Goal: Task Accomplishment & Management: Use online tool/utility

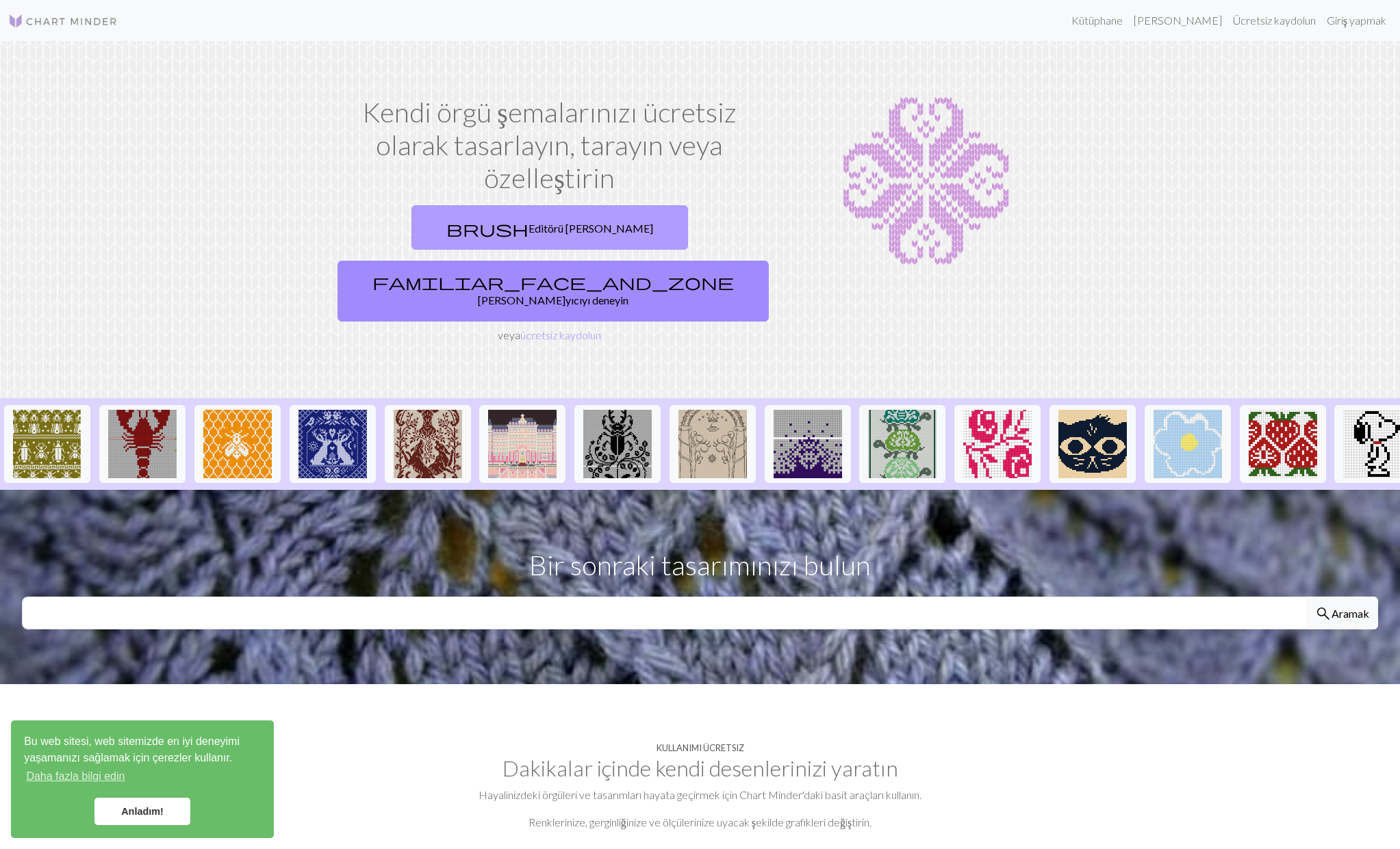
click at [528, 230] on font "Editörü [PERSON_NAME]" at bounding box center [591, 228] width 125 height 13
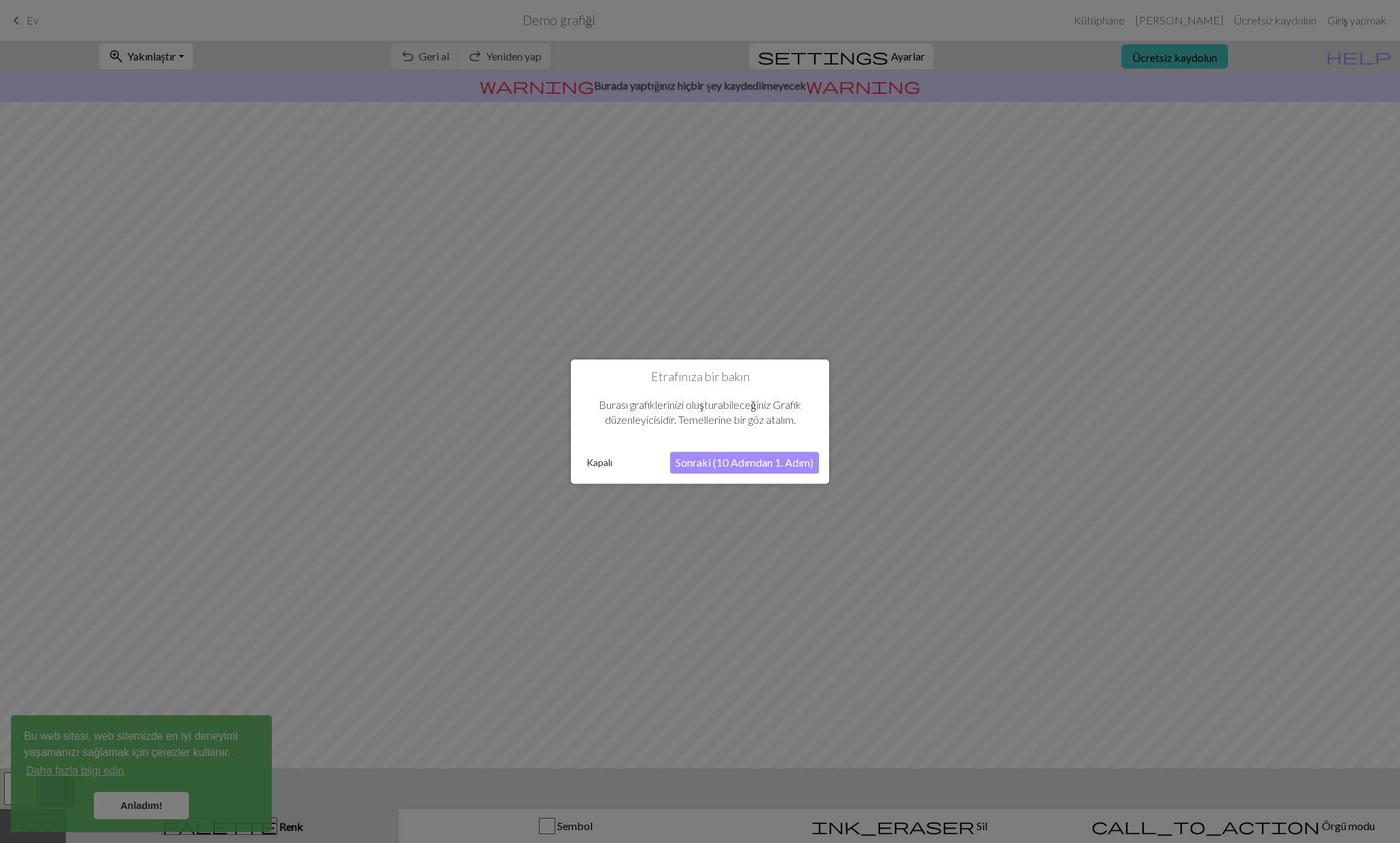
click at [744, 462] on font "Sonraki (10 Adımdan 1. Adım)" at bounding box center [744, 462] width 138 height 13
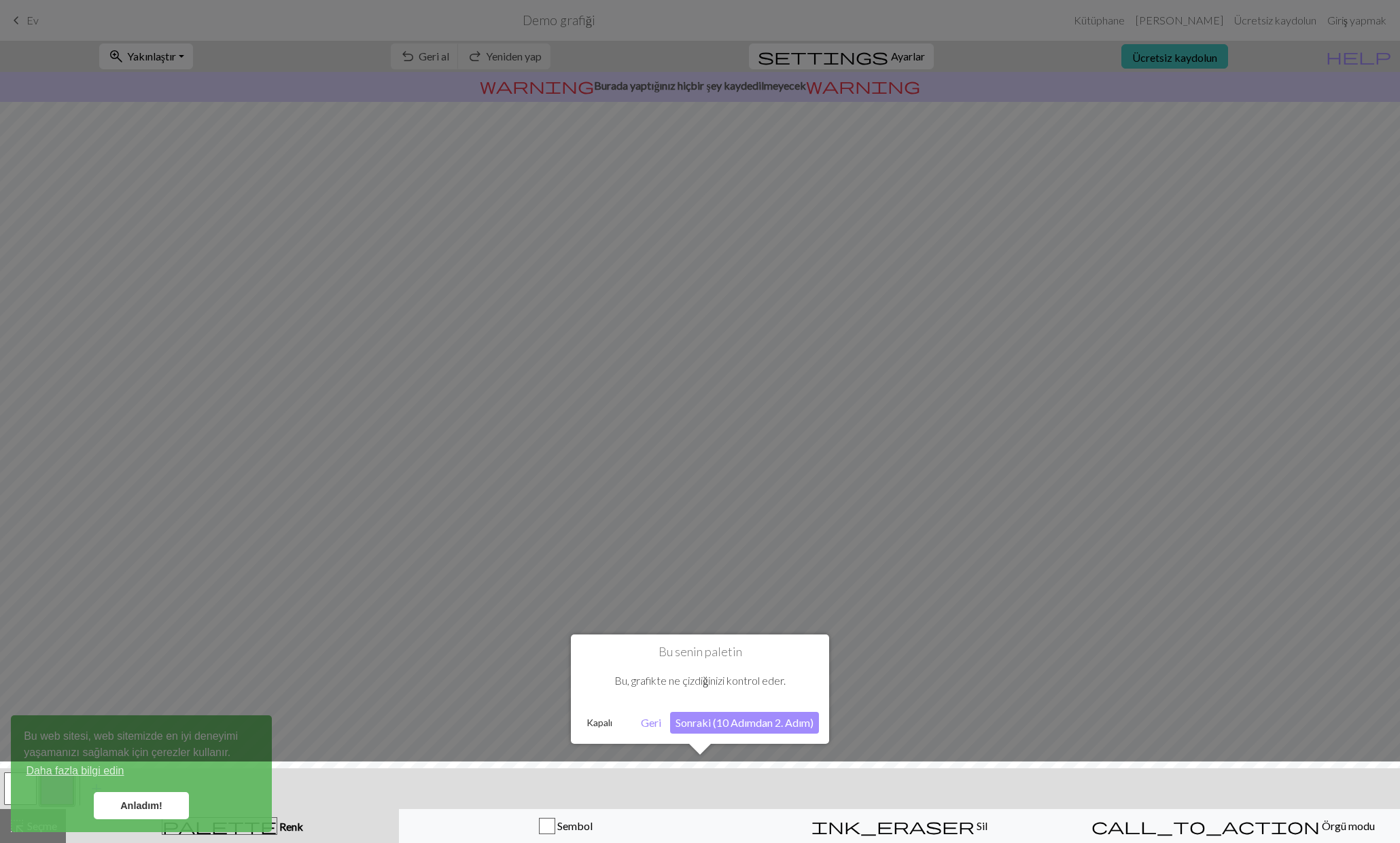
click at [751, 725] on font "Sonraki (10 Adımdan 2. Adım)" at bounding box center [744, 723] width 138 height 13
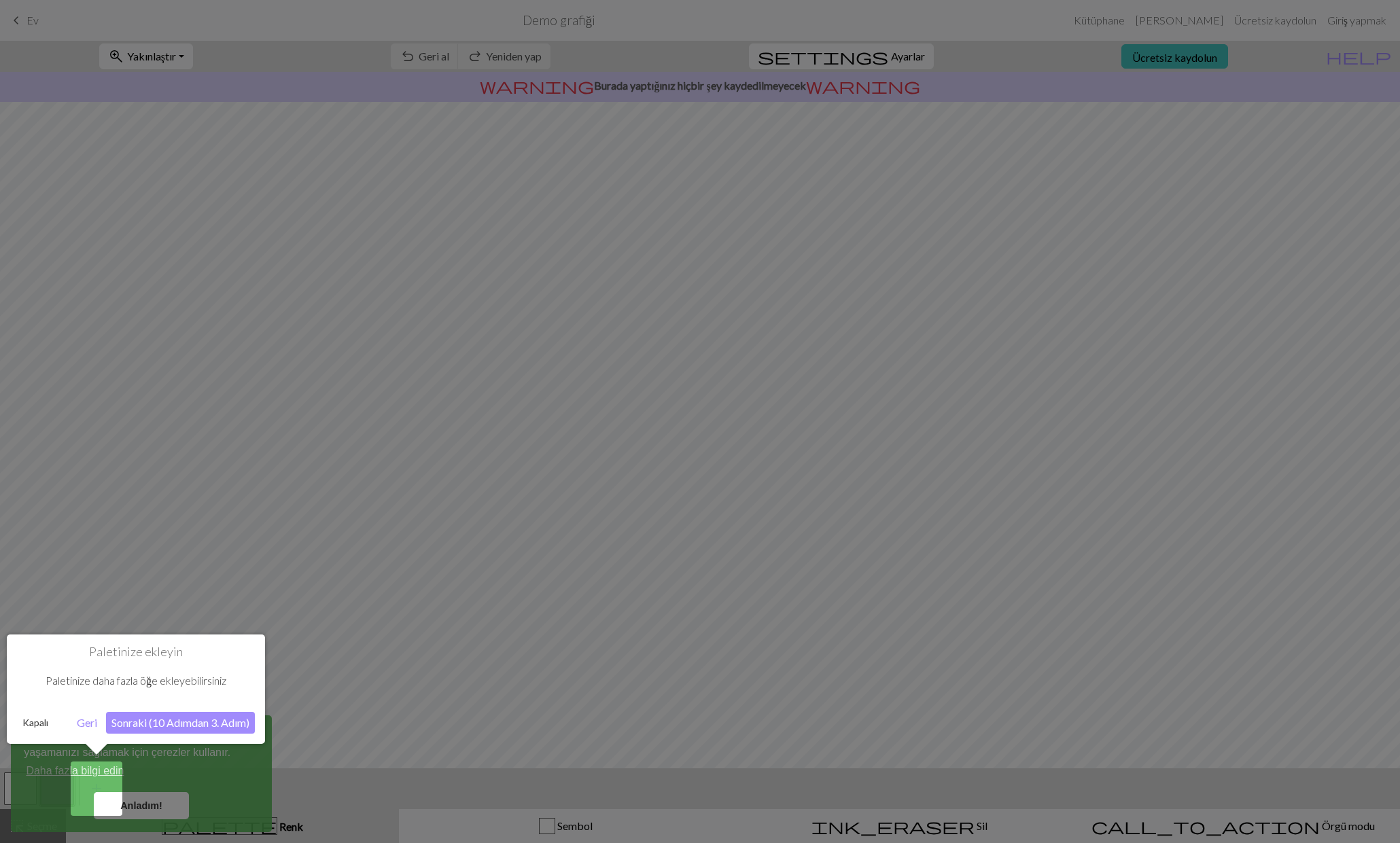
click at [140, 810] on div at bounding box center [700, 421] width 1400 height 843
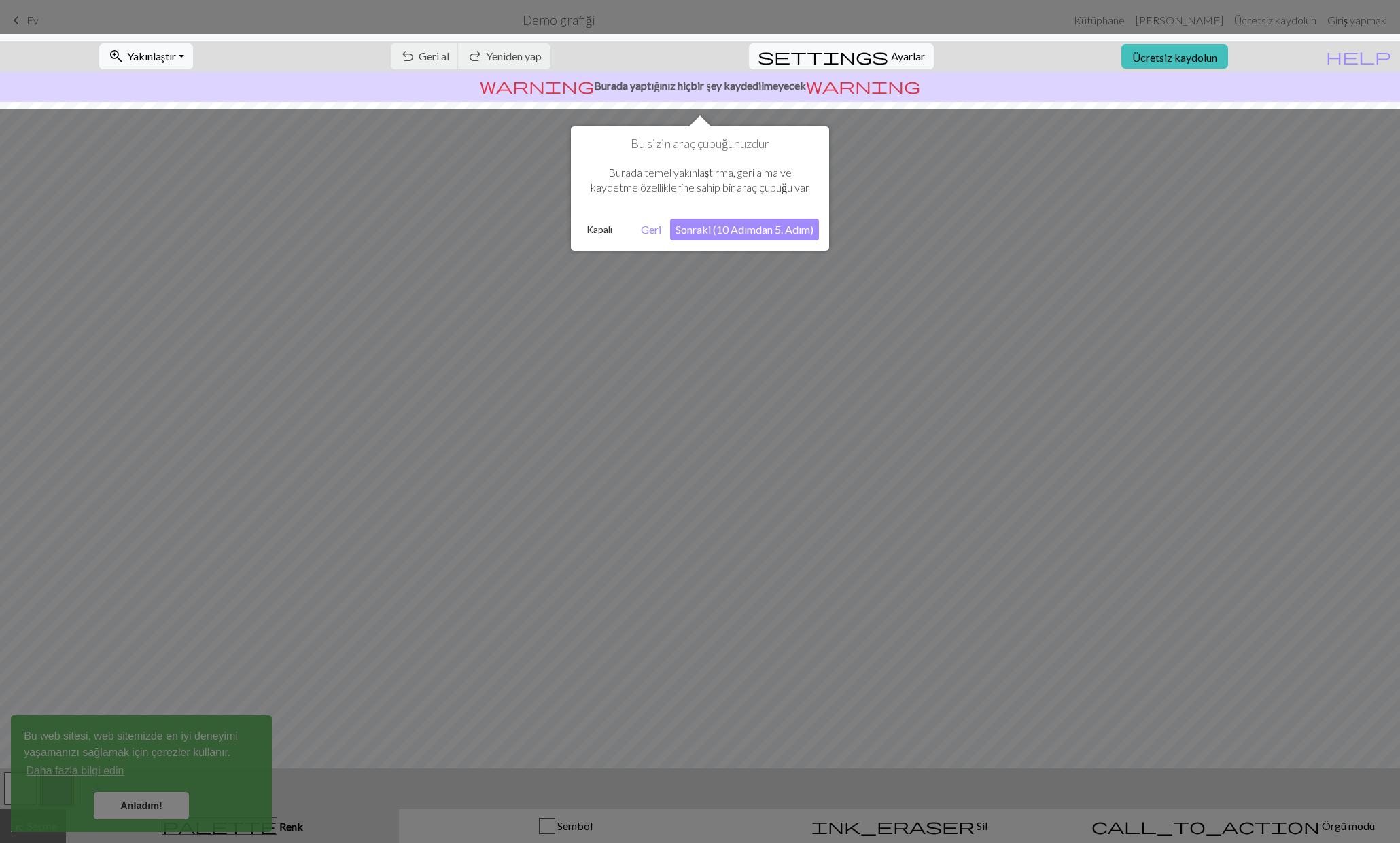
click at [738, 232] on font "Sonraki (10 Adımdan 5. Adım)" at bounding box center [744, 229] width 138 height 13
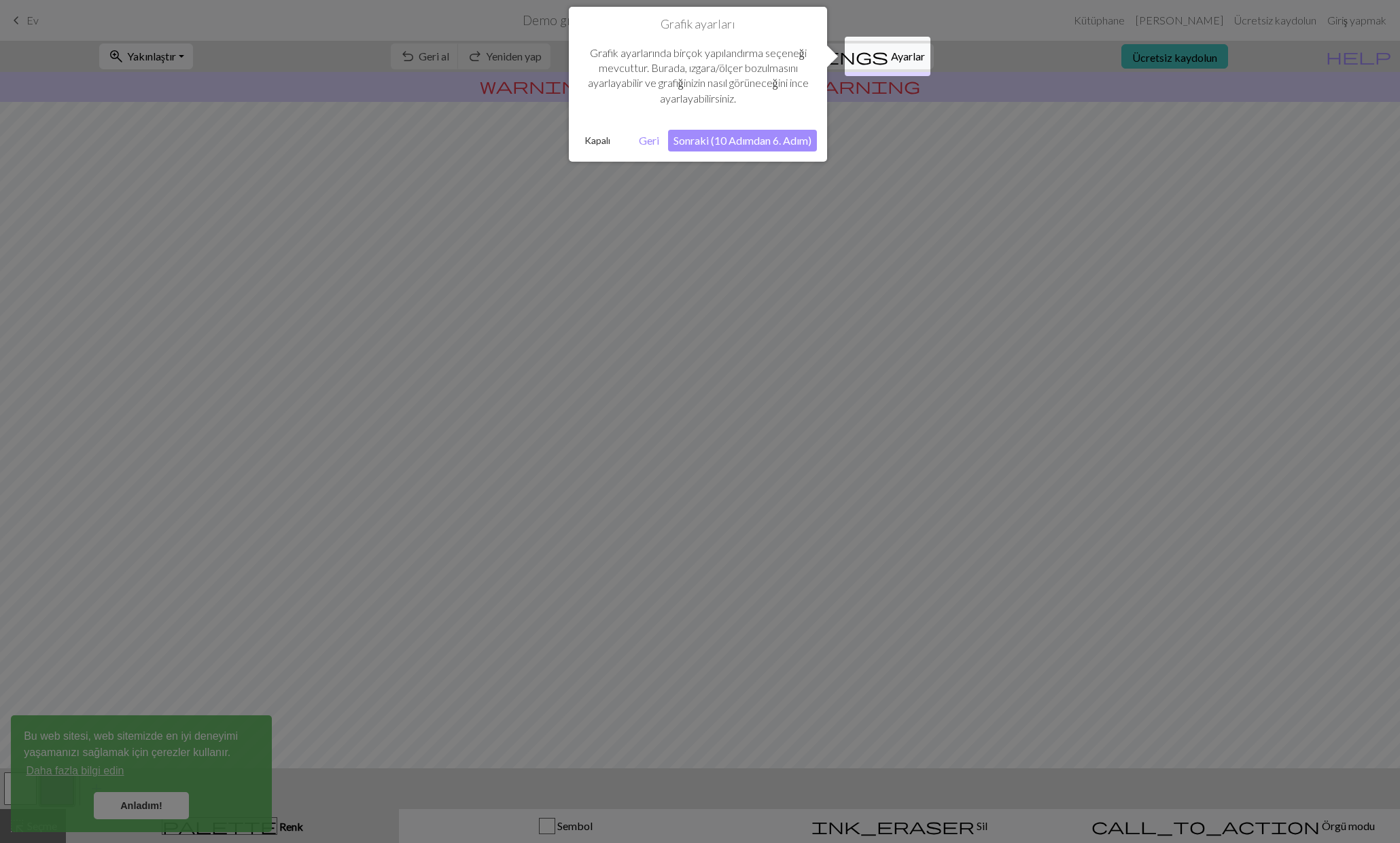
click at [746, 137] on font "Sonraki (10 Adımdan 6. Adım)" at bounding box center [742, 140] width 138 height 13
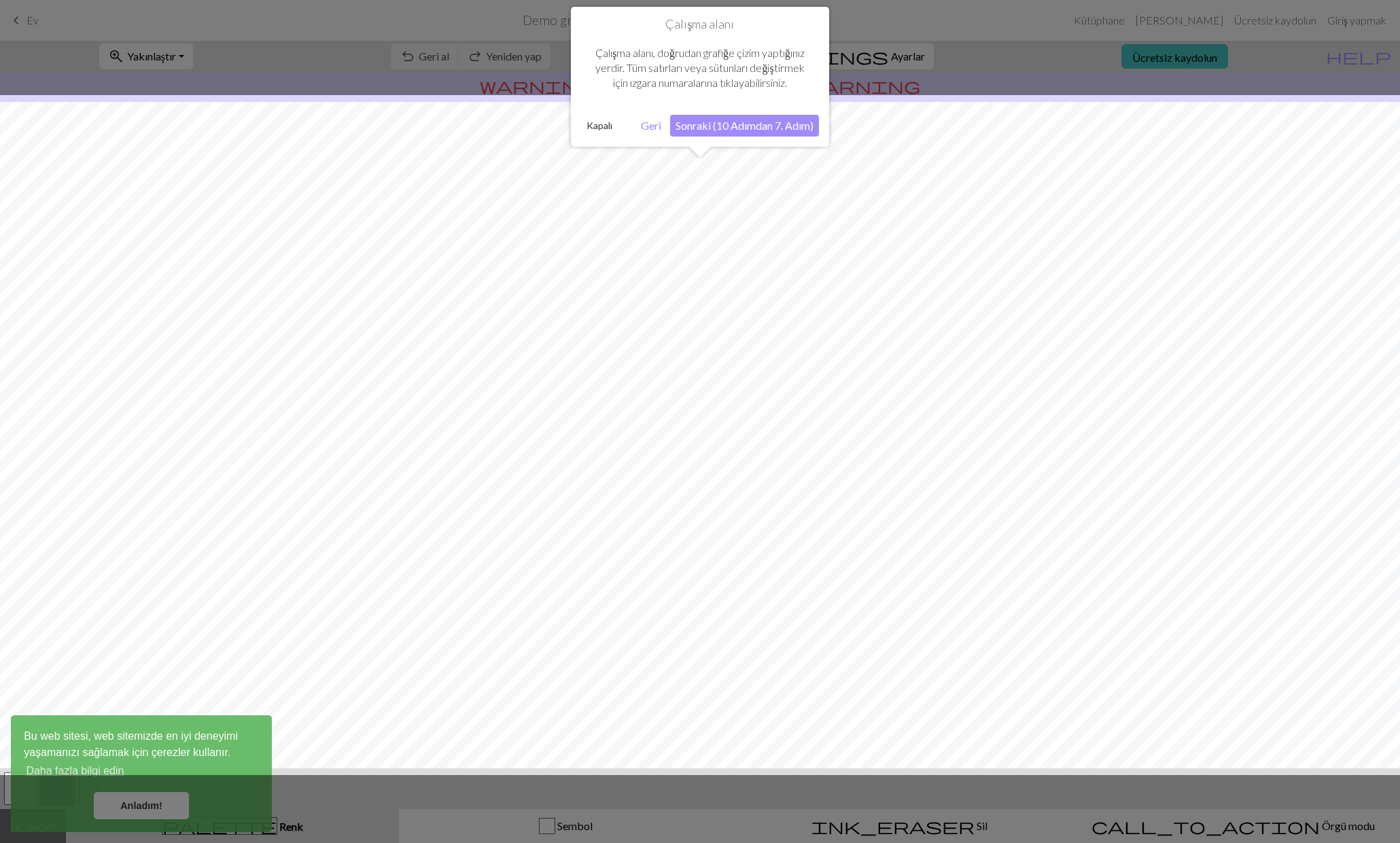
click at [748, 132] on button "Sonraki (10 Adımdan 7. Adım)" at bounding box center [744, 125] width 149 height 22
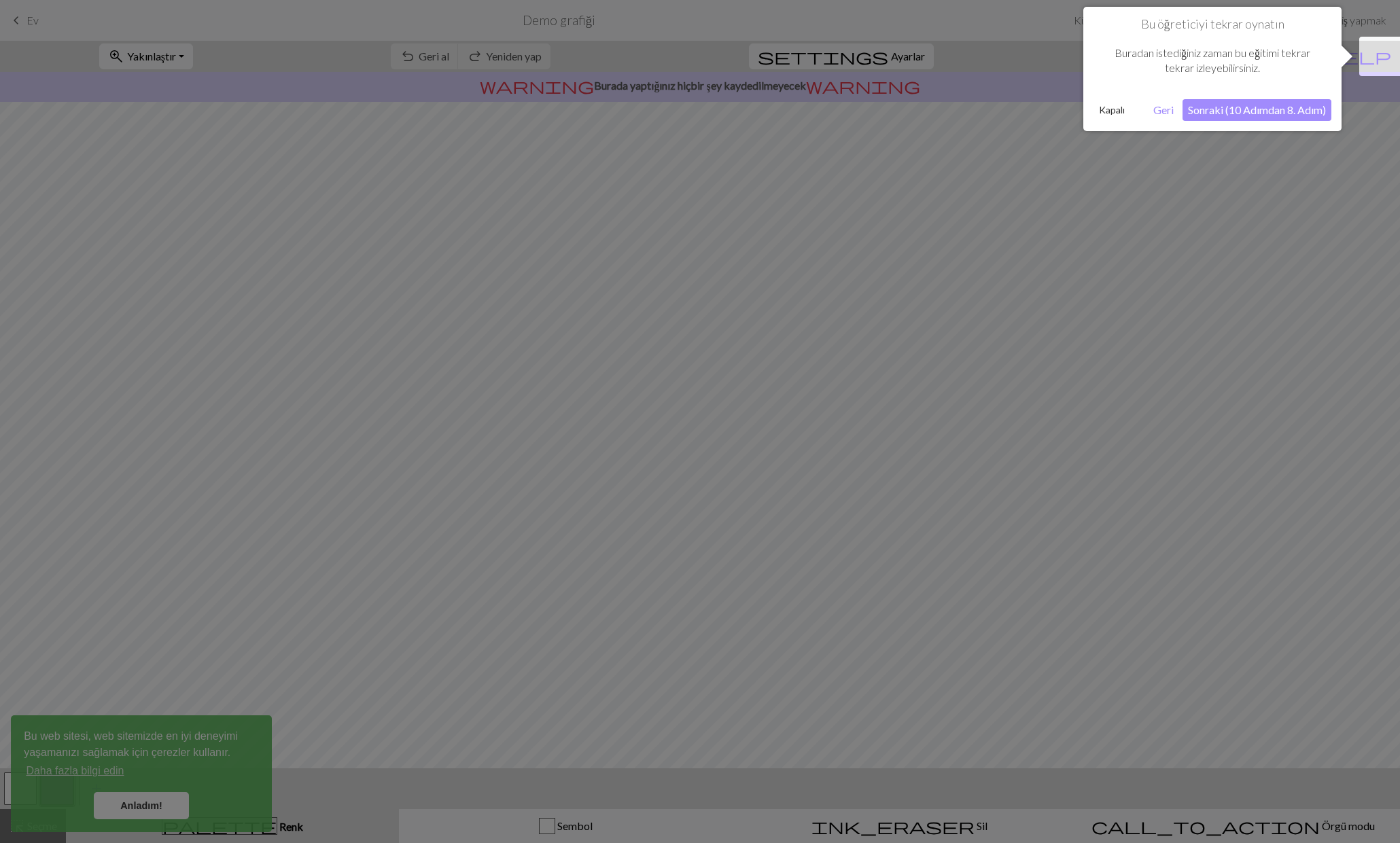
click at [1274, 105] on font "Sonraki (10 Adımdan 8. Adım)" at bounding box center [1257, 110] width 138 height 13
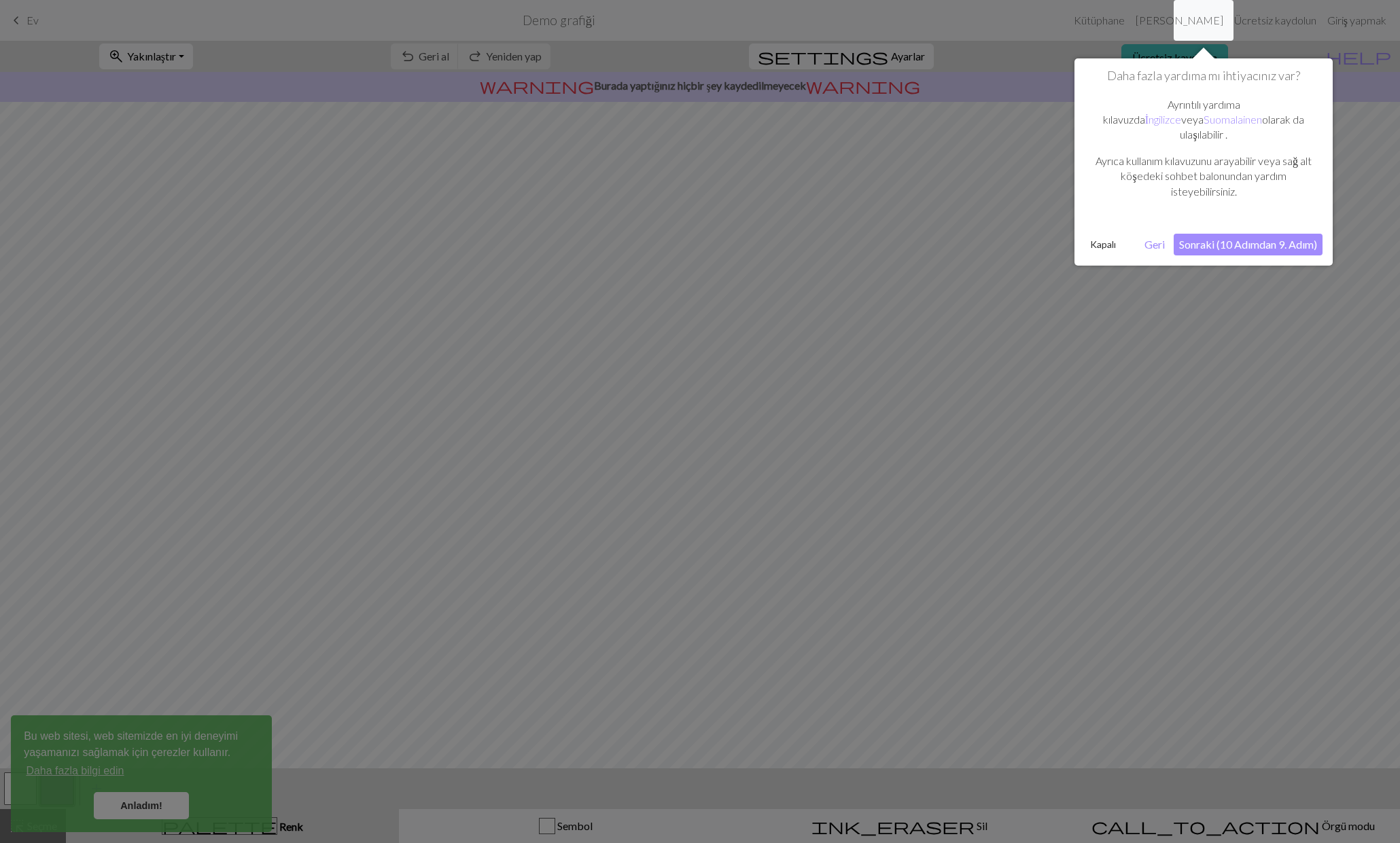
click at [1263, 238] on font "Sonraki (10 Adımdan 9. Adım)" at bounding box center [1248, 244] width 138 height 13
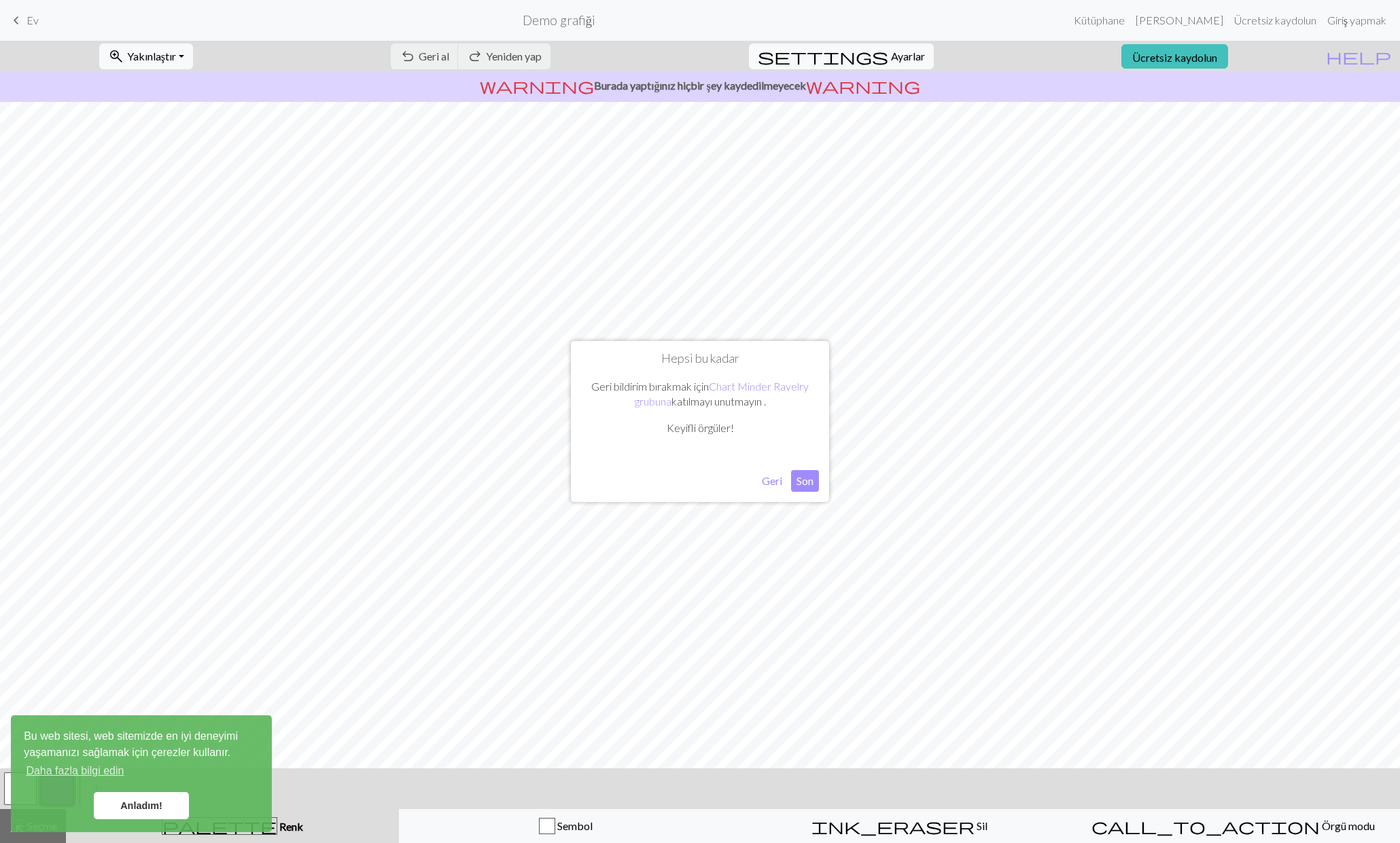
click at [811, 487] on font "Son" at bounding box center [805, 481] width 17 height 13
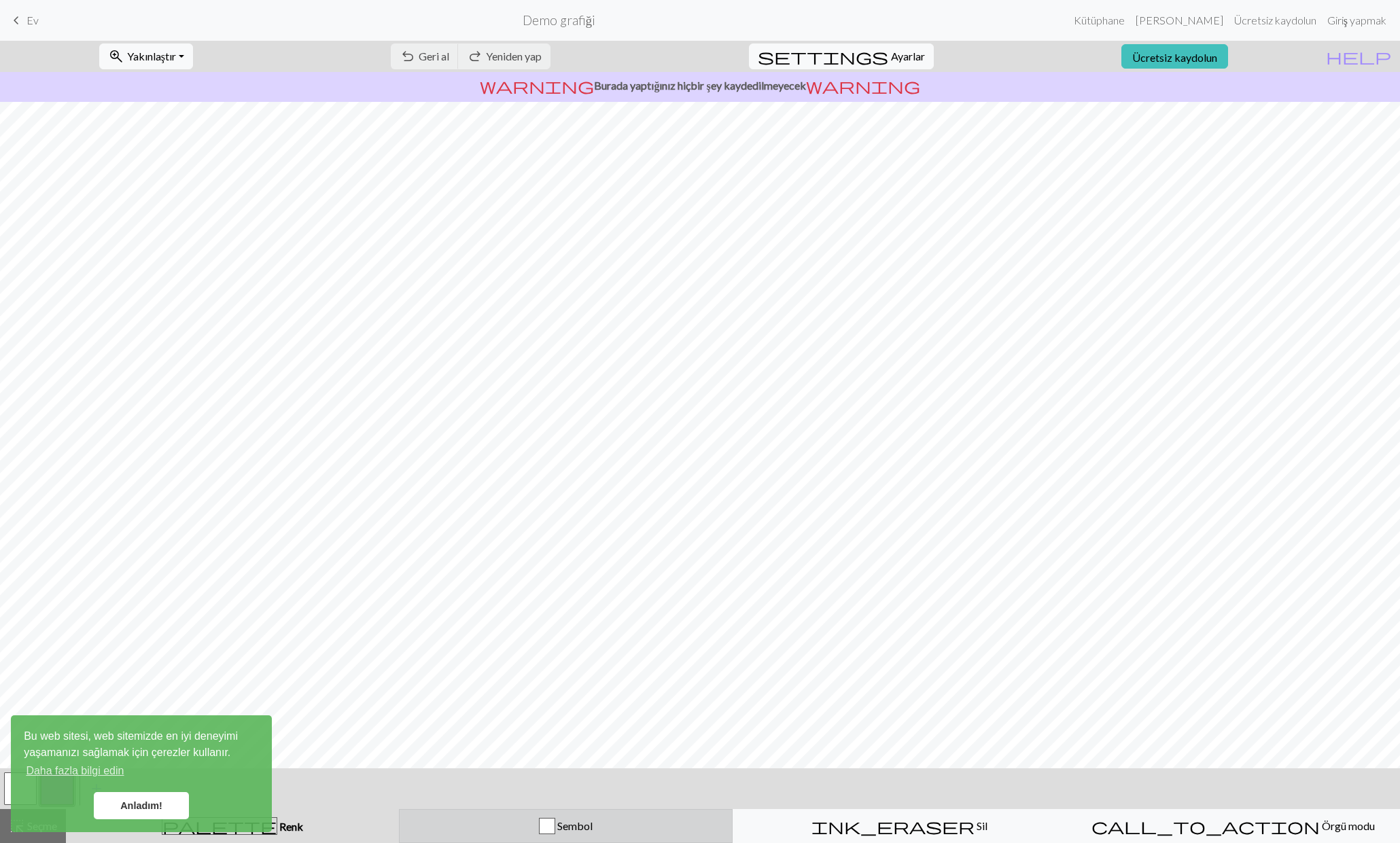
click at [563, 829] on font "Sembol" at bounding box center [575, 826] width 35 height 13
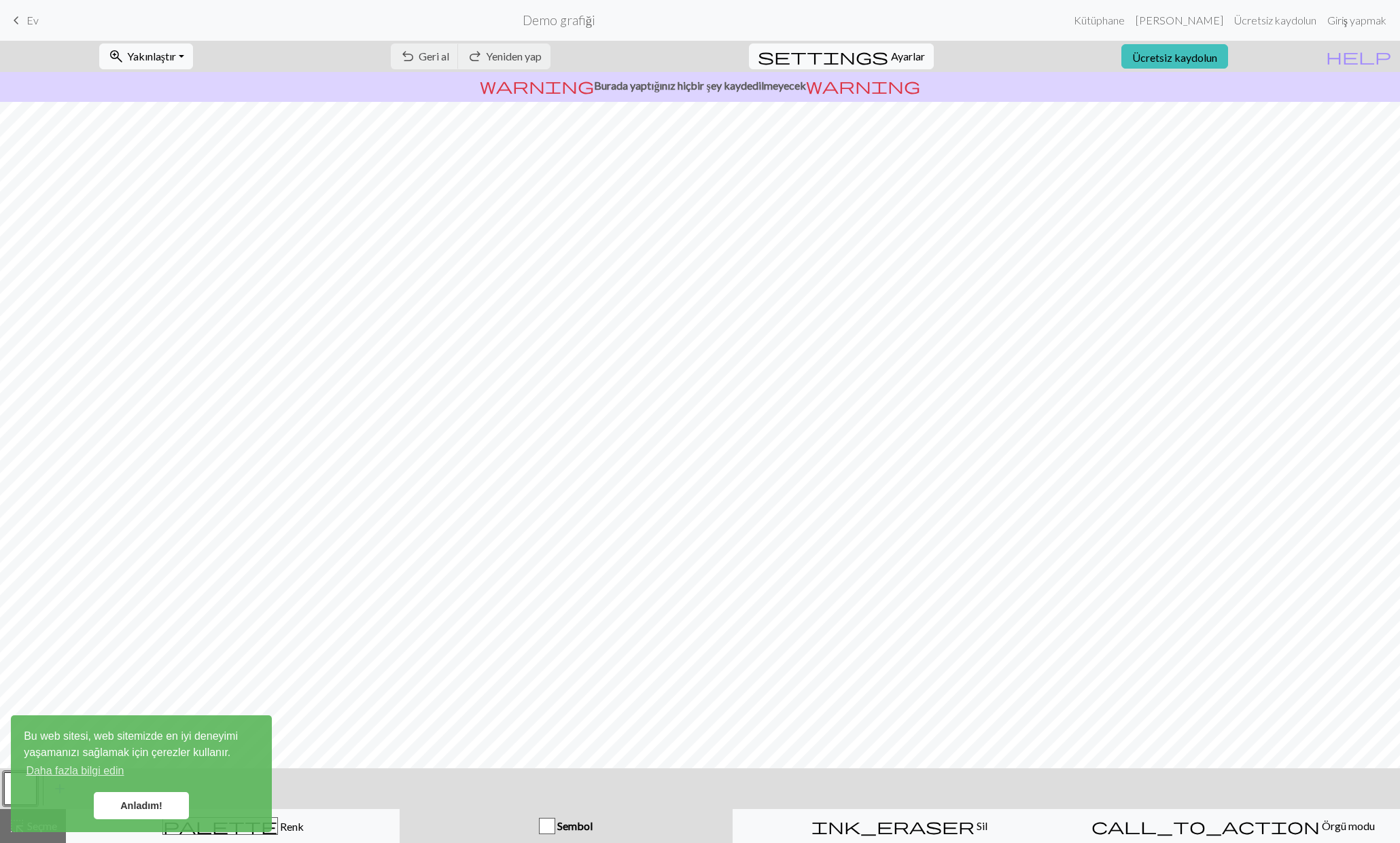
click at [552, 827] on div "button" at bounding box center [547, 826] width 16 height 16
click at [163, 809] on link "Anladım!" at bounding box center [141, 805] width 95 height 27
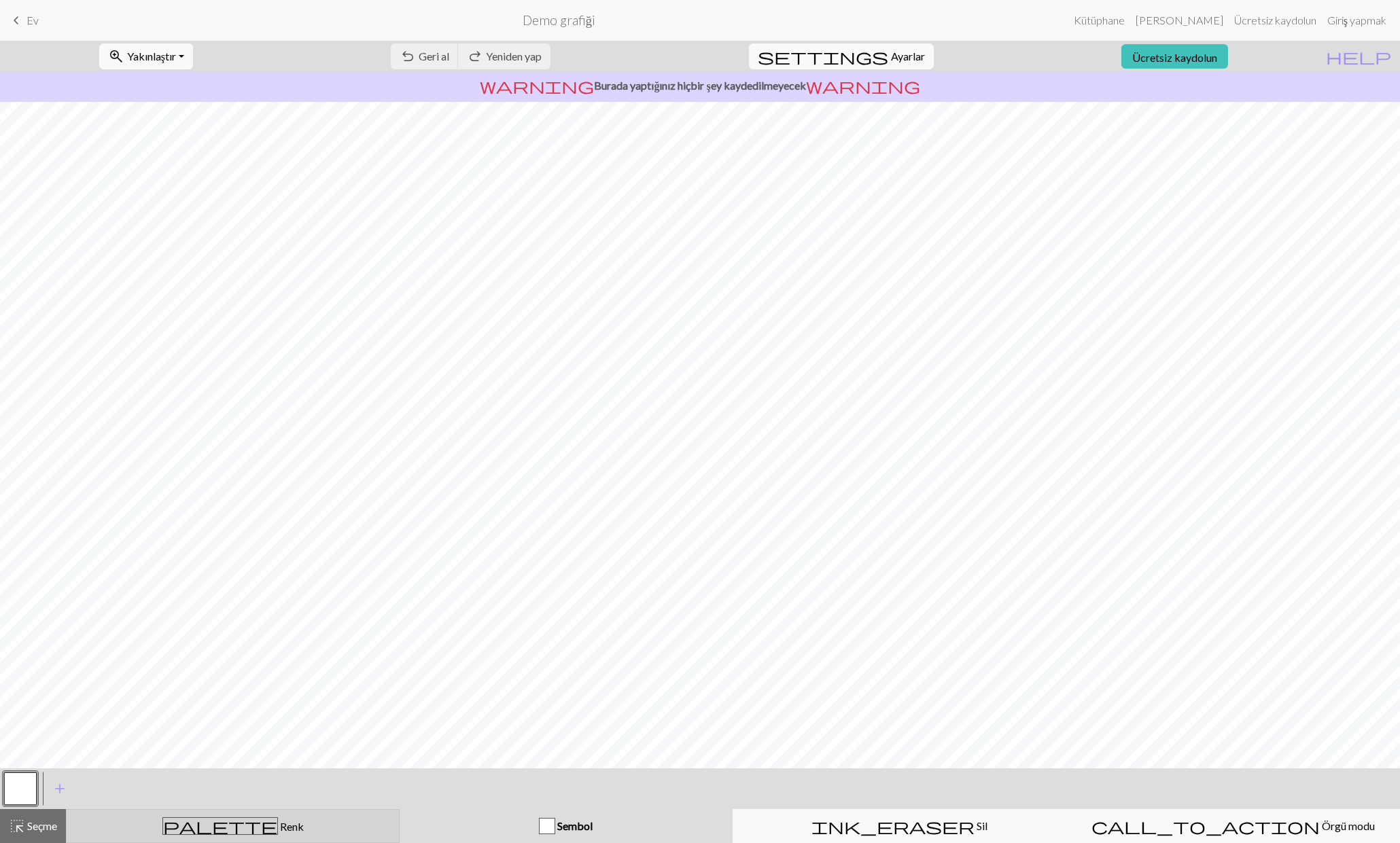
click at [280, 823] on font "Renk" at bounding box center [292, 827] width 24 height 13
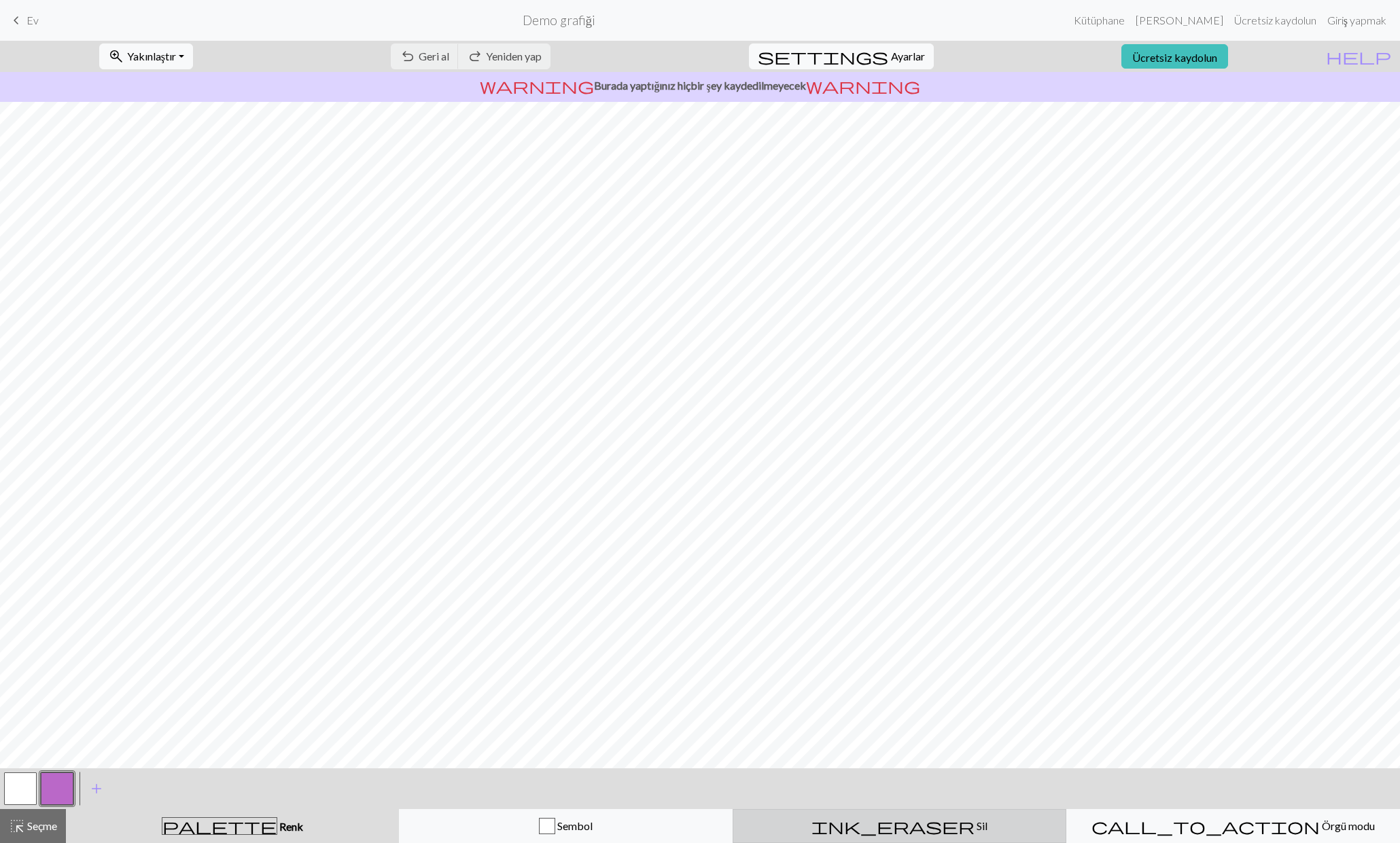
click at [899, 825] on span "ink_eraser" at bounding box center [893, 826] width 163 height 19
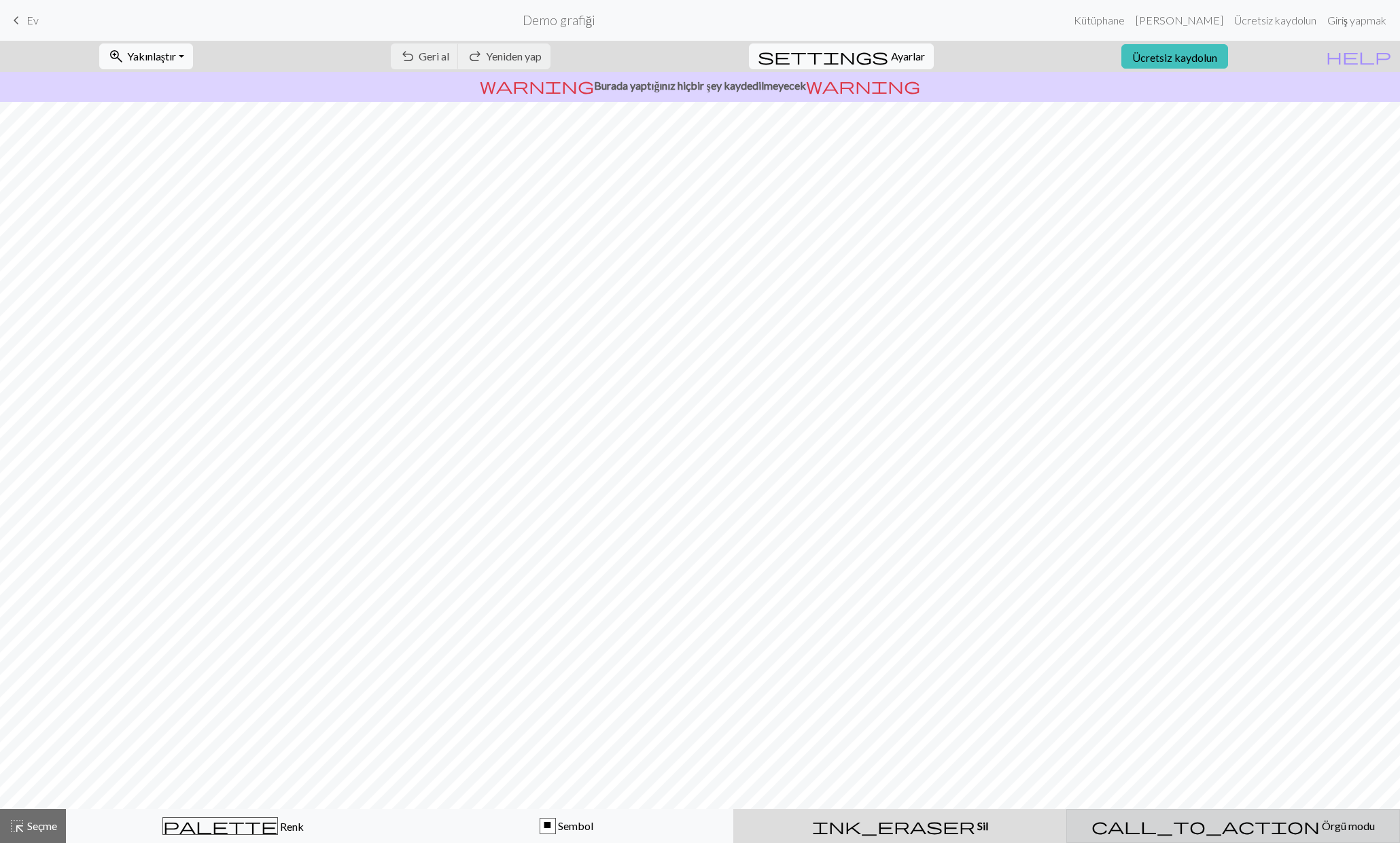
click at [1322, 829] on font "Örgü modu" at bounding box center [1348, 826] width 53 height 13
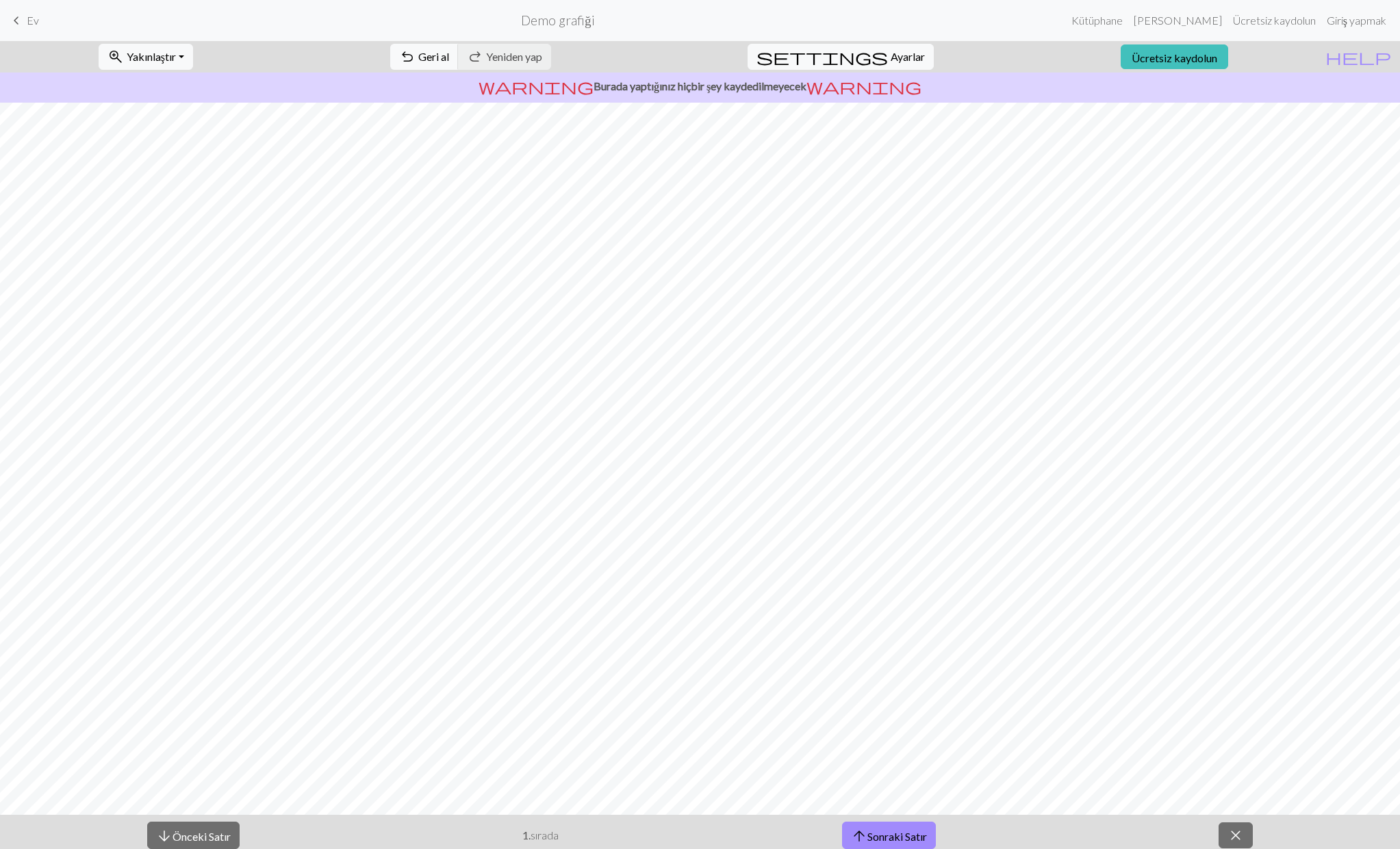
scroll to position [41, 0]
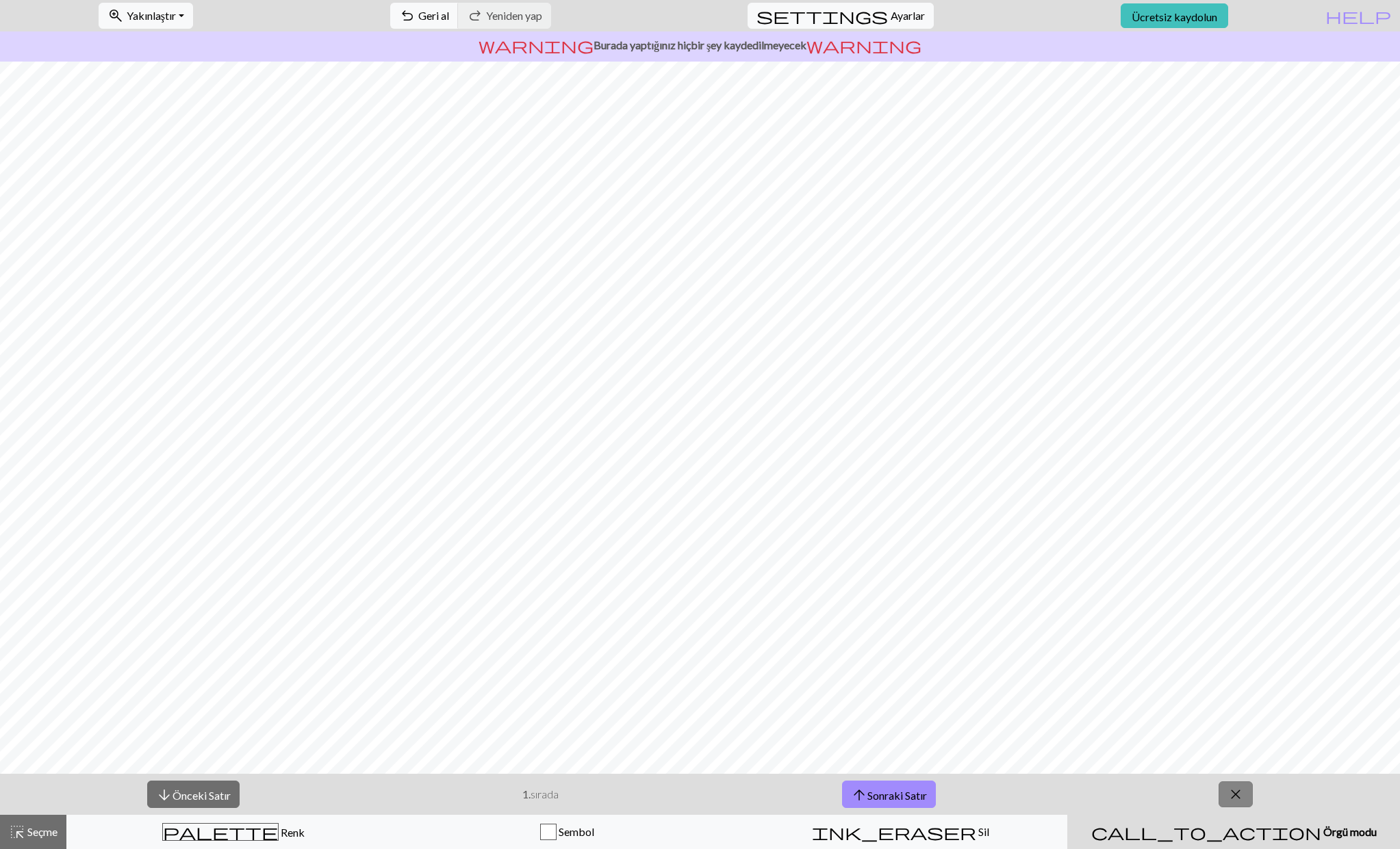
click at [1235, 799] on span "close" at bounding box center [1235, 794] width 16 height 19
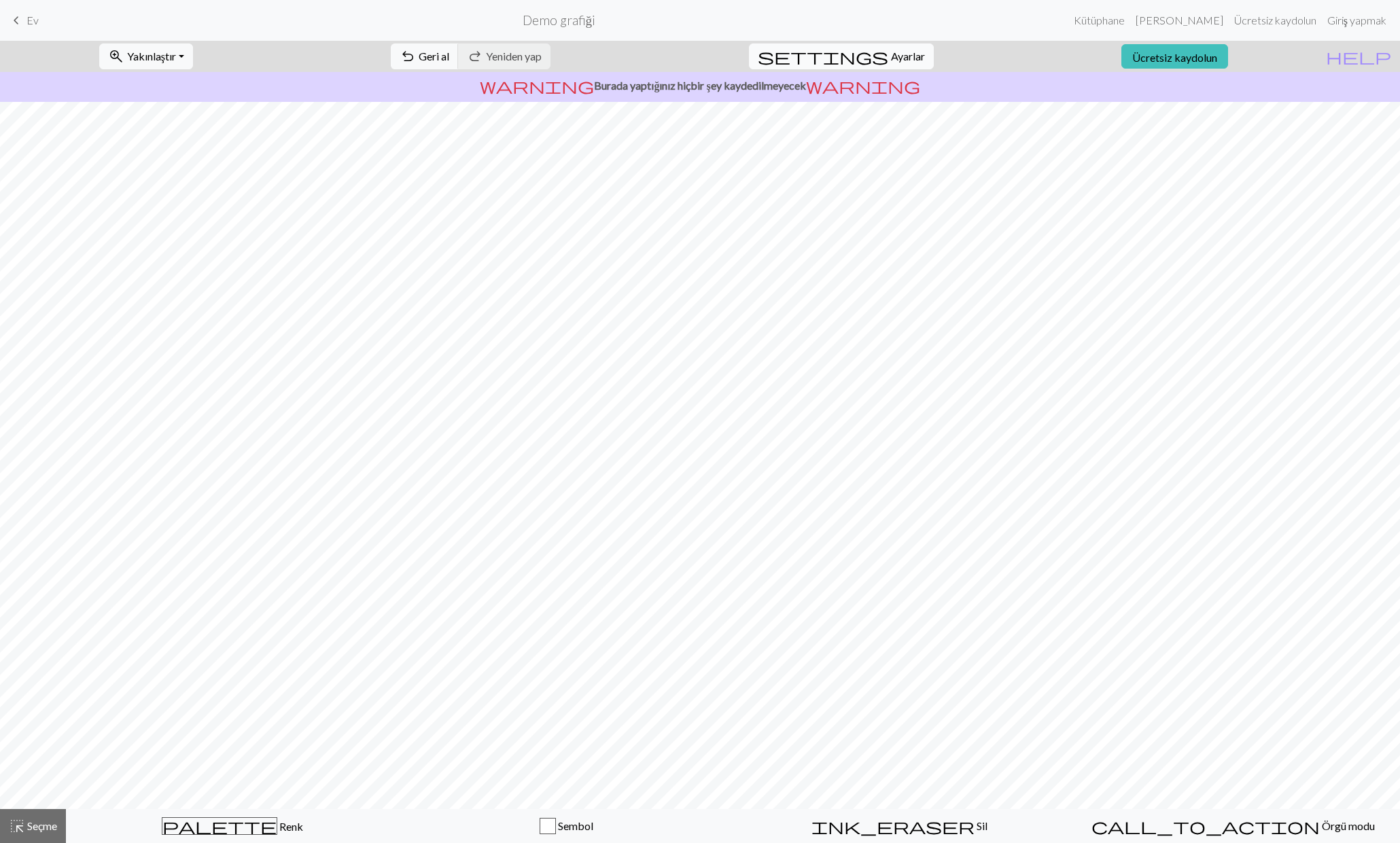
click at [893, 55] on font "Ayarlar" at bounding box center [908, 56] width 34 height 13
select select "aran"
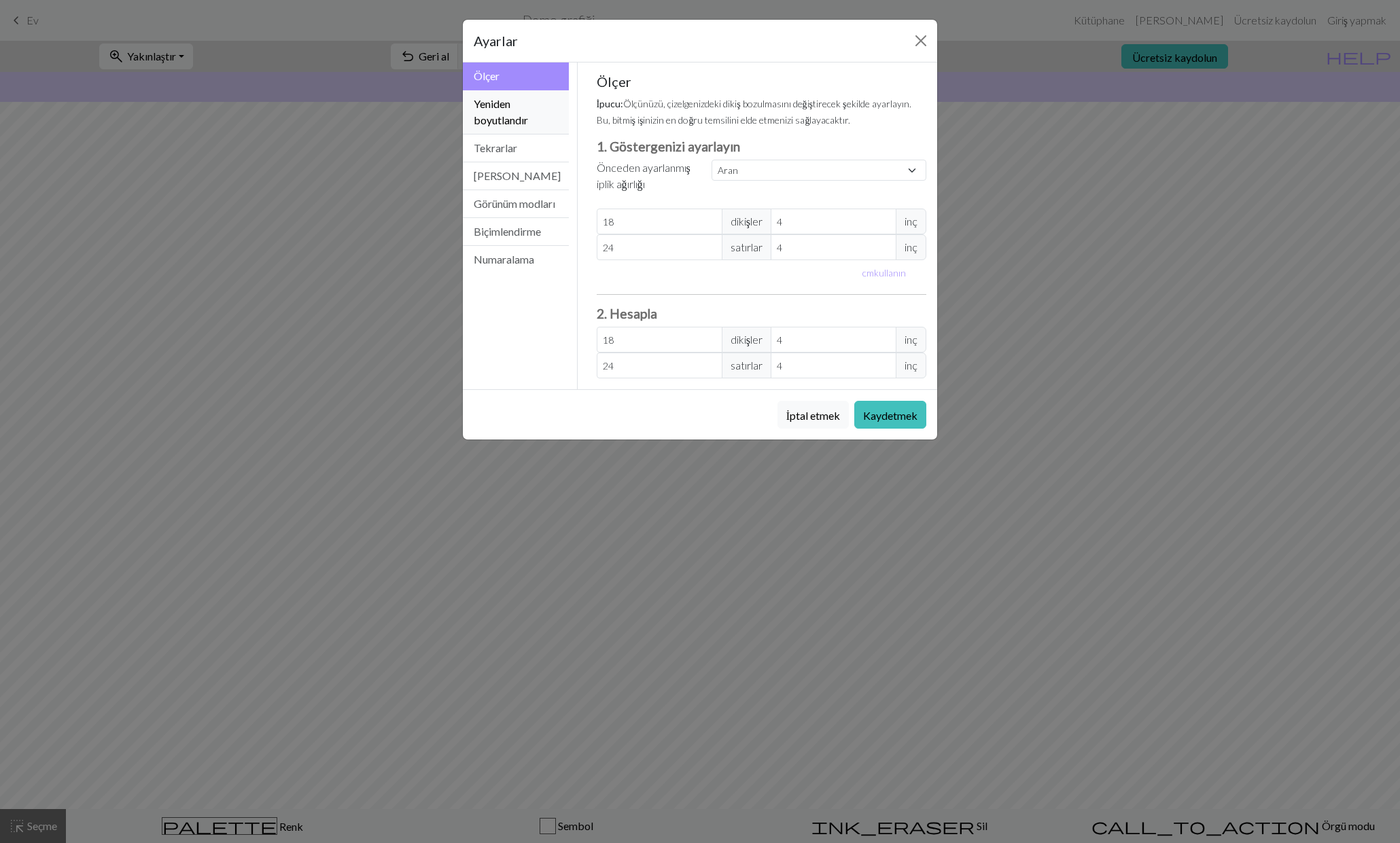
click at [497, 120] on font "Yeniden boyutlandır" at bounding box center [501, 111] width 55 height 29
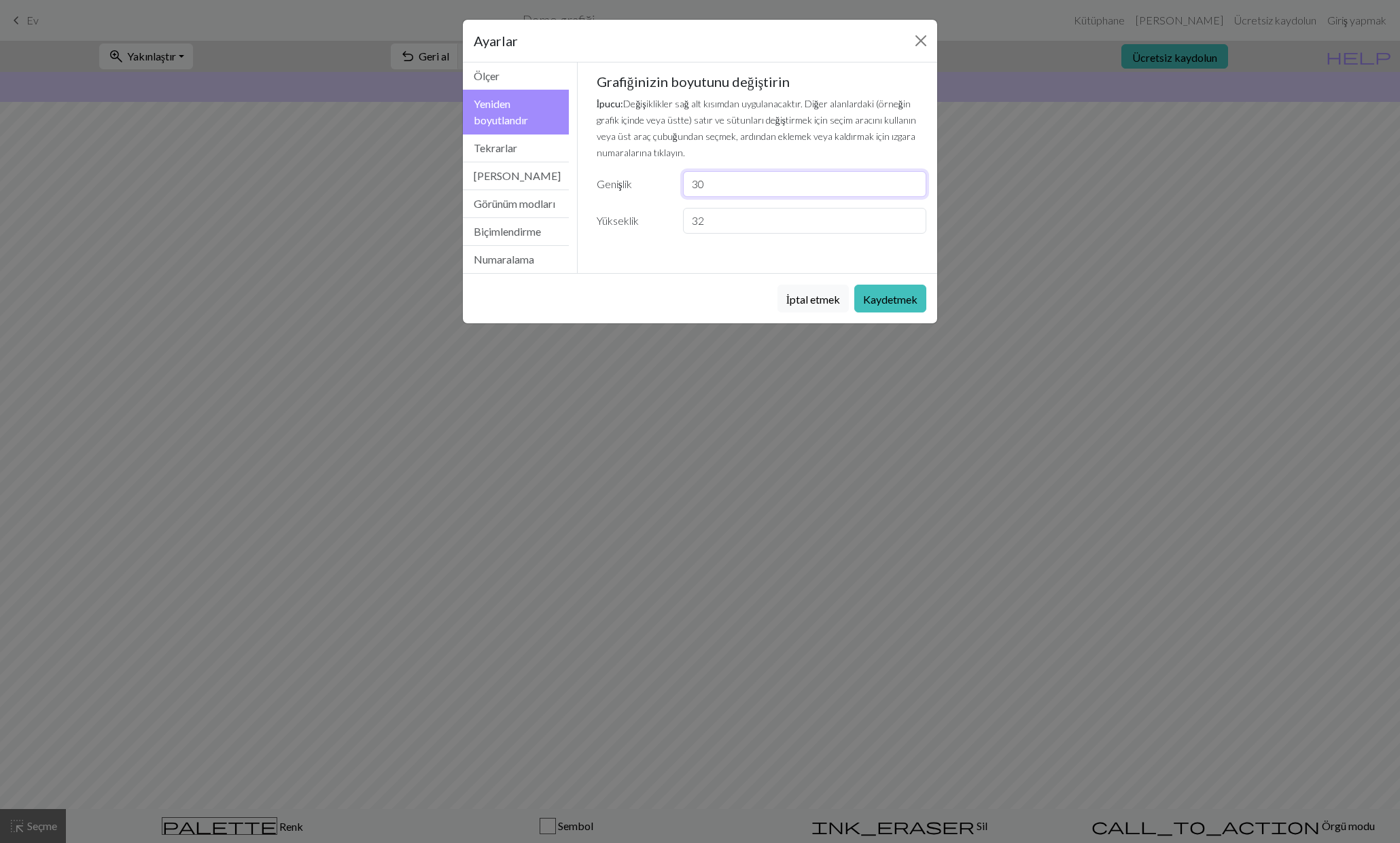
click at [727, 188] on input "30" at bounding box center [805, 184] width 244 height 25
type input "35"
click at [744, 228] on input "32" at bounding box center [805, 221] width 244 height 25
type input "35"
click at [526, 149] on button "Tekrarlar" at bounding box center [516, 148] width 106 height 28
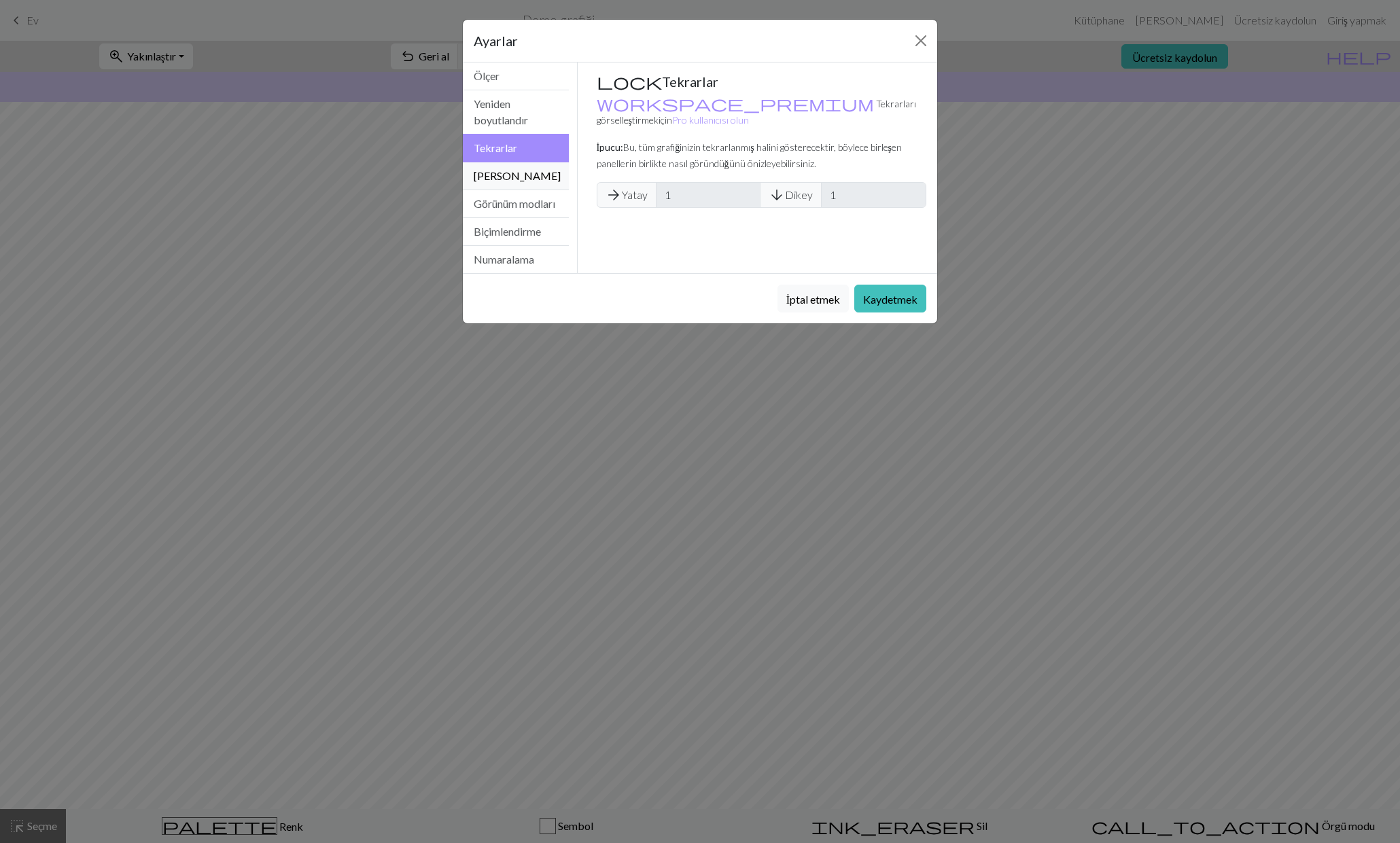
click at [520, 174] on font "[PERSON_NAME]" at bounding box center [517, 176] width 87 height 13
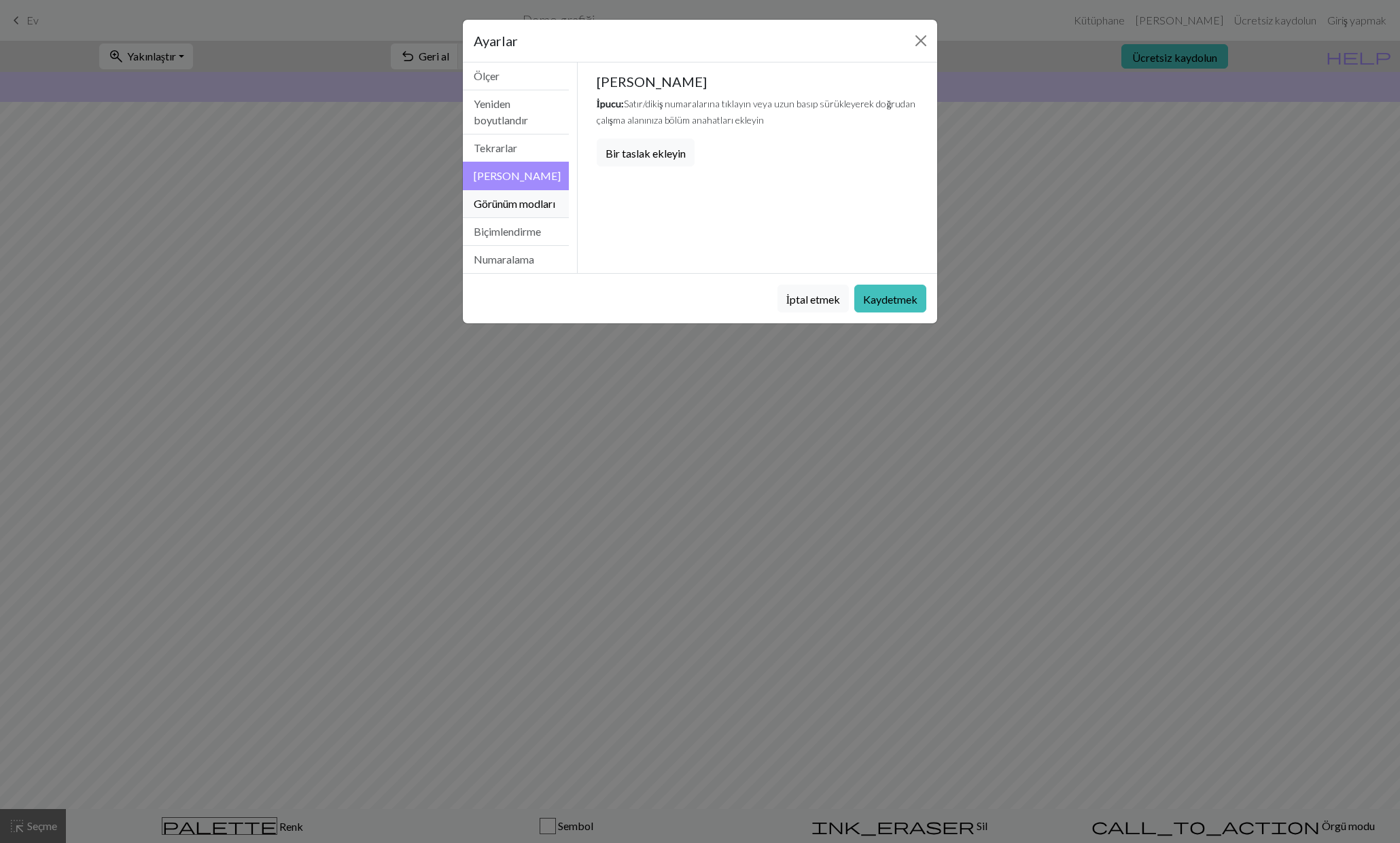
click at [524, 210] on button "Görünüm modları" at bounding box center [516, 204] width 106 height 28
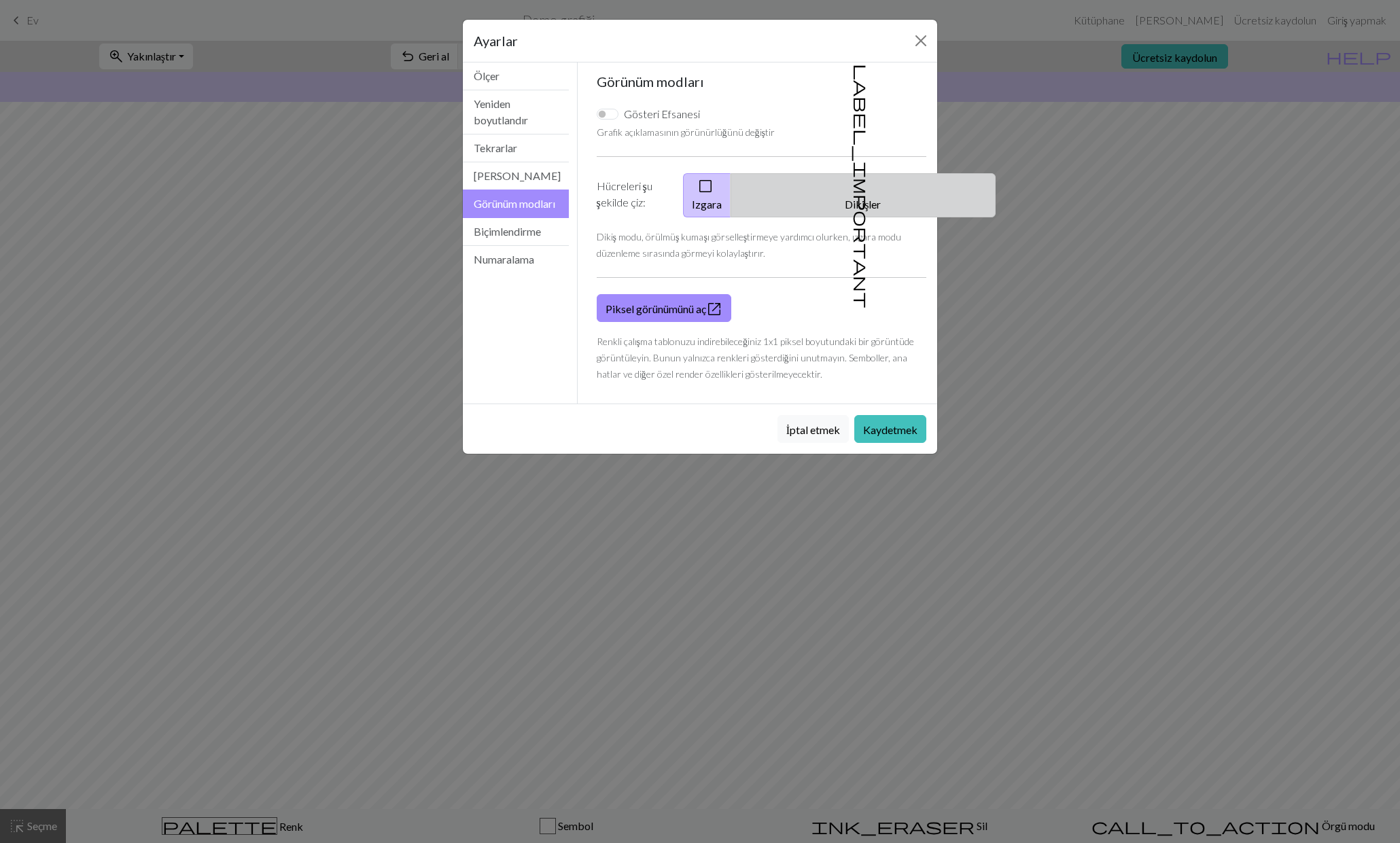
click at [856, 202] on button "label_important Dikişler" at bounding box center [863, 195] width 265 height 44
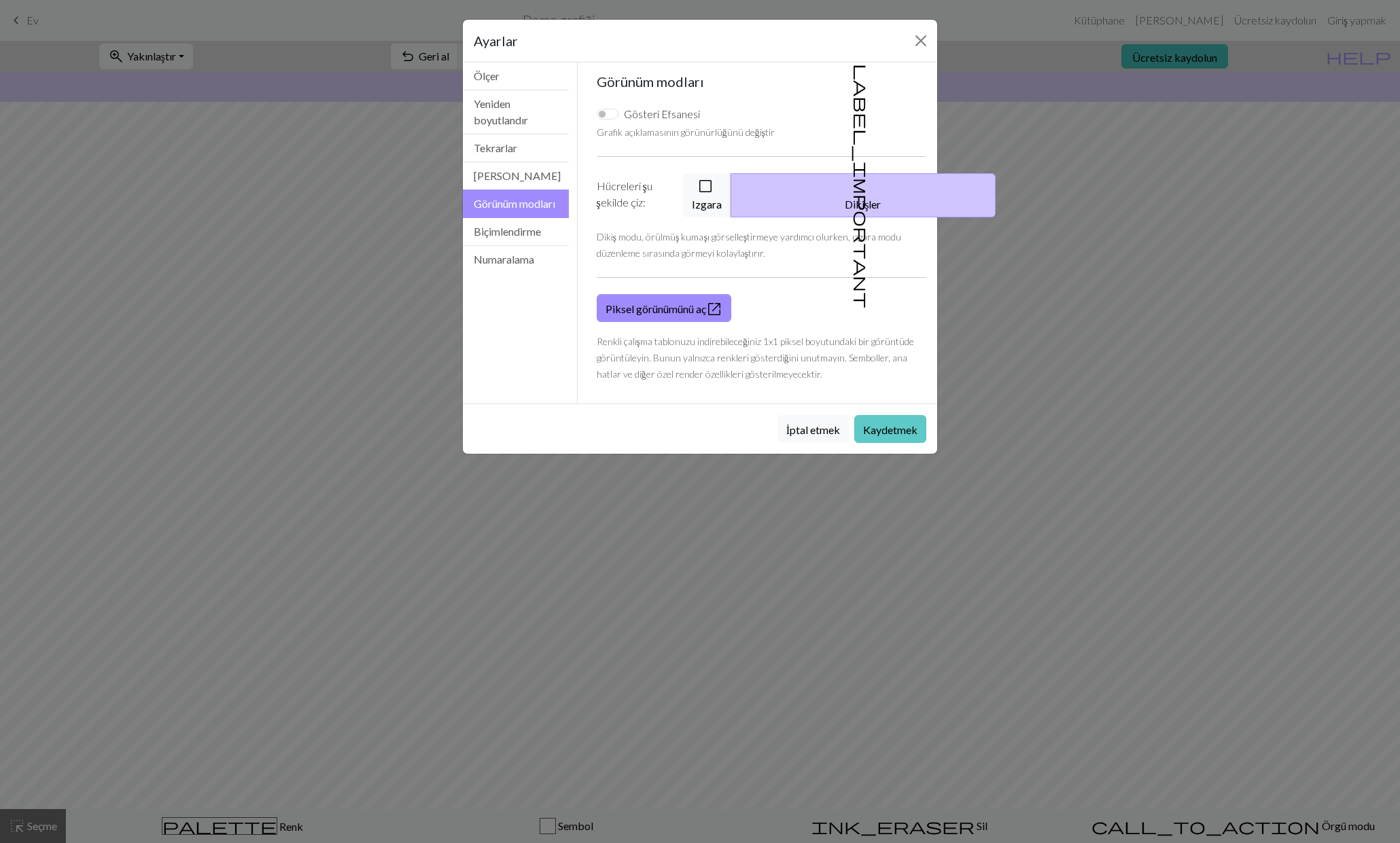
click at [895, 431] on font "Kaydetmek" at bounding box center [890, 430] width 55 height 13
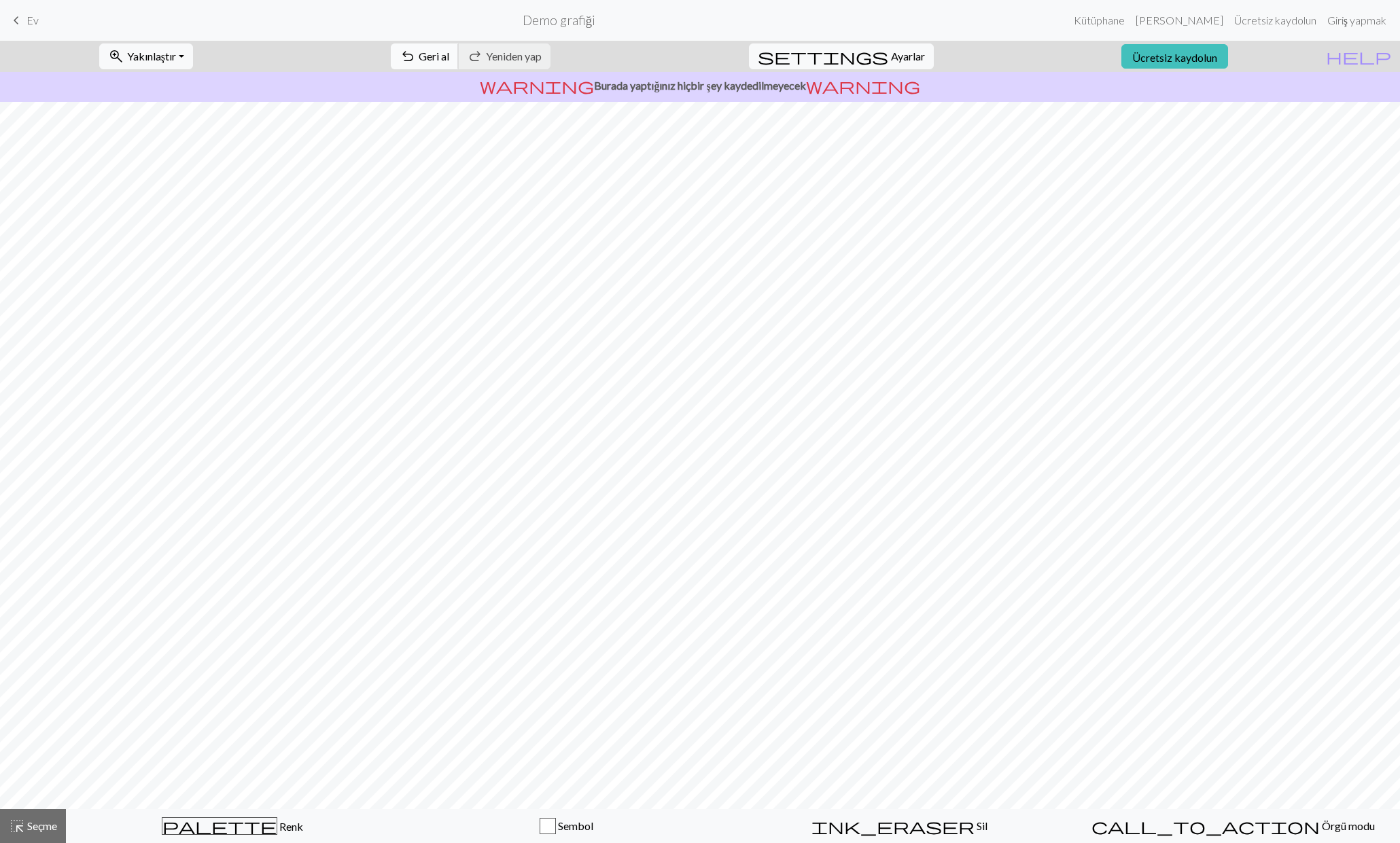
click at [449, 58] on font "Geri al" at bounding box center [433, 56] width 30 height 13
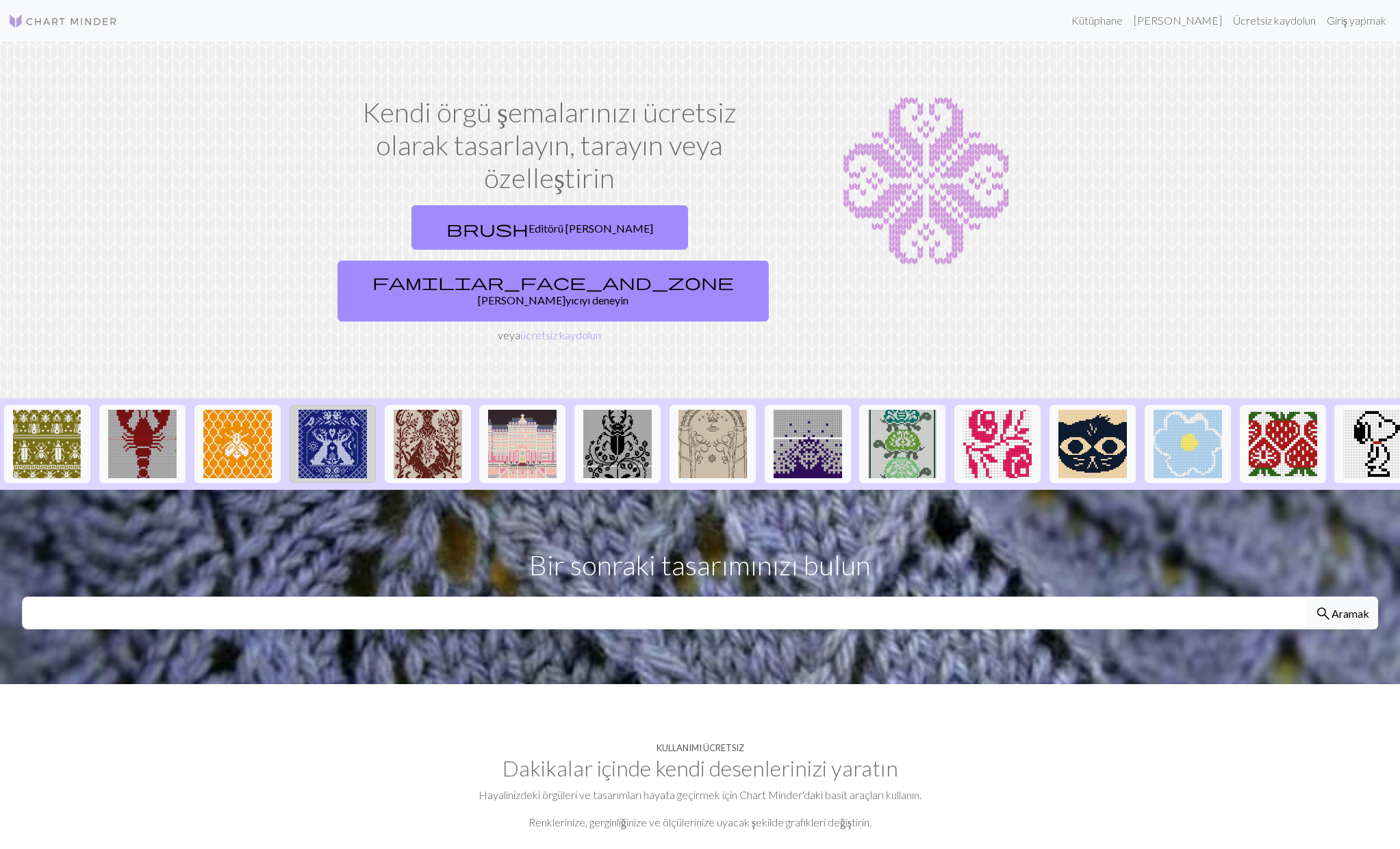
click at [333, 410] on img at bounding box center [332, 444] width 68 height 68
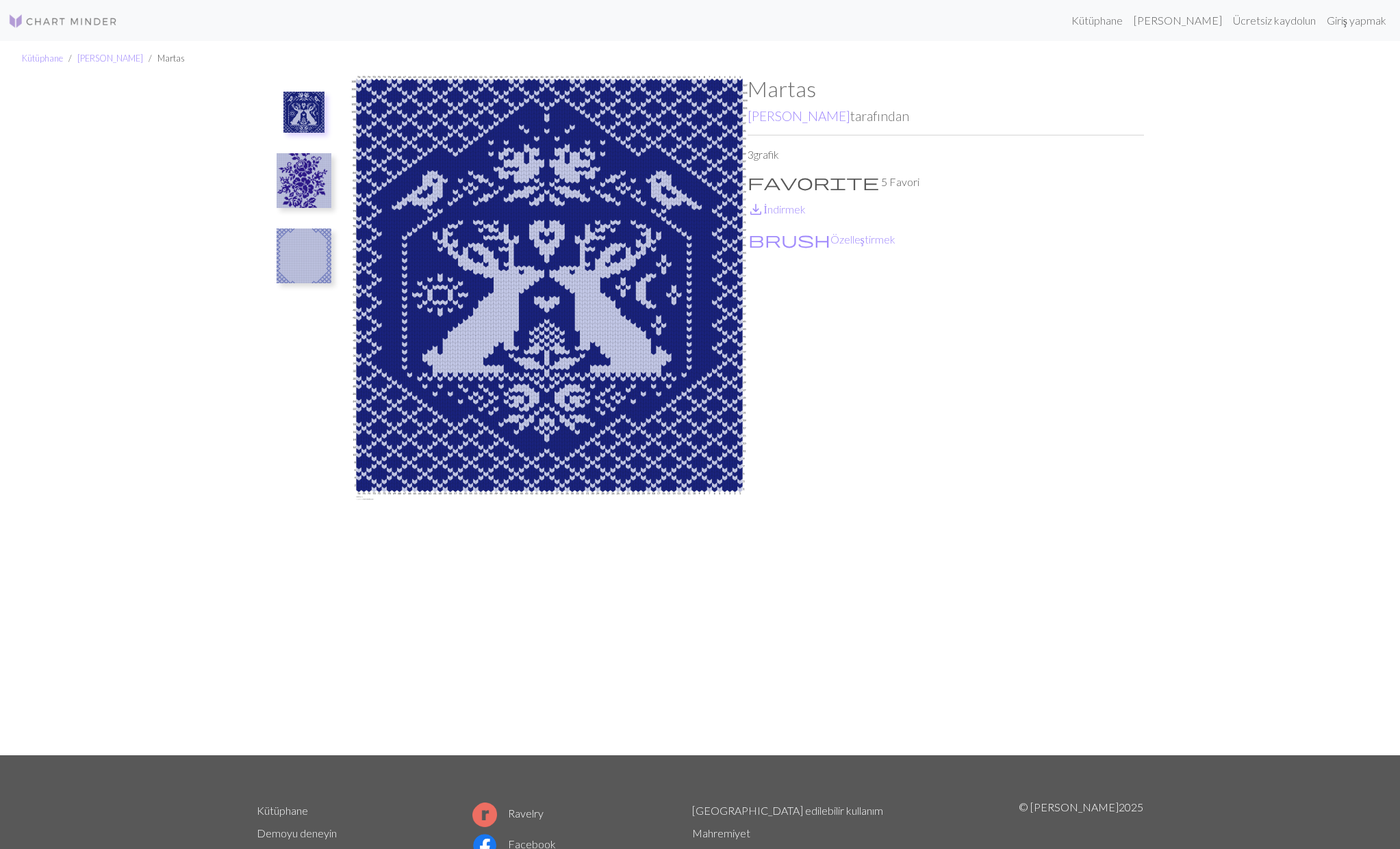
click at [314, 188] on img at bounding box center [304, 180] width 55 height 55
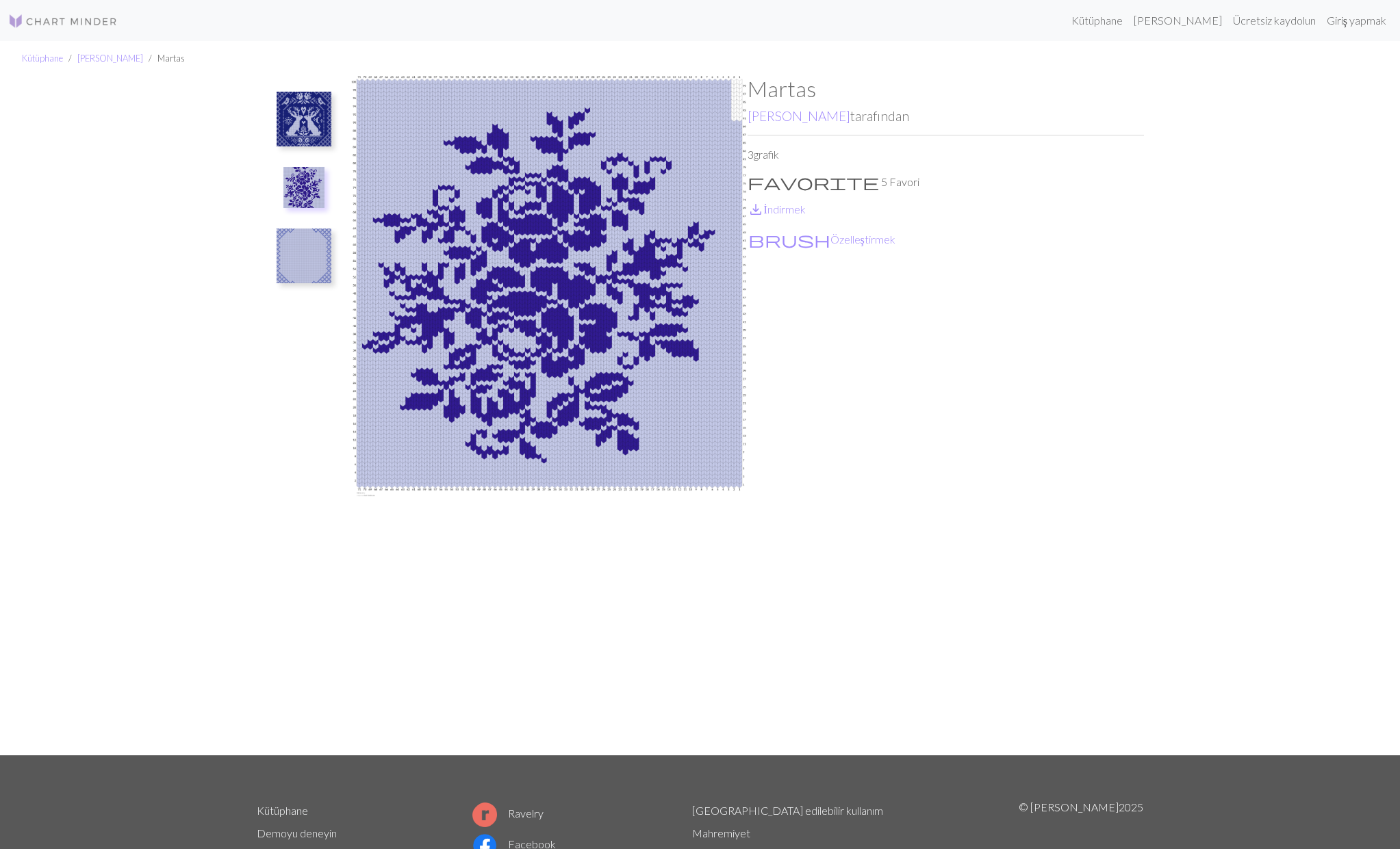
click at [312, 111] on img at bounding box center [304, 119] width 55 height 55
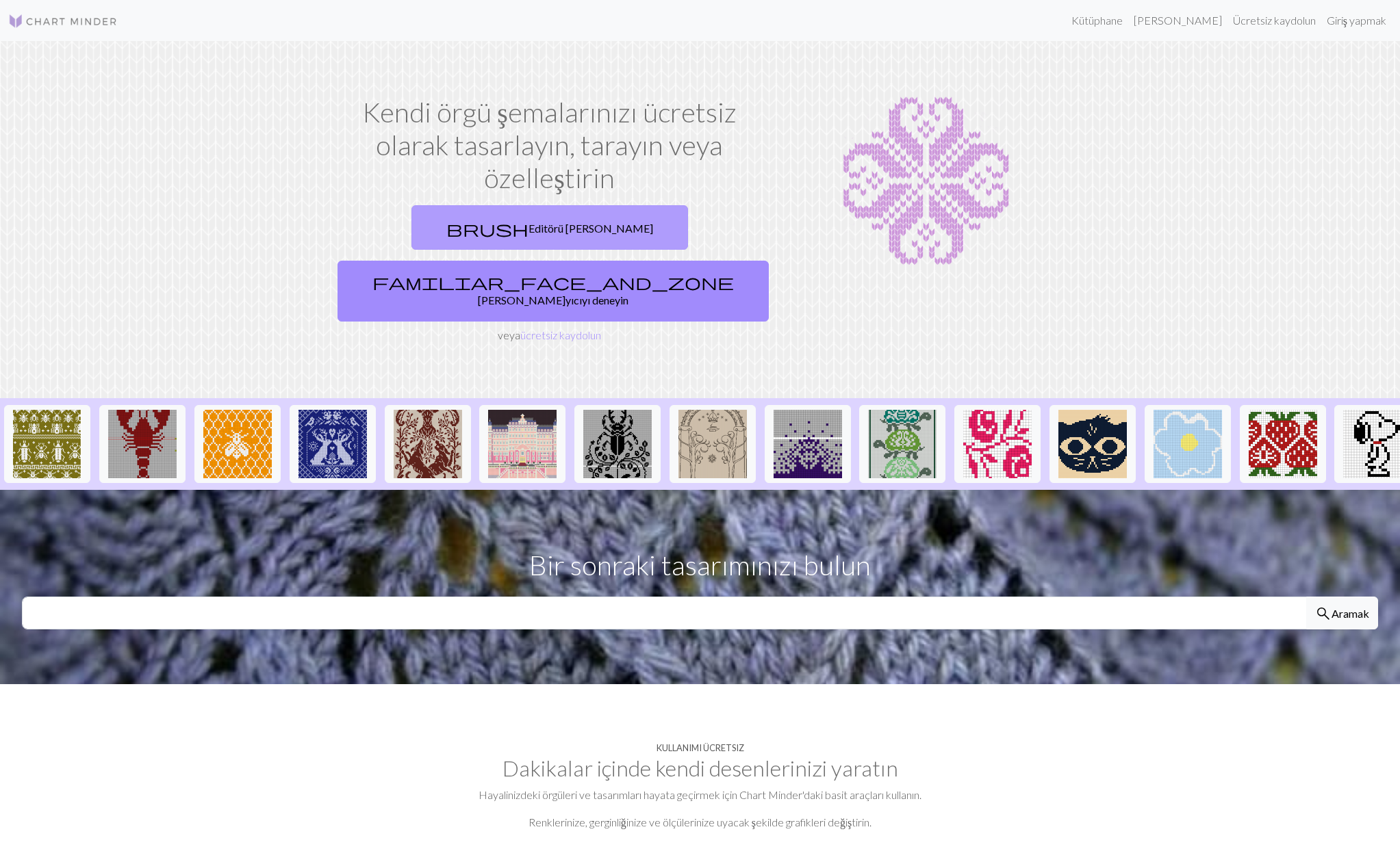
click at [528, 230] on font "Editörü [PERSON_NAME]" at bounding box center [591, 228] width 125 height 13
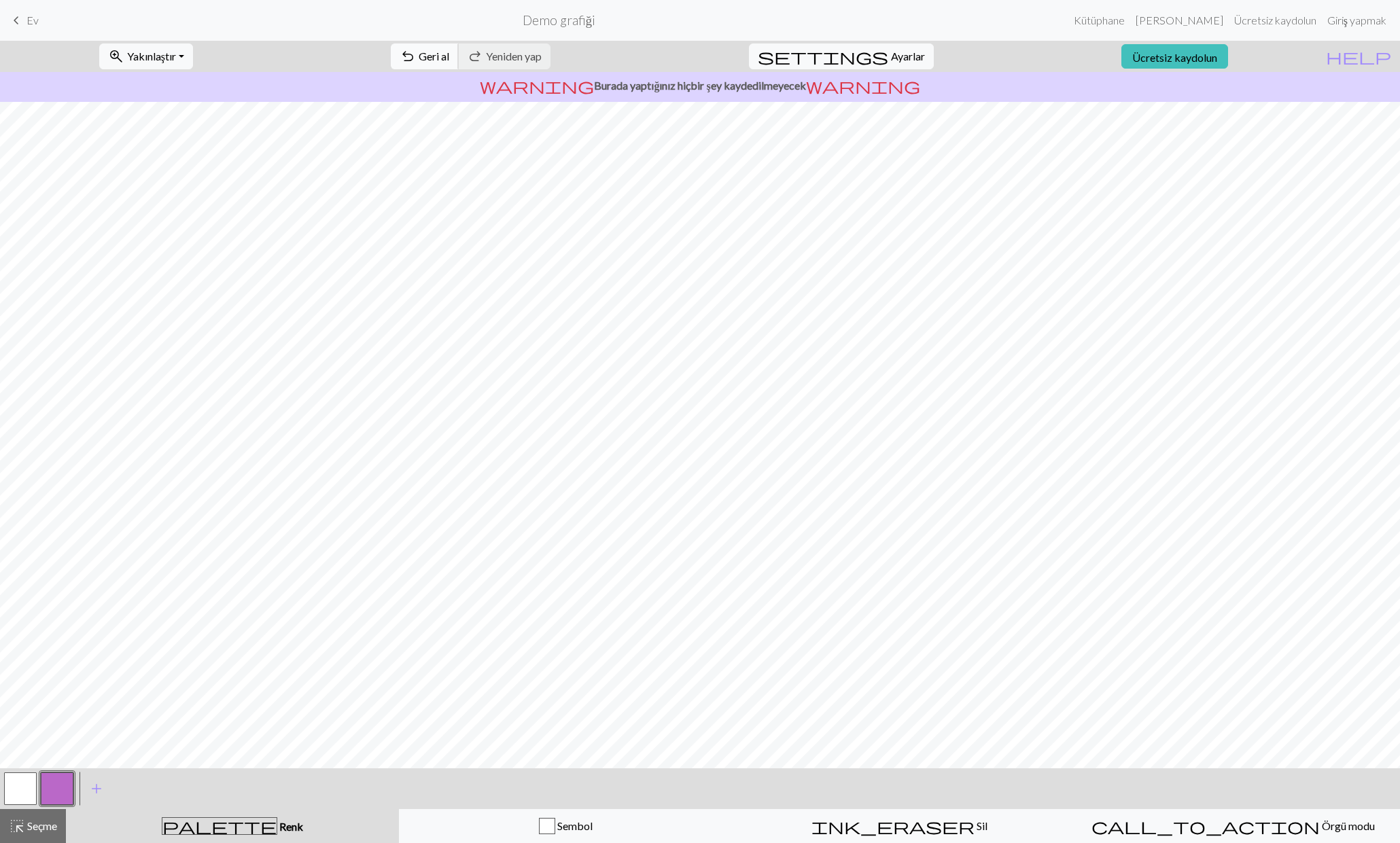
click at [449, 56] on font "Geri al" at bounding box center [433, 56] width 30 height 13
click at [542, 61] on font "Yeniden yap" at bounding box center [513, 56] width 56 height 13
click at [459, 62] on button "undo Geri al Geri al" at bounding box center [425, 56] width 68 height 25
click at [27, 23] on font "Ev" at bounding box center [32, 20] width 12 height 13
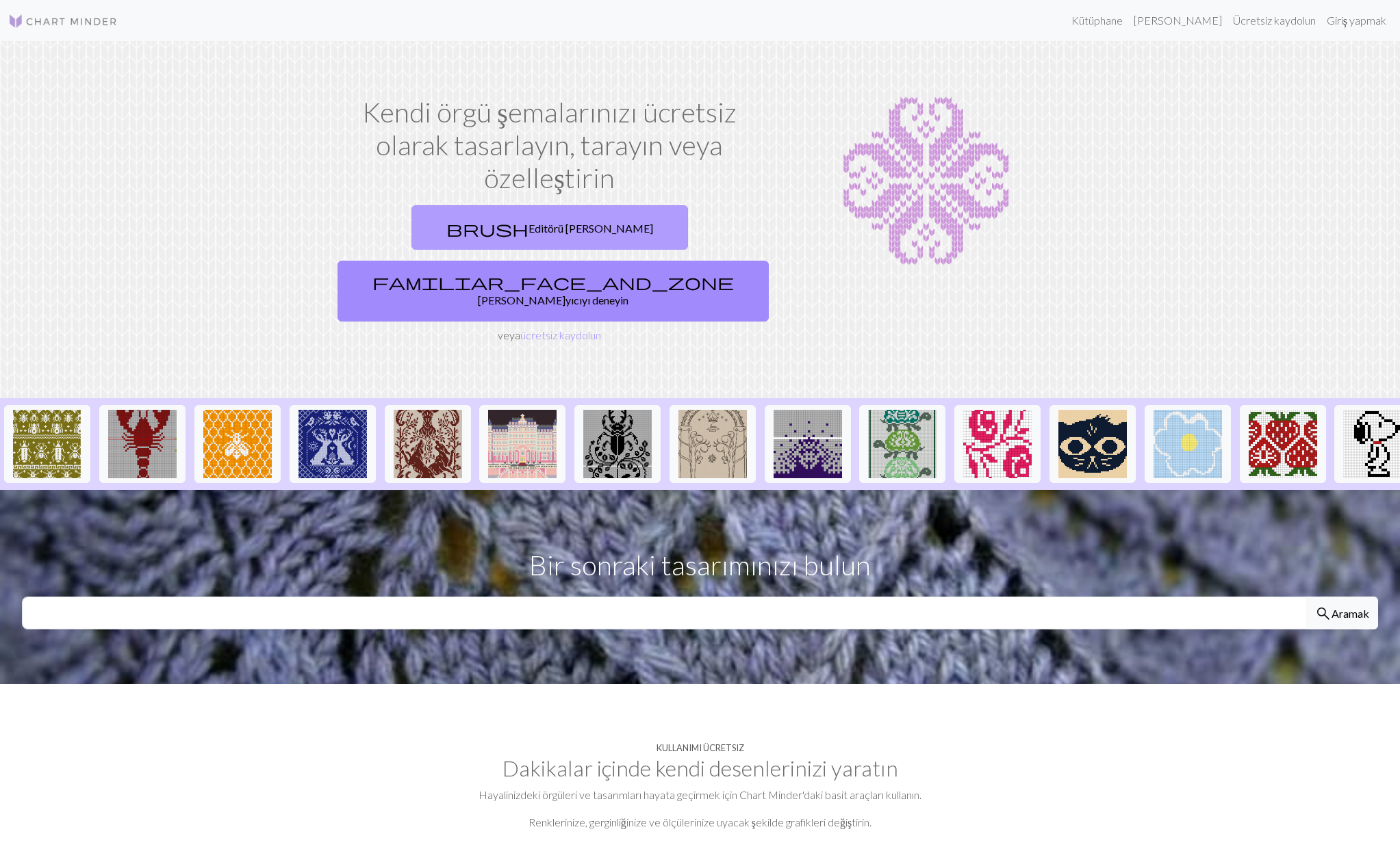
click at [528, 223] on font "Editörü [PERSON_NAME]" at bounding box center [591, 228] width 125 height 13
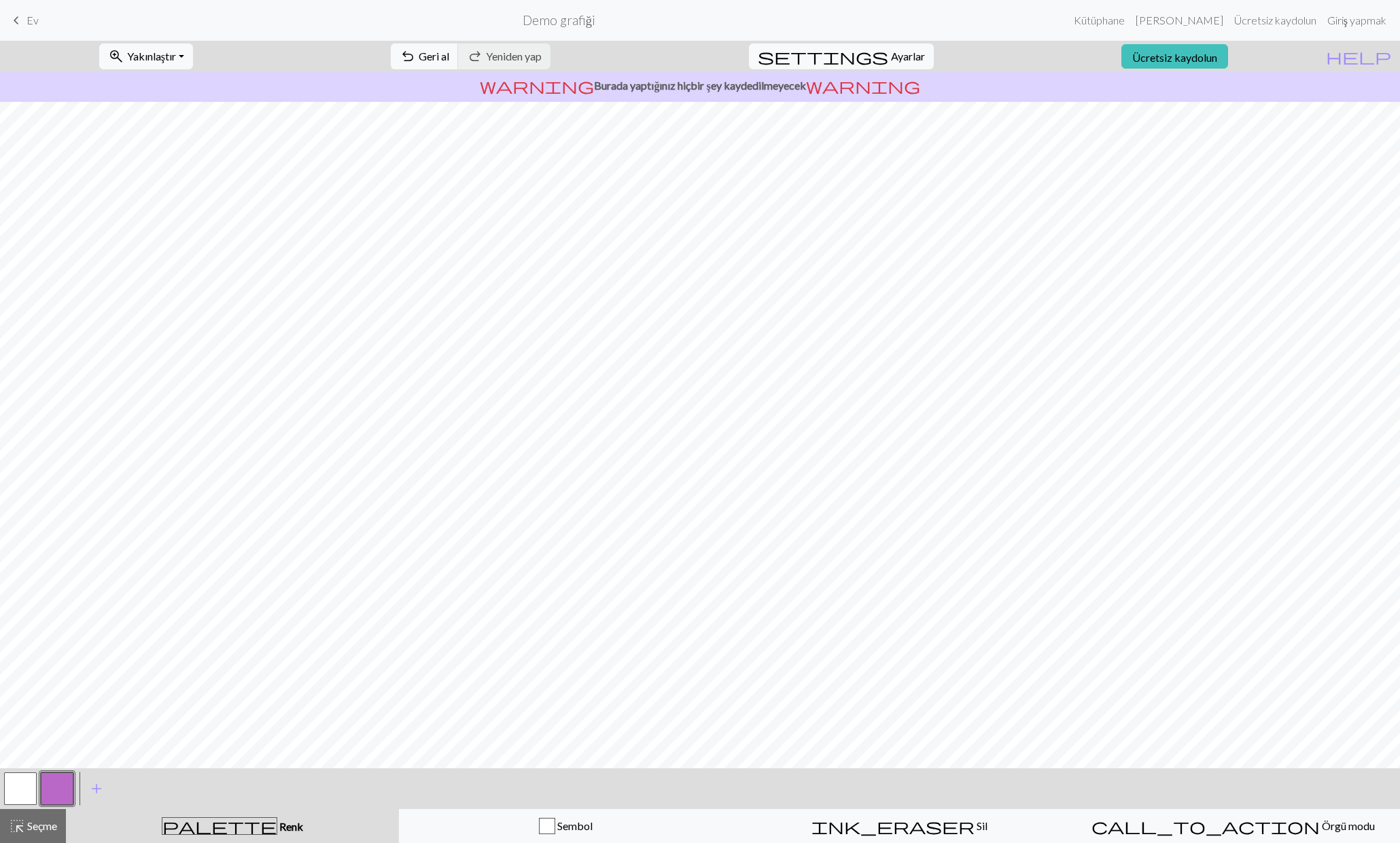
click at [280, 827] on font "Renk" at bounding box center [292, 827] width 24 height 13
click at [566, 823] on font "Sembol" at bounding box center [575, 826] width 35 height 13
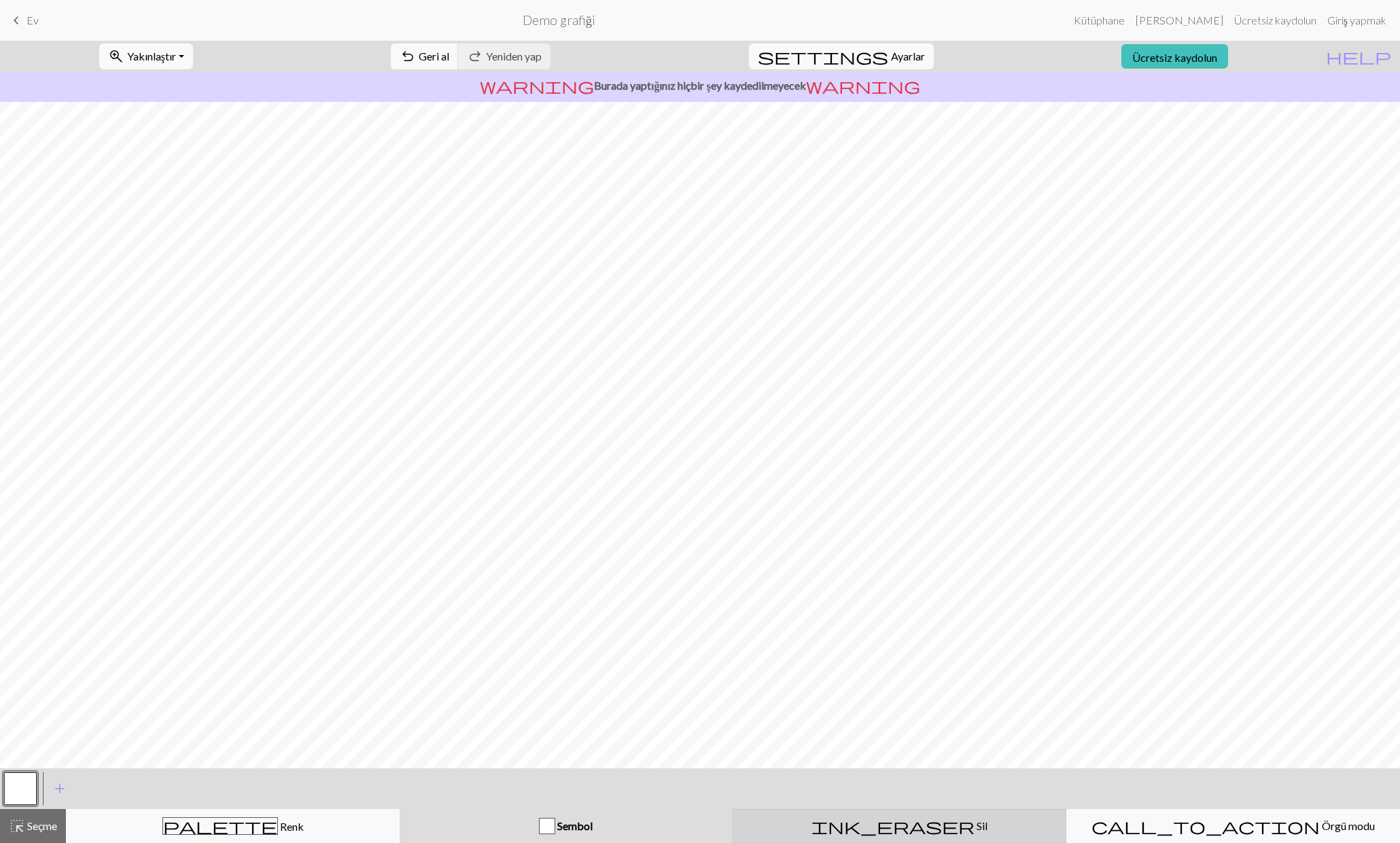
click at [907, 819] on div "ink_eraser Sil Sil" at bounding box center [899, 826] width 316 height 16
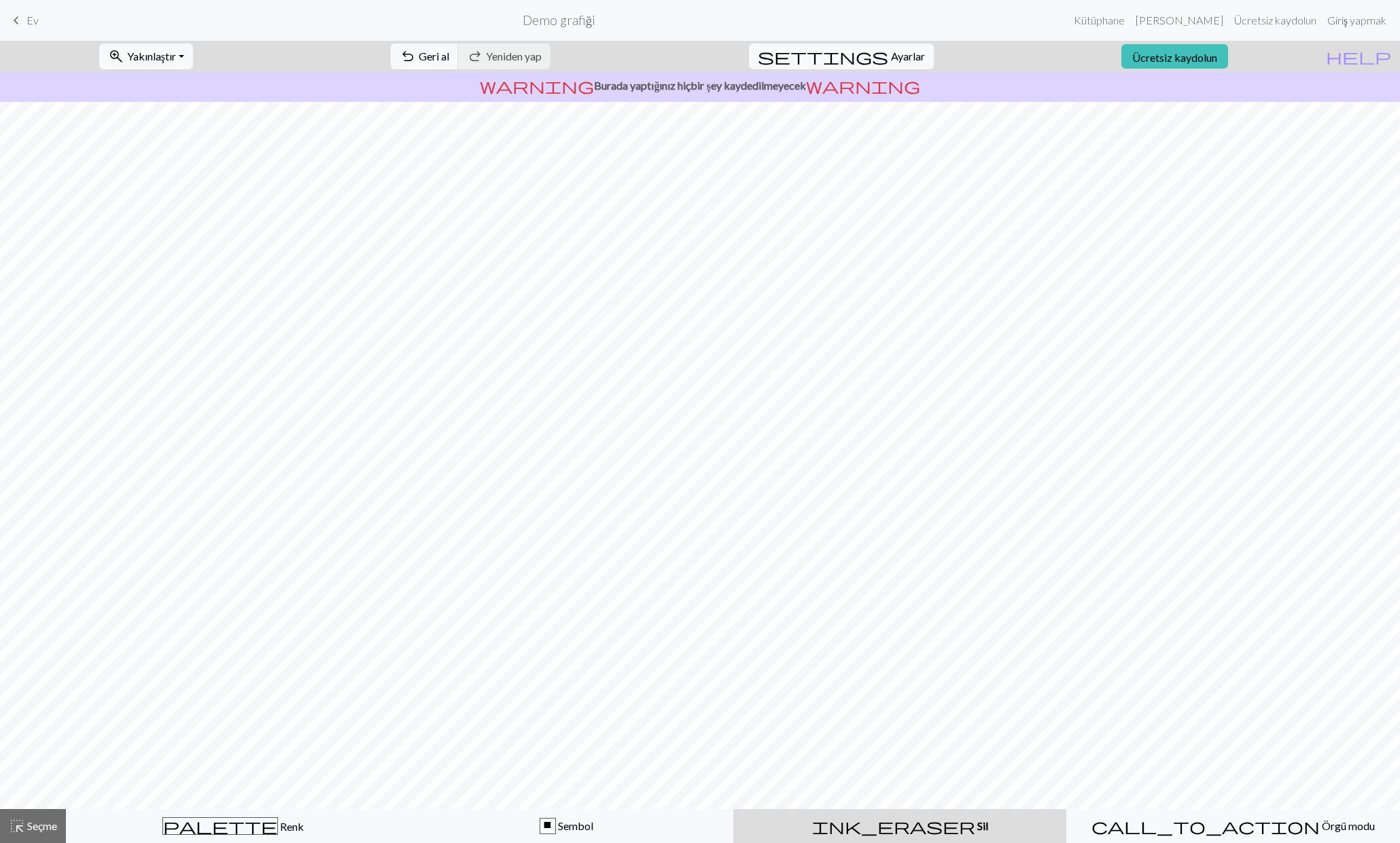
click at [977, 826] on font "Sil" at bounding box center [982, 826] width 11 height 13
click at [1322, 825] on font "Örgü modu" at bounding box center [1348, 826] width 53 height 13
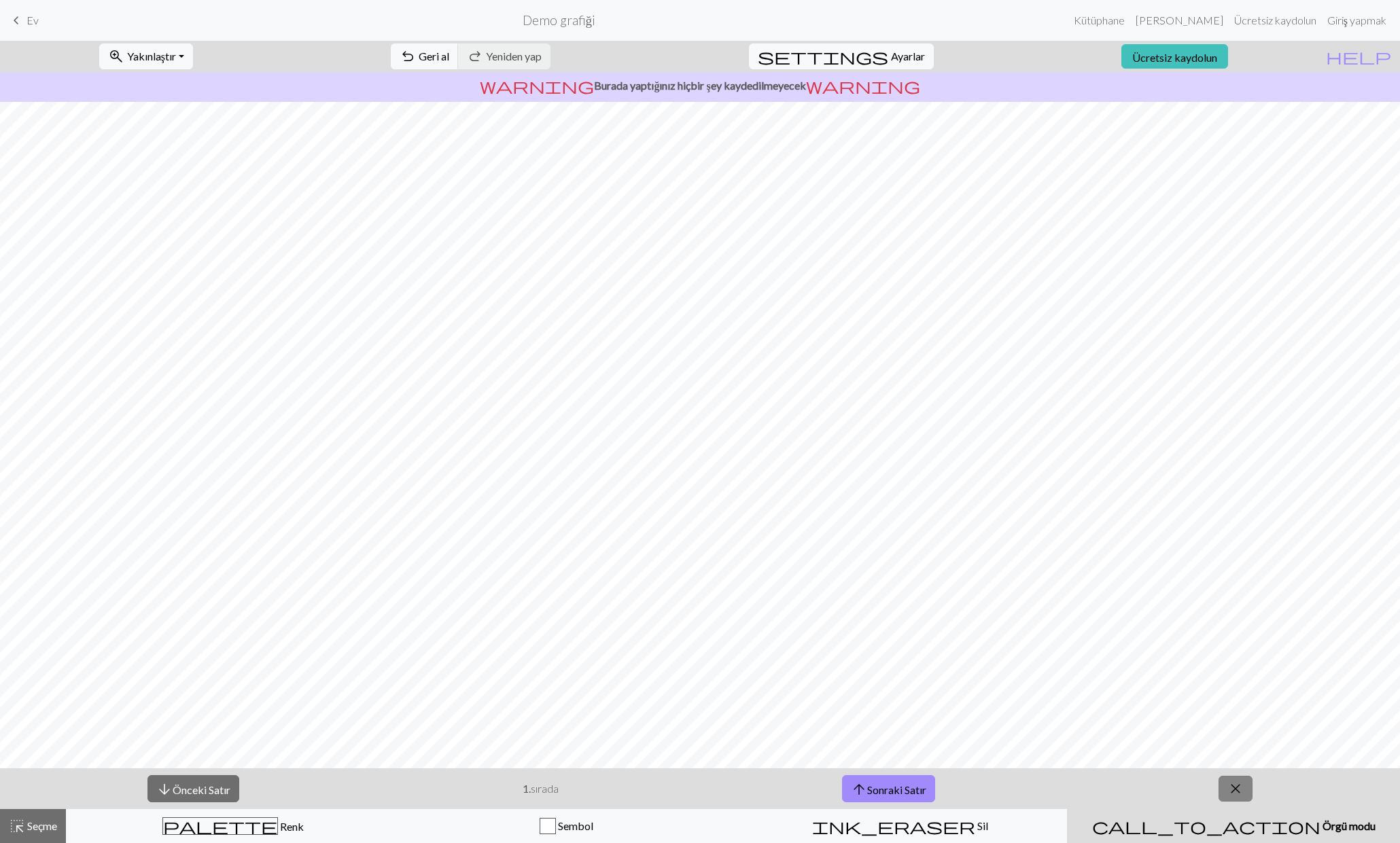
click at [1228, 788] on span "close" at bounding box center [1235, 788] width 16 height 19
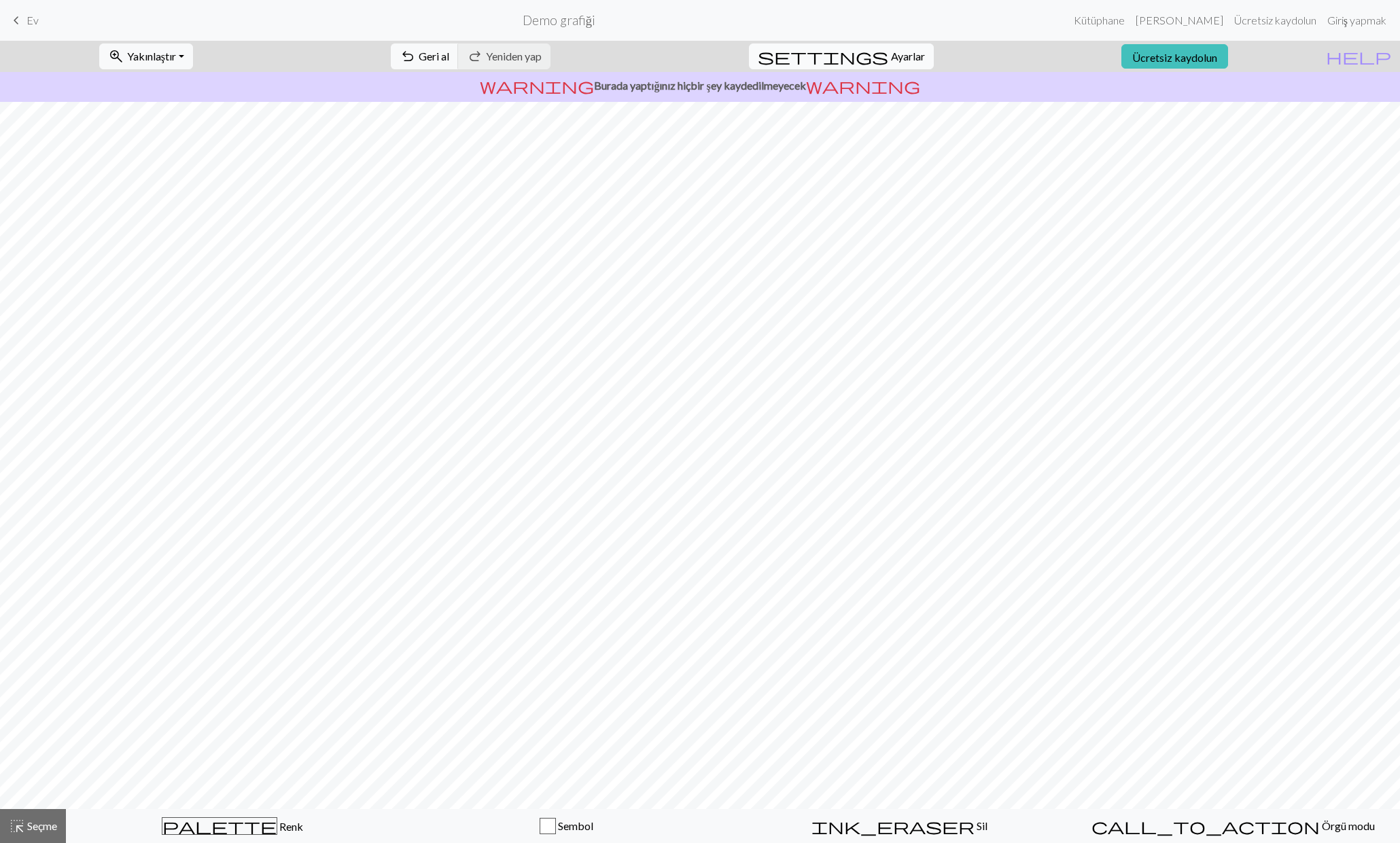
click at [879, 53] on button "settings Ayarlar" at bounding box center [841, 56] width 185 height 25
select select "aran"
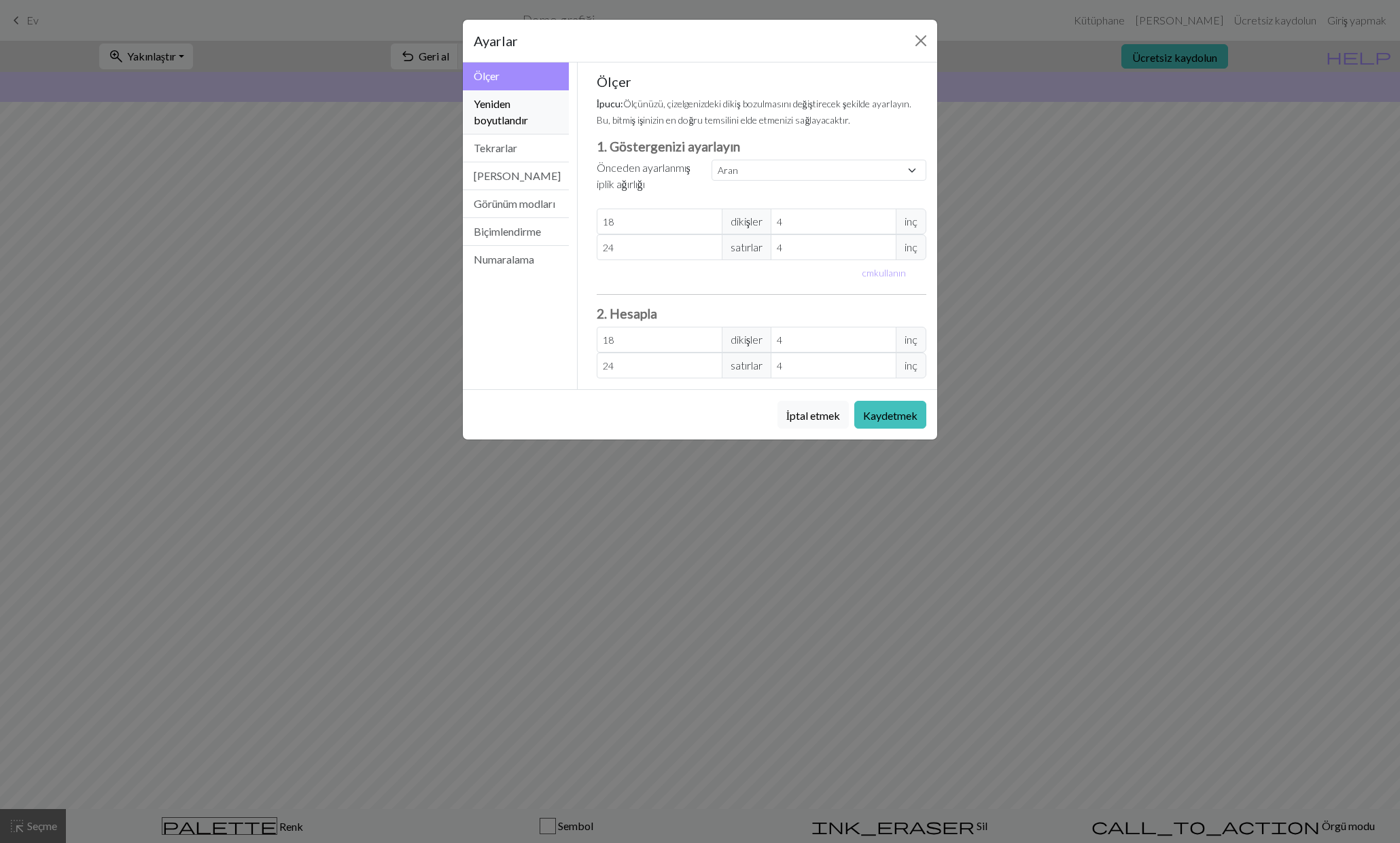
click at [516, 117] on font "Yeniden boyutlandır" at bounding box center [501, 111] width 55 height 29
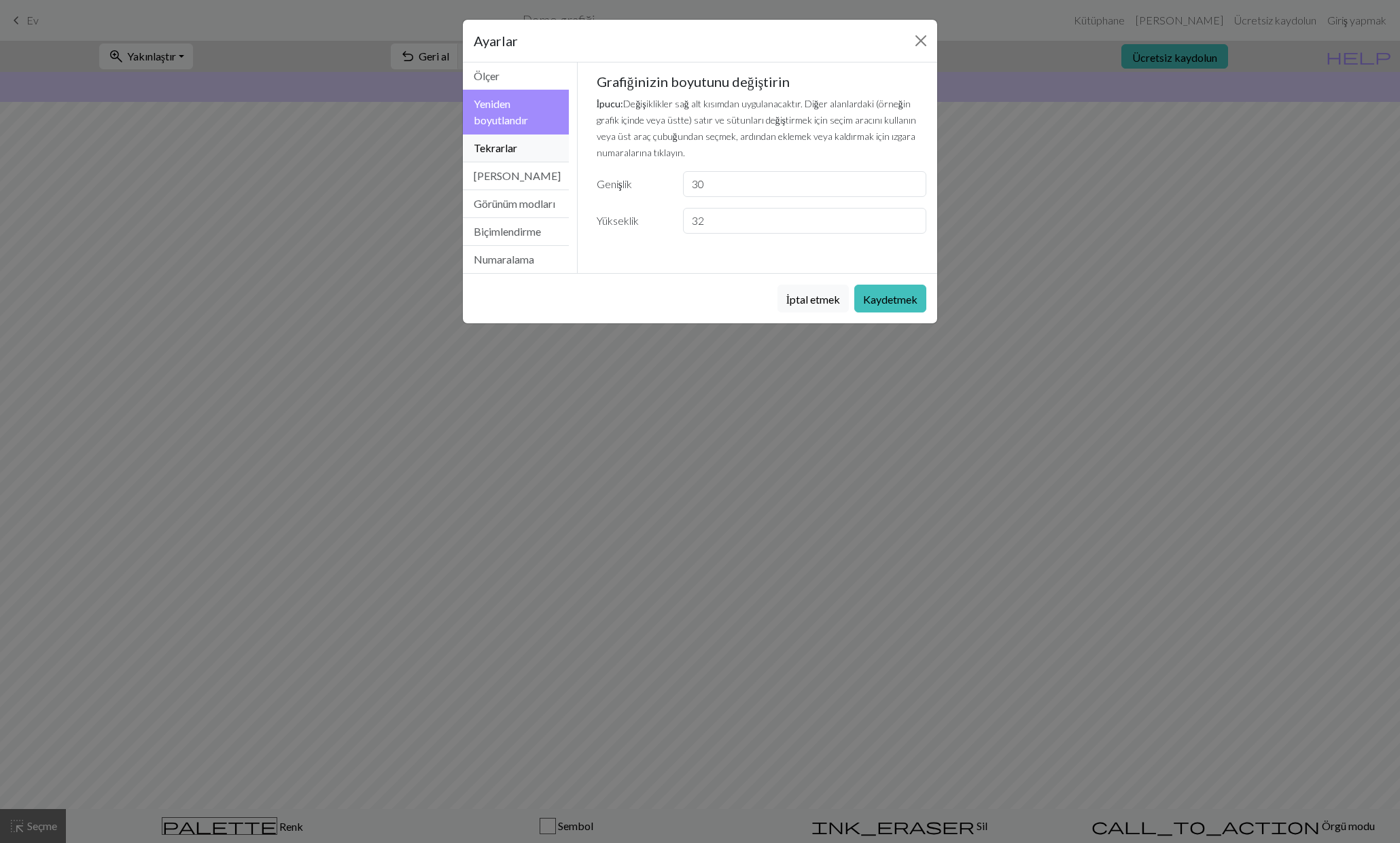
click at [513, 147] on font "Tekrarlar" at bounding box center [495, 148] width 43 height 13
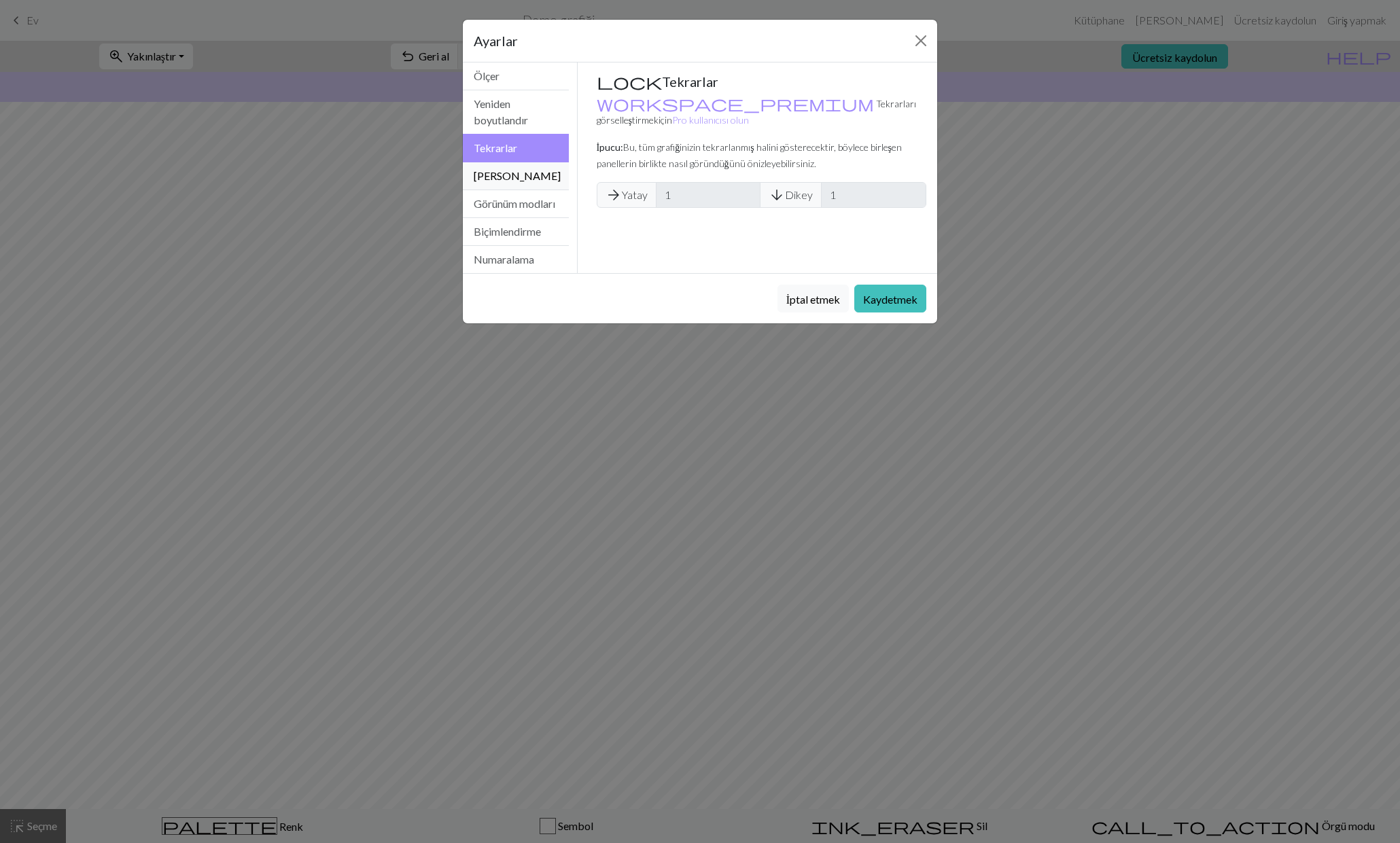
click at [517, 178] on font "[PERSON_NAME]" at bounding box center [517, 176] width 87 height 13
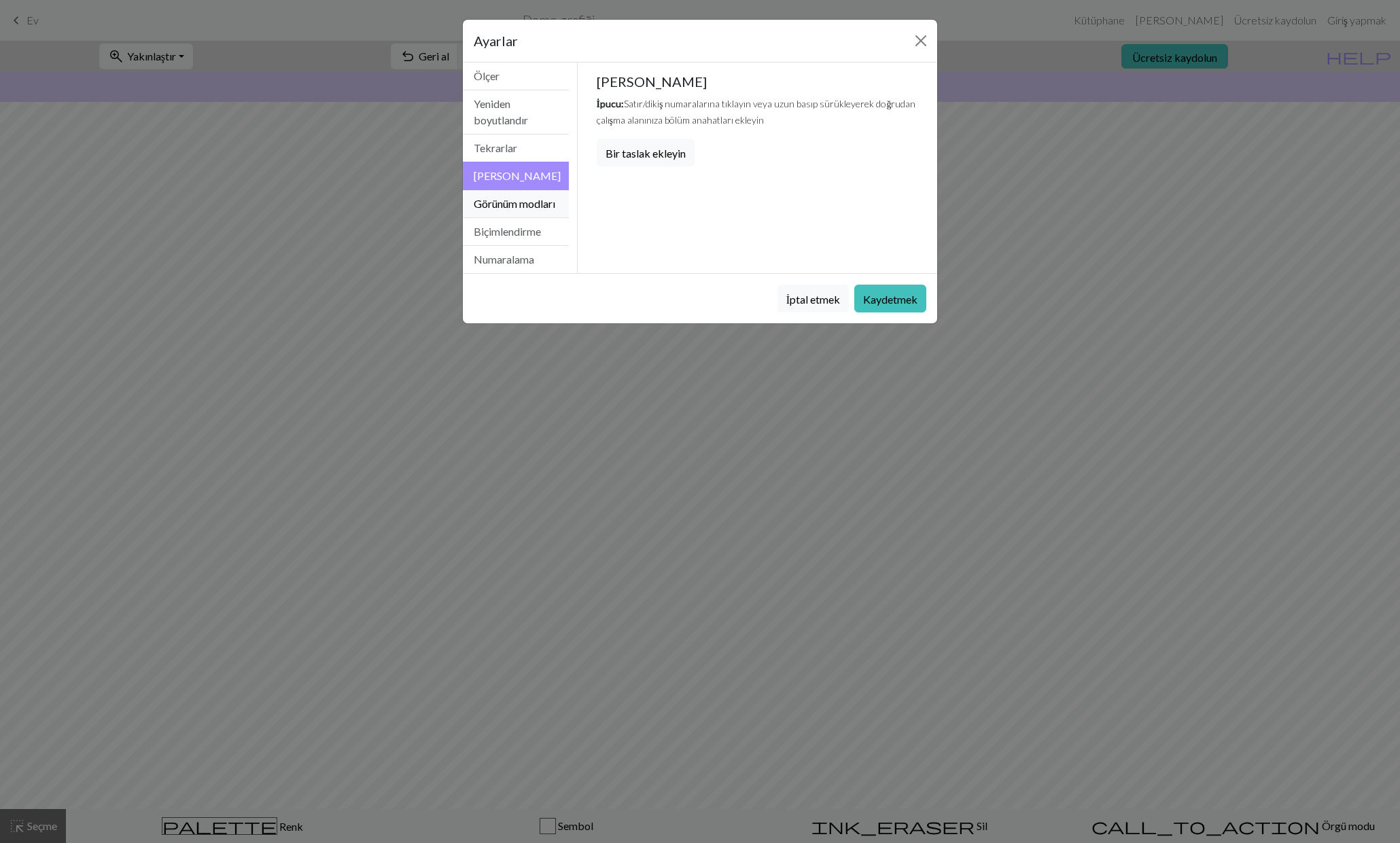
click at [517, 216] on button "Görünüm modları" at bounding box center [516, 204] width 106 height 28
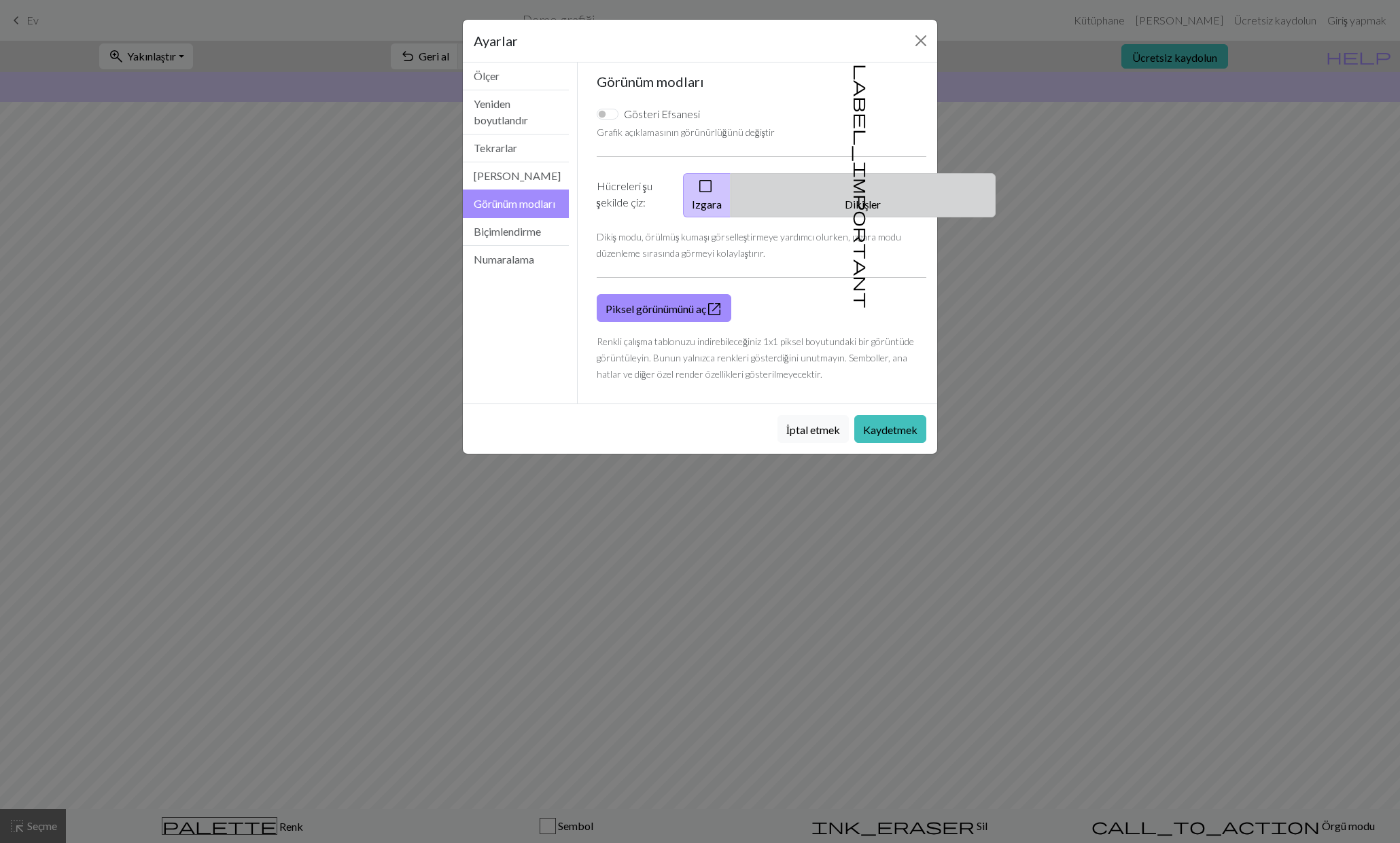
click at [863, 197] on font "Dikişler" at bounding box center [863, 204] width 36 height 13
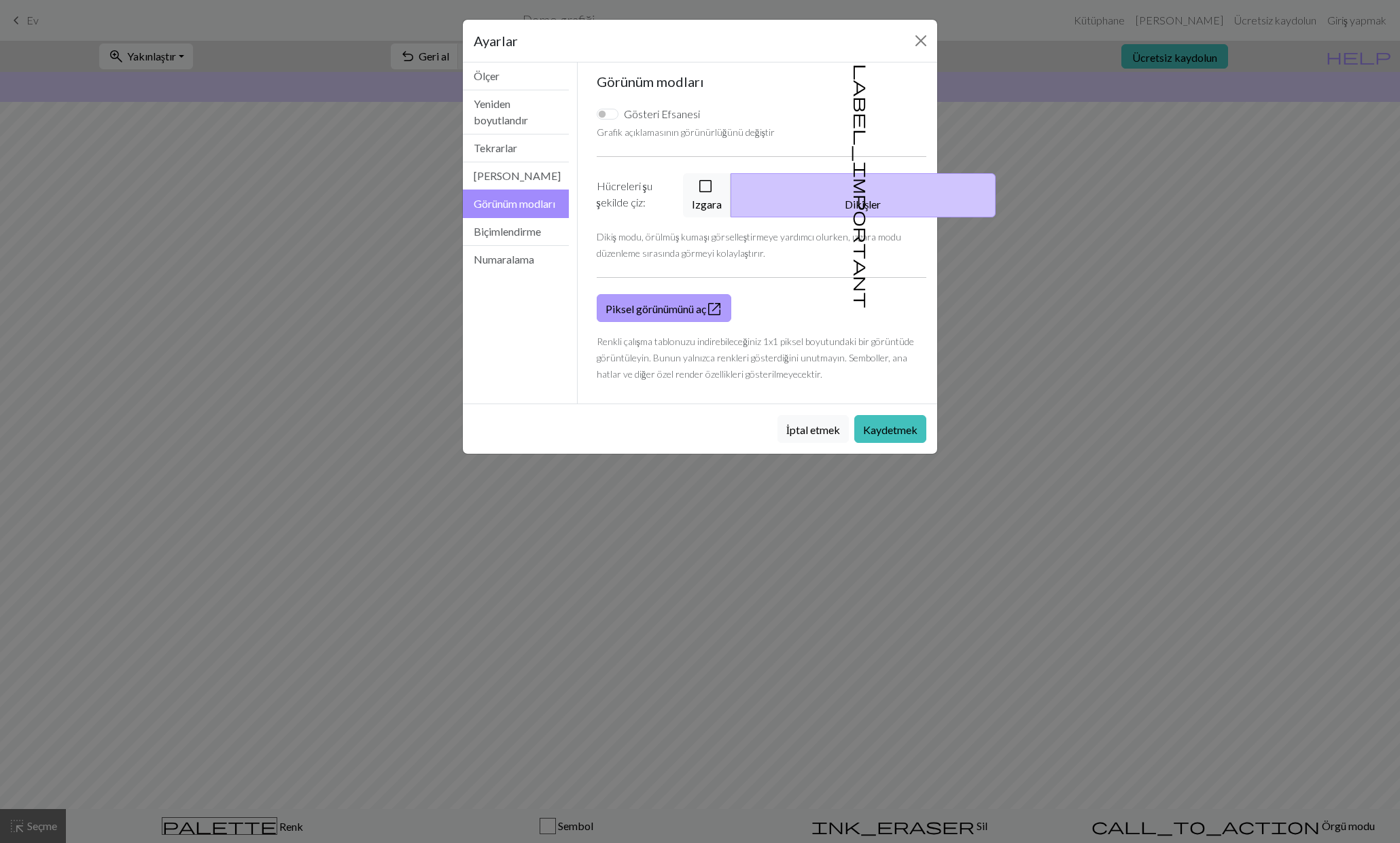
click at [720, 305] on span "open_in_new" at bounding box center [714, 309] width 16 height 19
click at [518, 238] on font "Biçimlendirme" at bounding box center [507, 231] width 67 height 13
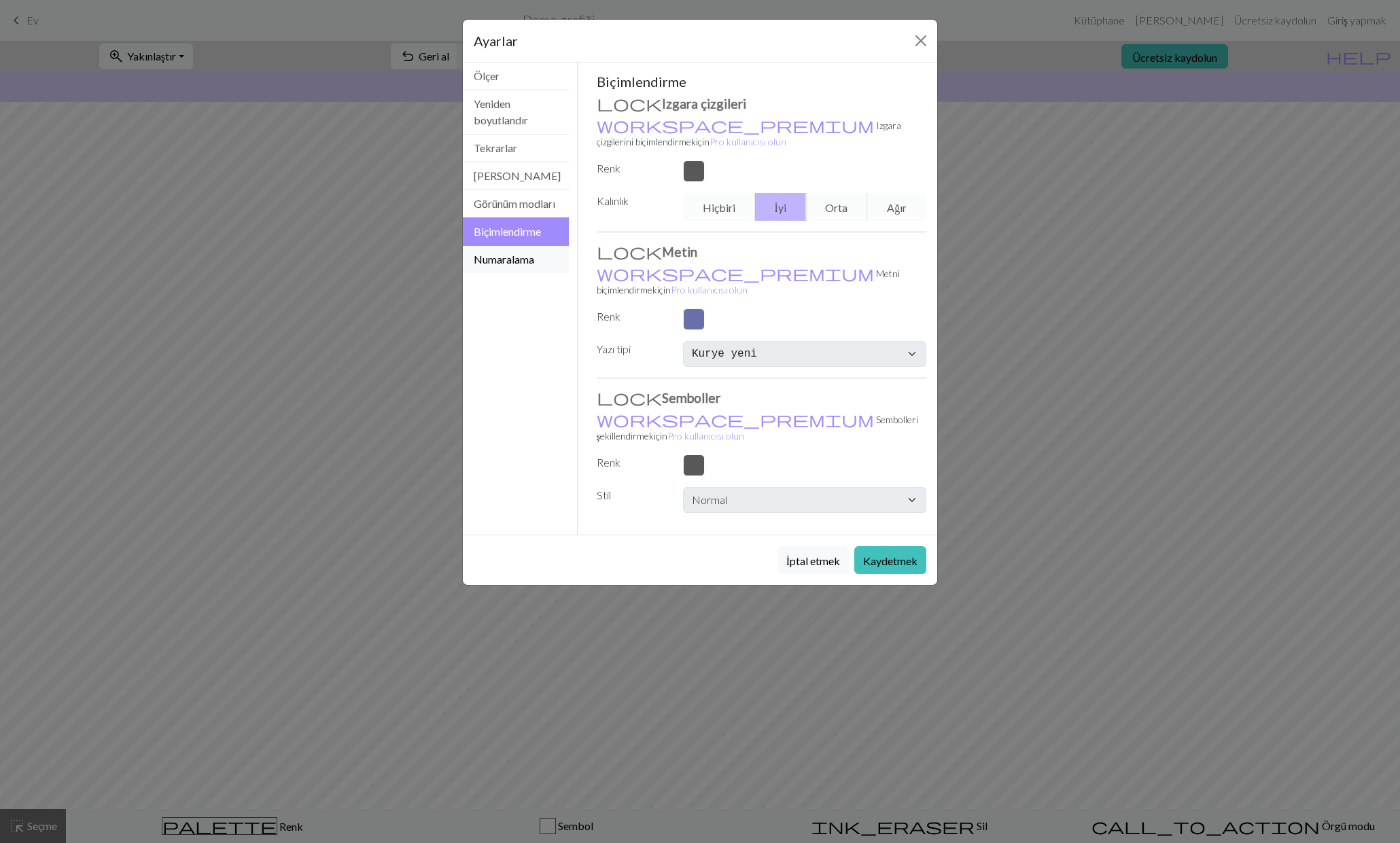
click at [513, 265] on font "Numaralama" at bounding box center [503, 259] width 60 height 13
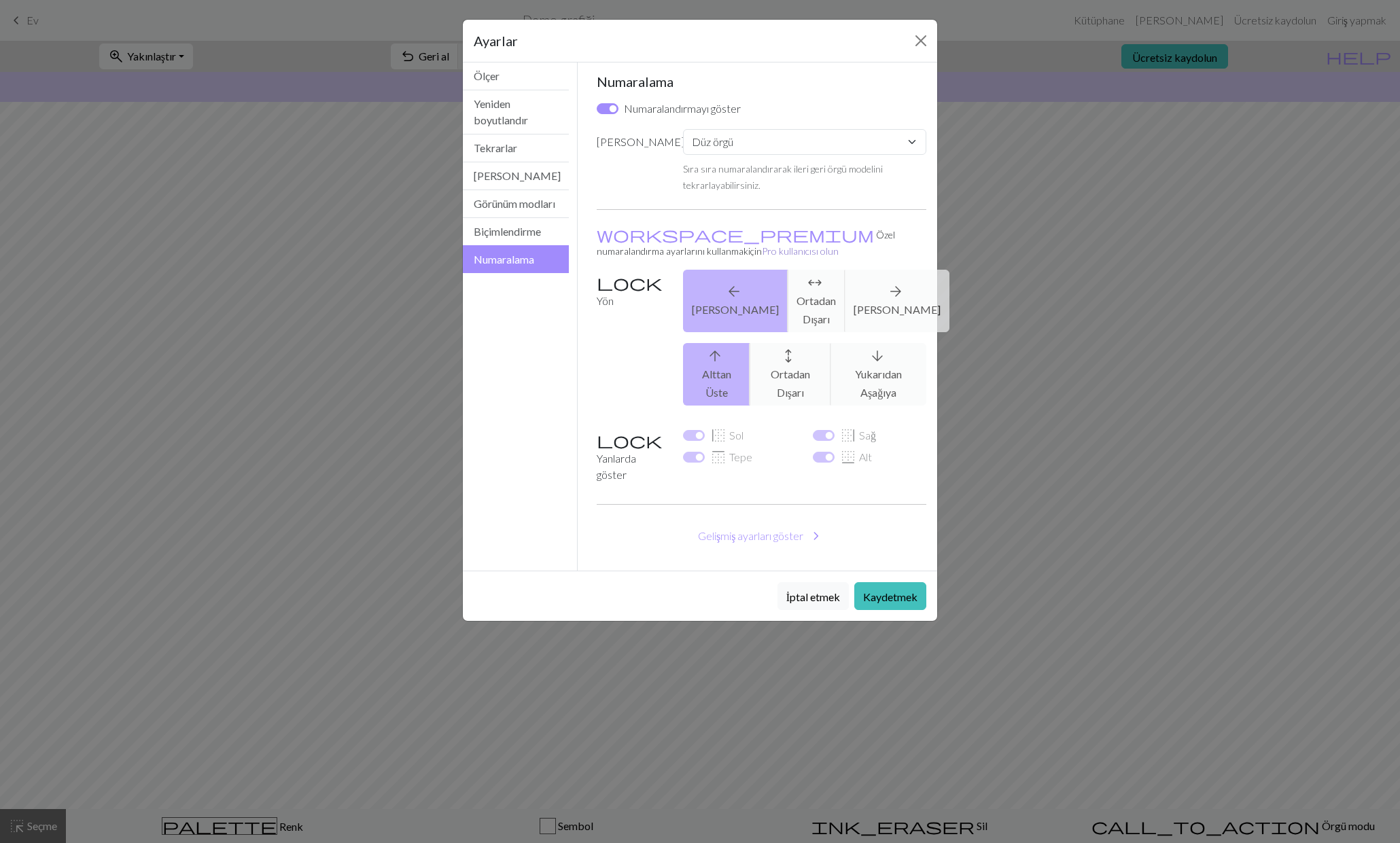
click at [838, 246] on font "Pro kullanıcısı olun" at bounding box center [800, 251] width 76 height 11
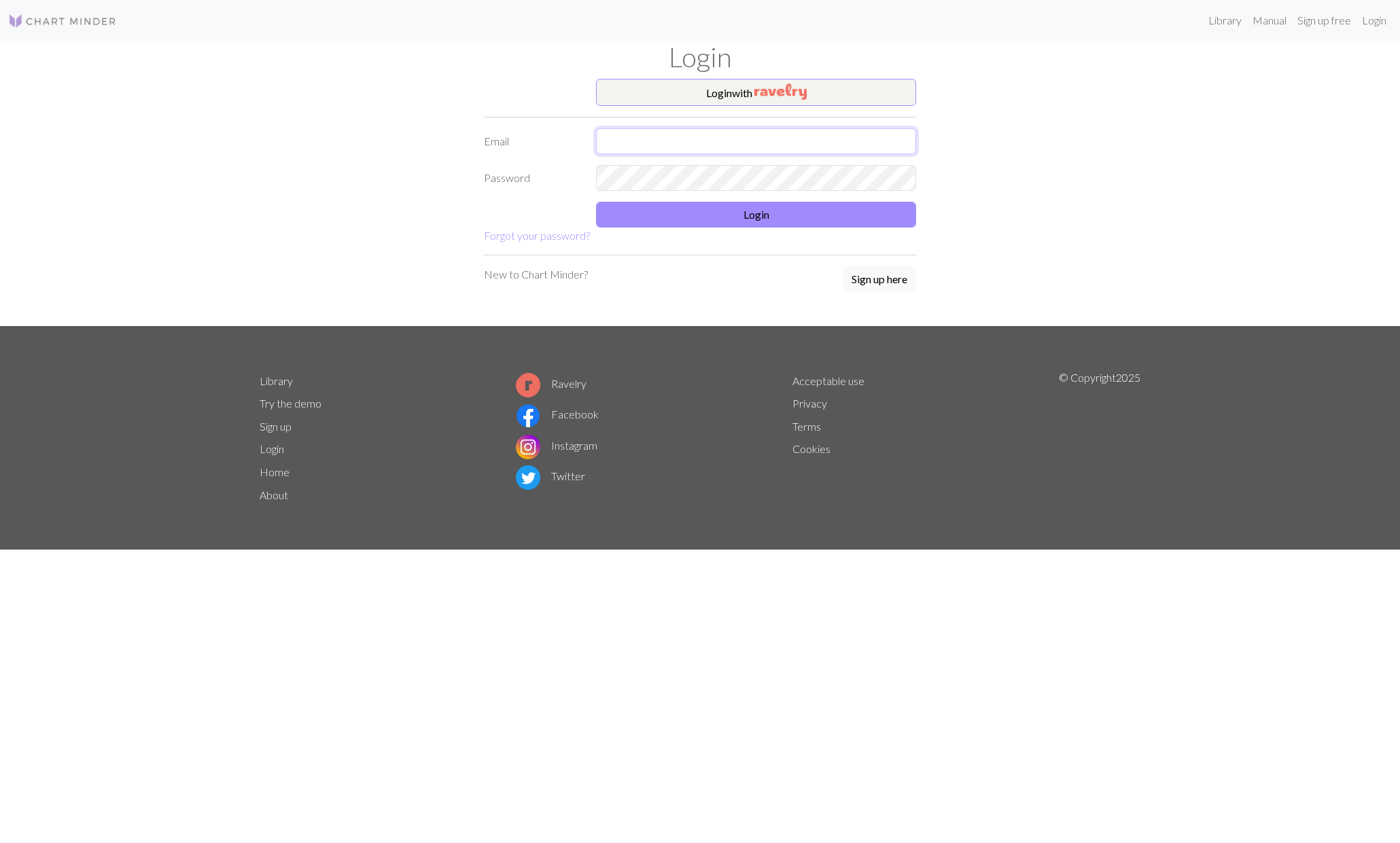
click at [627, 143] on input "text" at bounding box center [756, 141] width 320 height 25
type input "gulizaray79@gmail.com"
click at [724, 225] on button "Login" at bounding box center [756, 214] width 320 height 25
click at [753, 217] on button "Login" at bounding box center [756, 214] width 320 height 25
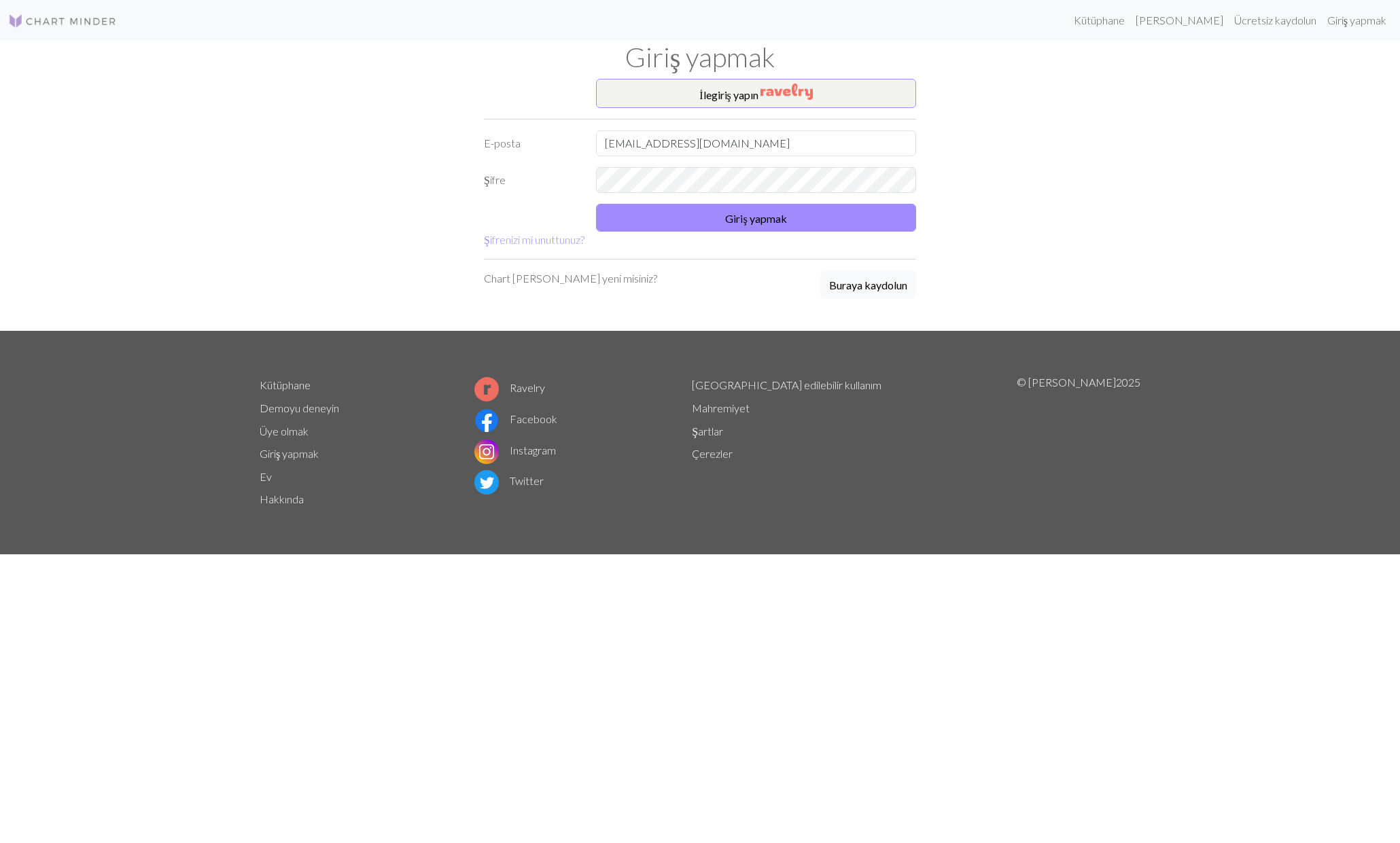
click at [859, 289] on font "Buraya kaydolun" at bounding box center [868, 285] width 78 height 13
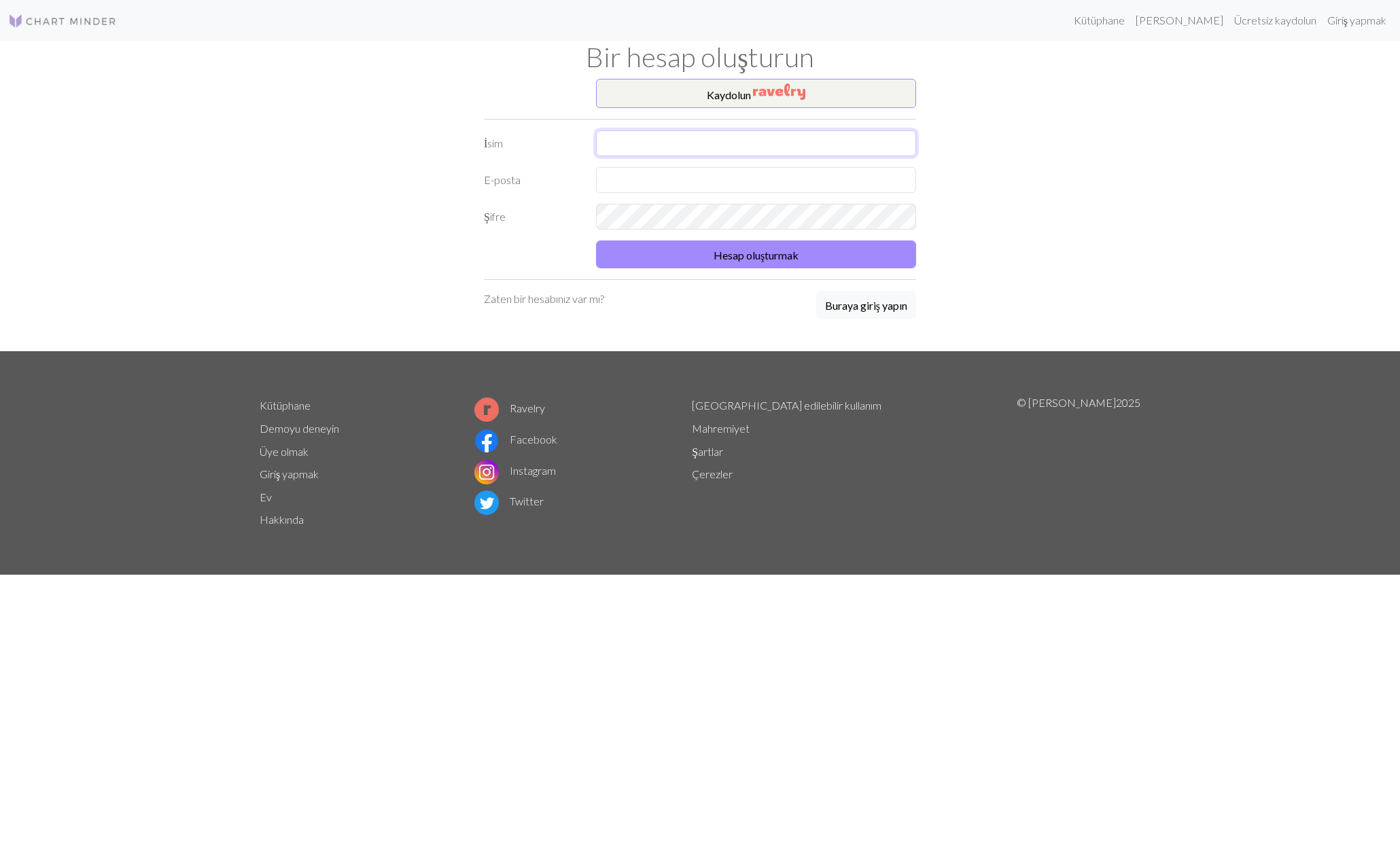
click at [656, 142] on input "text" at bounding box center [756, 143] width 320 height 25
type input "Gülizar Aydoğan Beyoğlu"
click at [645, 176] on input "text" at bounding box center [756, 180] width 320 height 25
type input "gulizaray79@gmail.com"
click at [567, 222] on div "Şifre" at bounding box center [700, 217] width 449 height 25
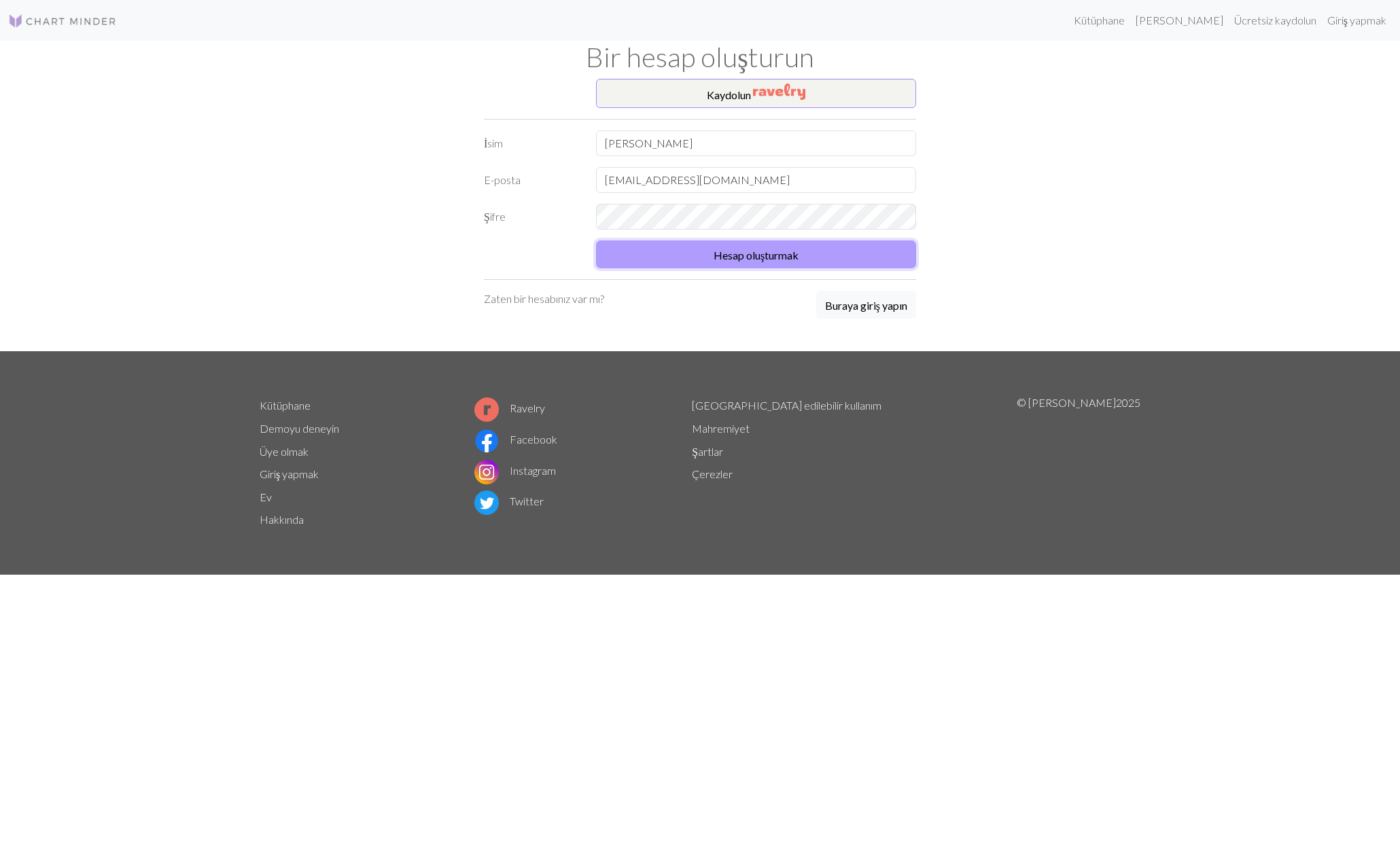
click at [736, 258] on font "Hesap oluşturmak" at bounding box center [756, 255] width 85 height 13
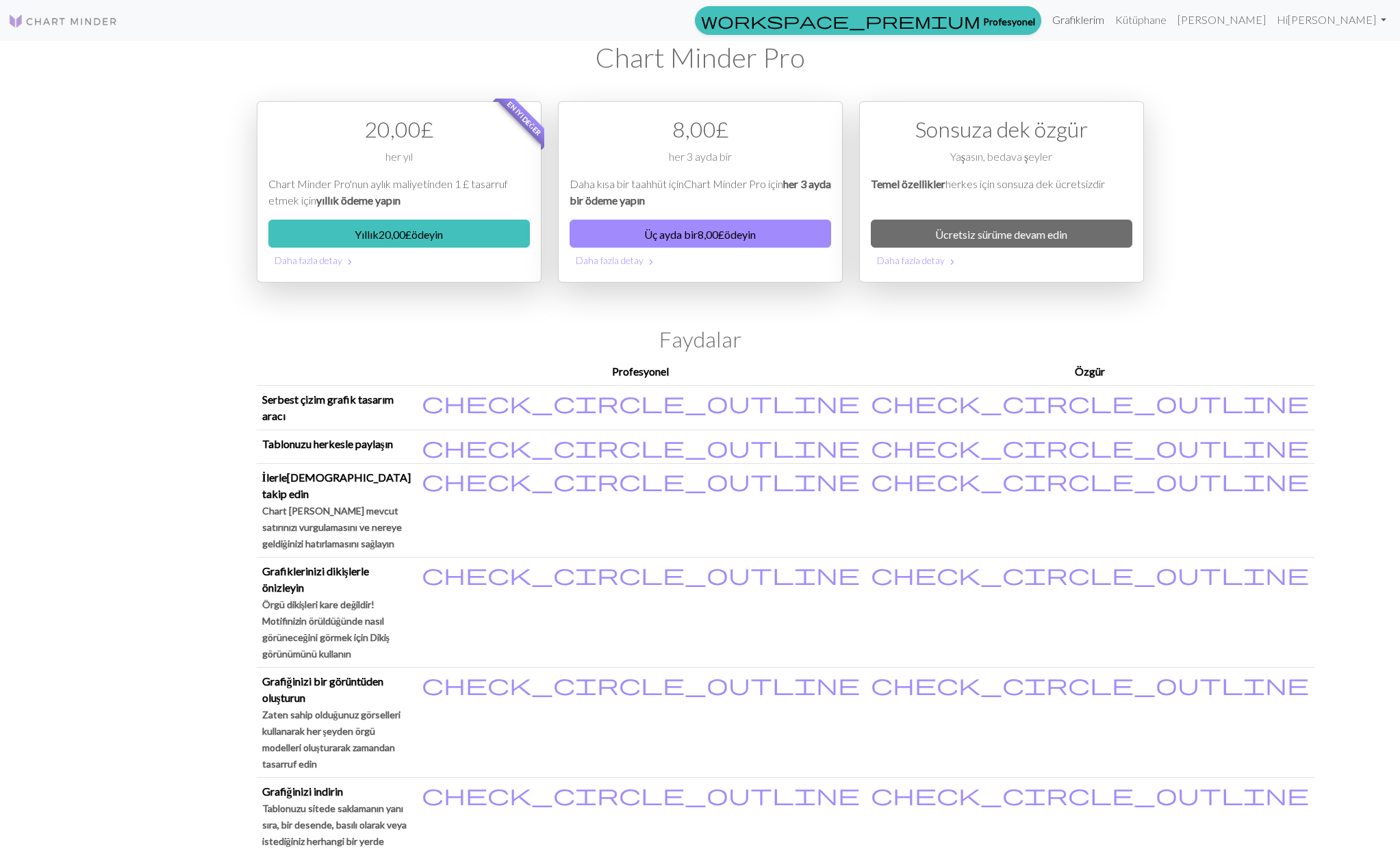
click at [1104, 19] on font "Grafiklerim" at bounding box center [1078, 19] width 52 height 13
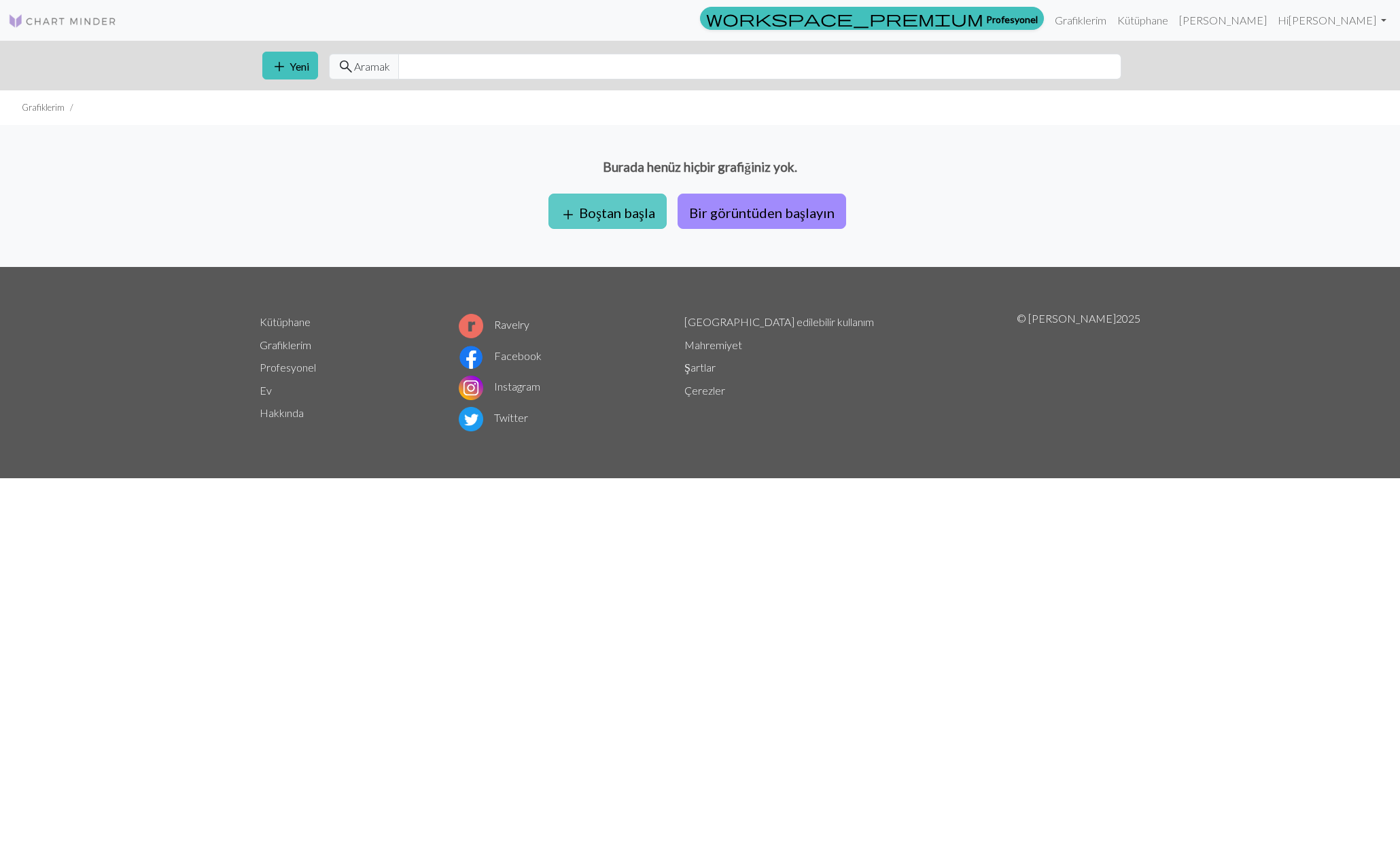
click at [634, 213] on font "Boştan başla" at bounding box center [618, 212] width 76 height 16
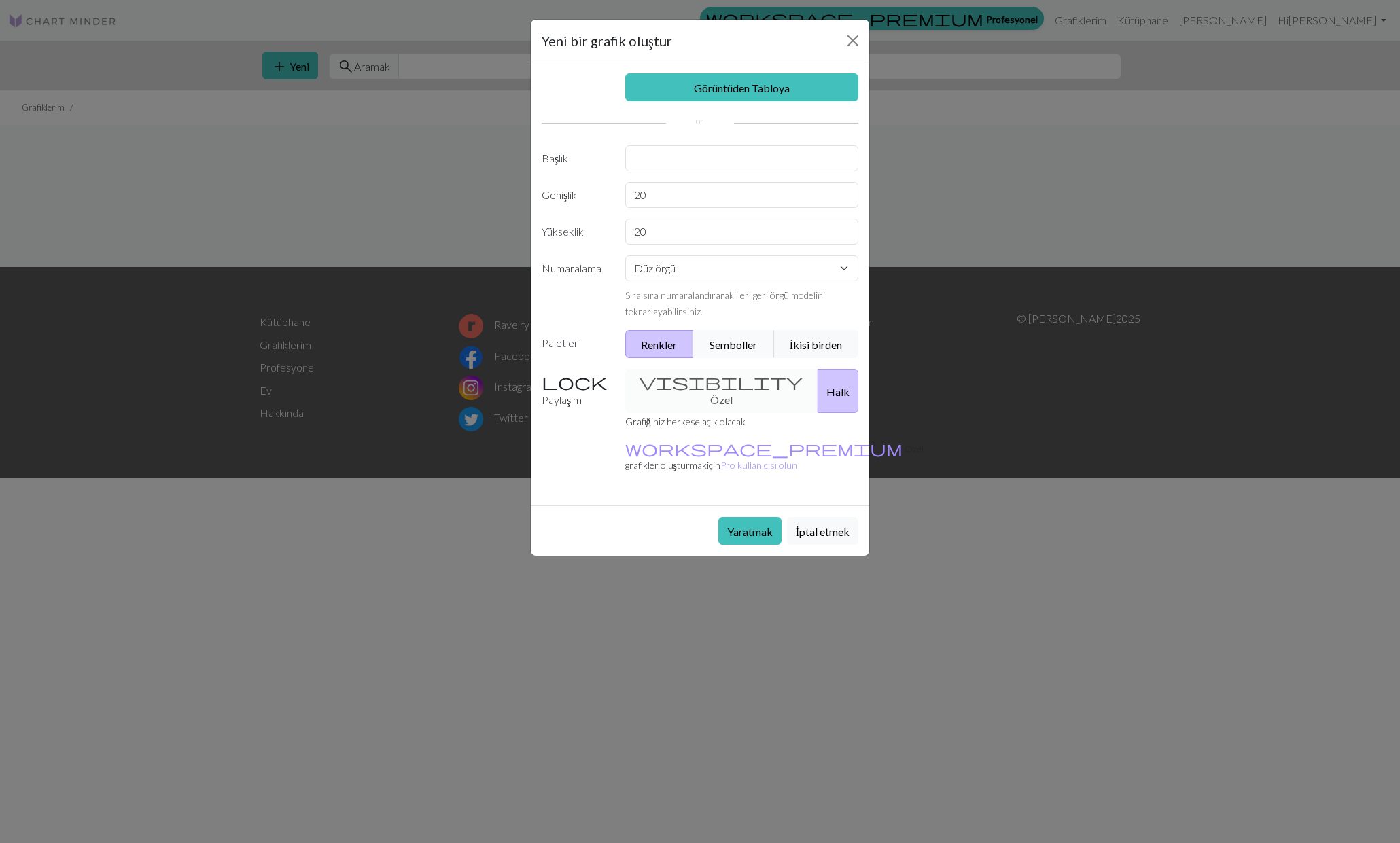
click at [734, 349] on font "Semboller" at bounding box center [733, 345] width 47 height 13
click at [649, 342] on font "Renkler" at bounding box center [659, 345] width 36 height 13
click at [676, 165] on input "text" at bounding box center [742, 158] width 234 height 25
type input "gülizar"
click at [846, 268] on select "Düz örgü Yuvarlak örgü Dantel örgü Çarpı dikiş" at bounding box center [742, 268] width 234 height 25
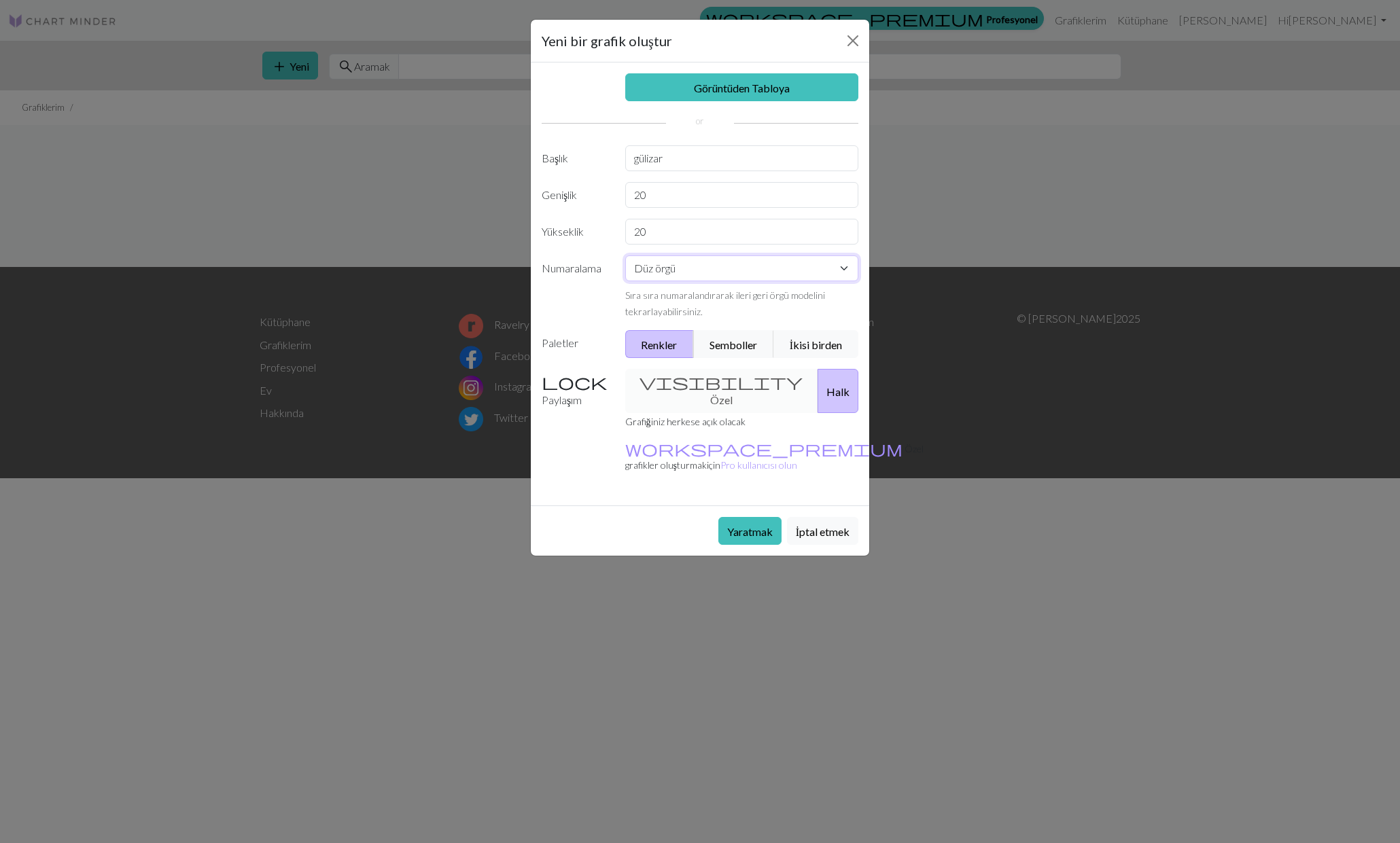
select select "crossstitch"
click at [625, 256] on select "Düz örgü Yuvarlak örgü Dantel örgü Çarpı dikiş" at bounding box center [742, 268] width 234 height 25
click at [702, 386] on div "visibility Özel Halk" at bounding box center [742, 391] width 250 height 44
click at [818, 384] on button "Halk" at bounding box center [838, 391] width 41 height 44
click at [746, 348] on font "Semboller" at bounding box center [733, 345] width 47 height 13
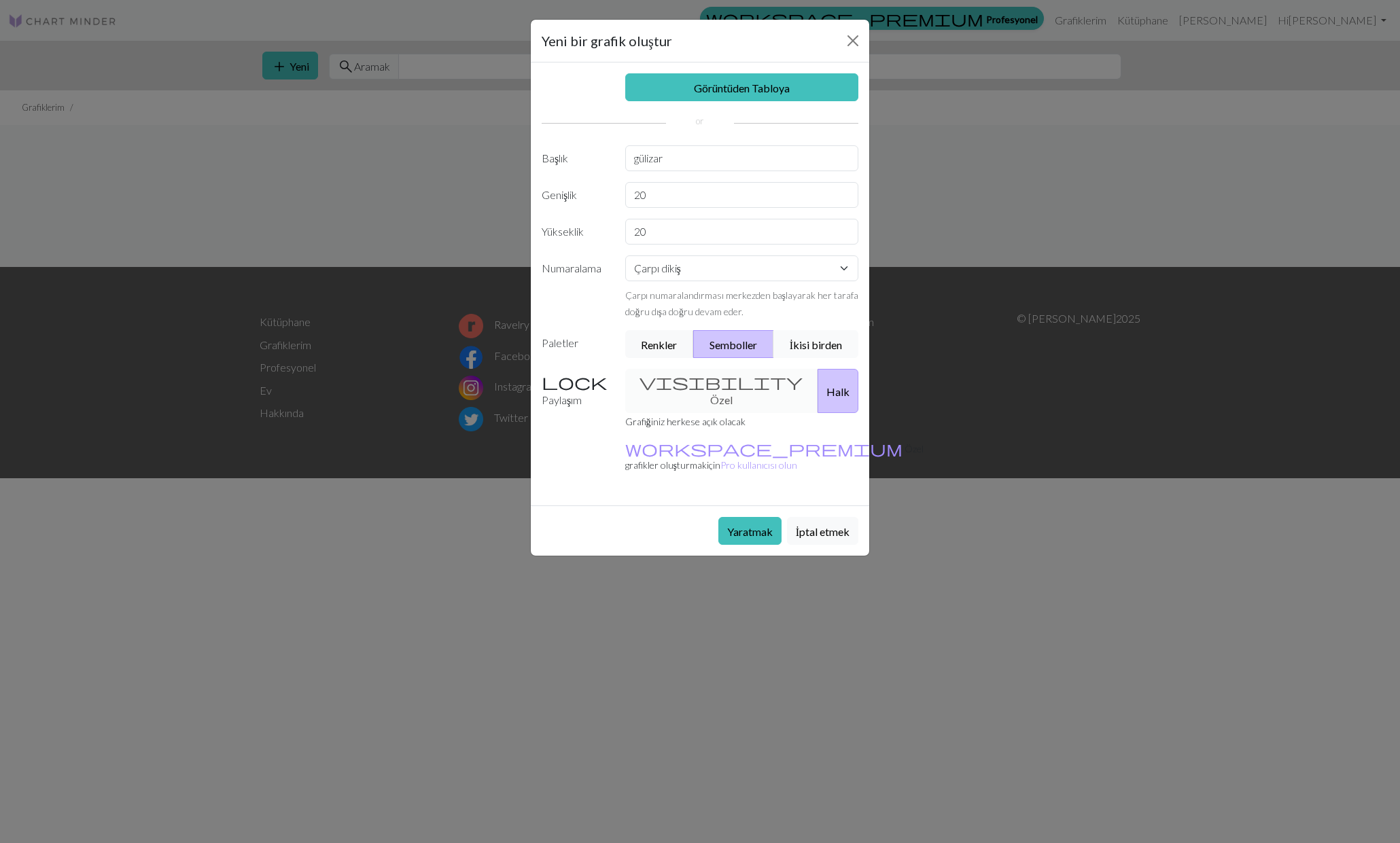
click at [802, 346] on font "İkisi birden" at bounding box center [816, 345] width 52 height 13
click at [746, 525] on font "Yaratmak" at bounding box center [750, 532] width 45 height 13
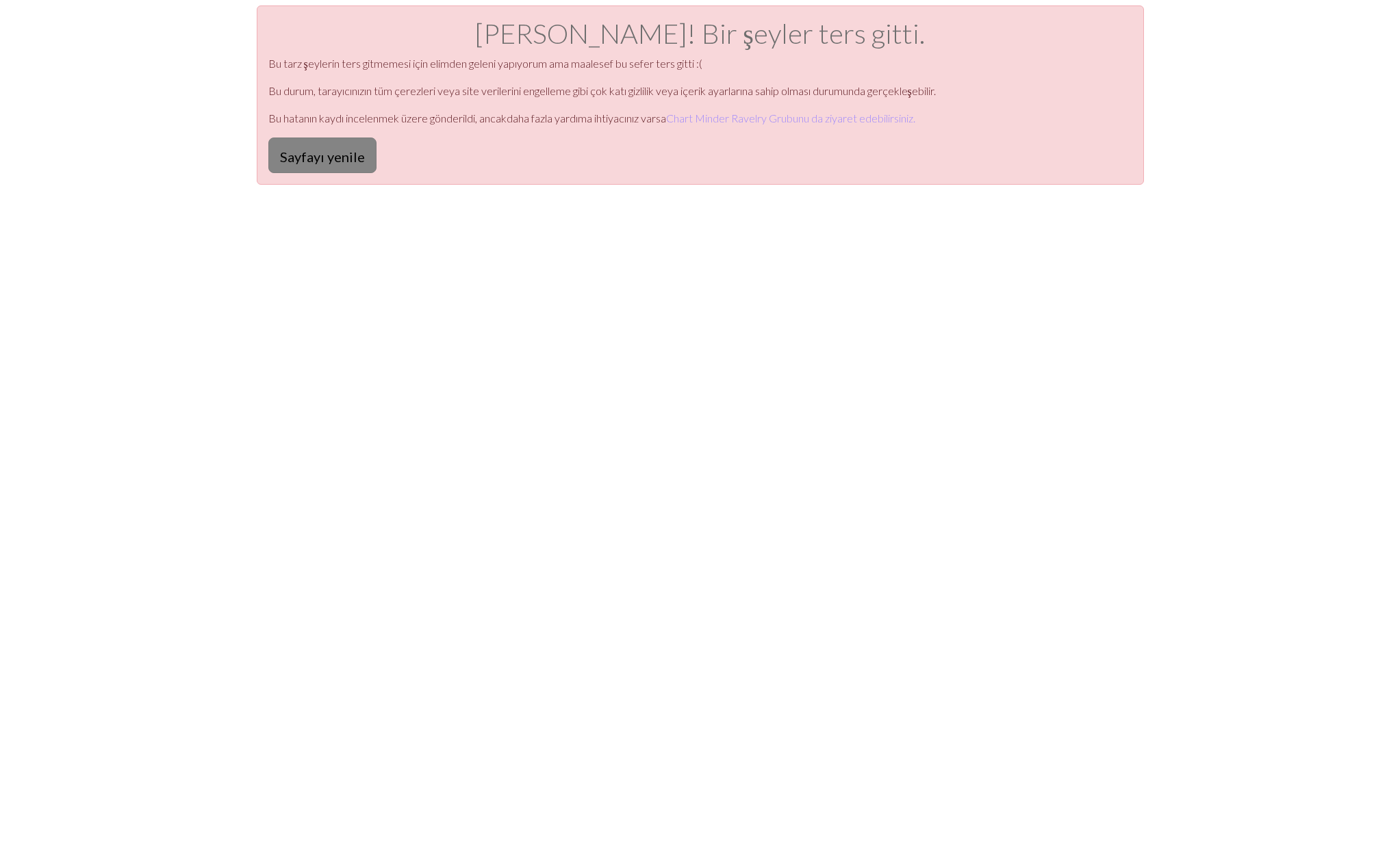
click at [339, 160] on font "Sayfayı yenile" at bounding box center [322, 156] width 85 height 16
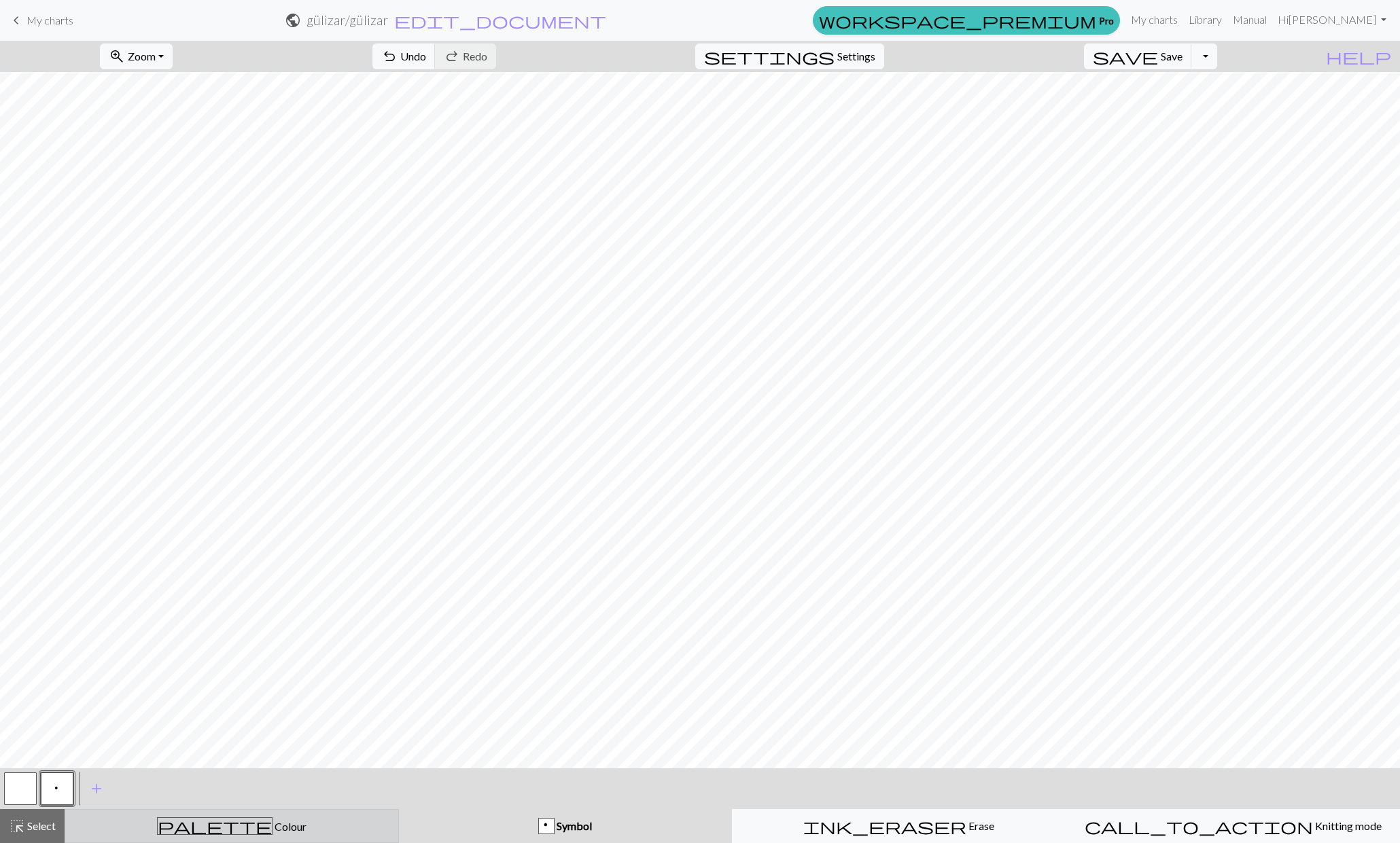
click at [319, 822] on div "palette Colour Colour" at bounding box center [232, 826] width 317 height 18
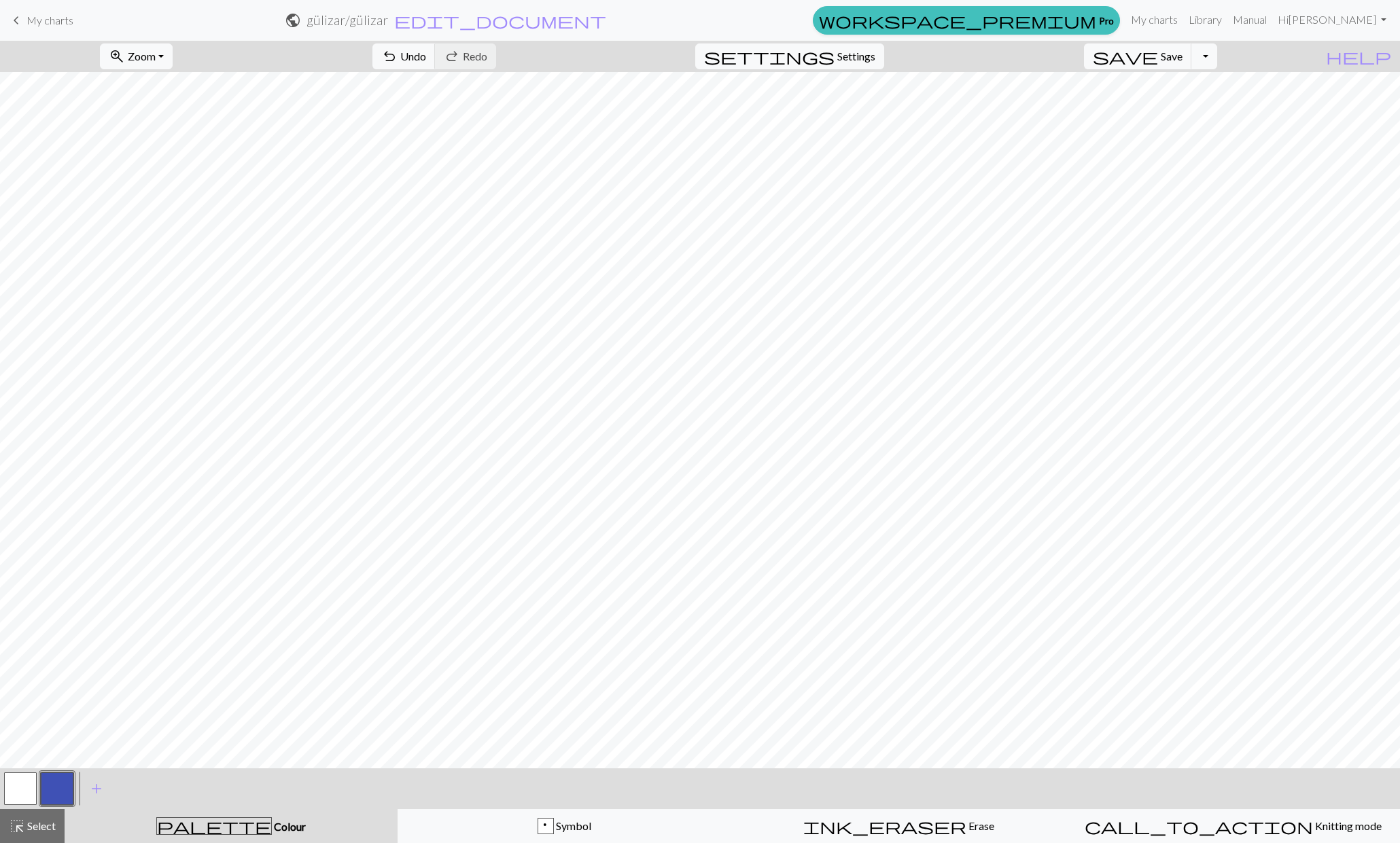
click at [69, 788] on button "button" at bounding box center [57, 788] width 33 height 33
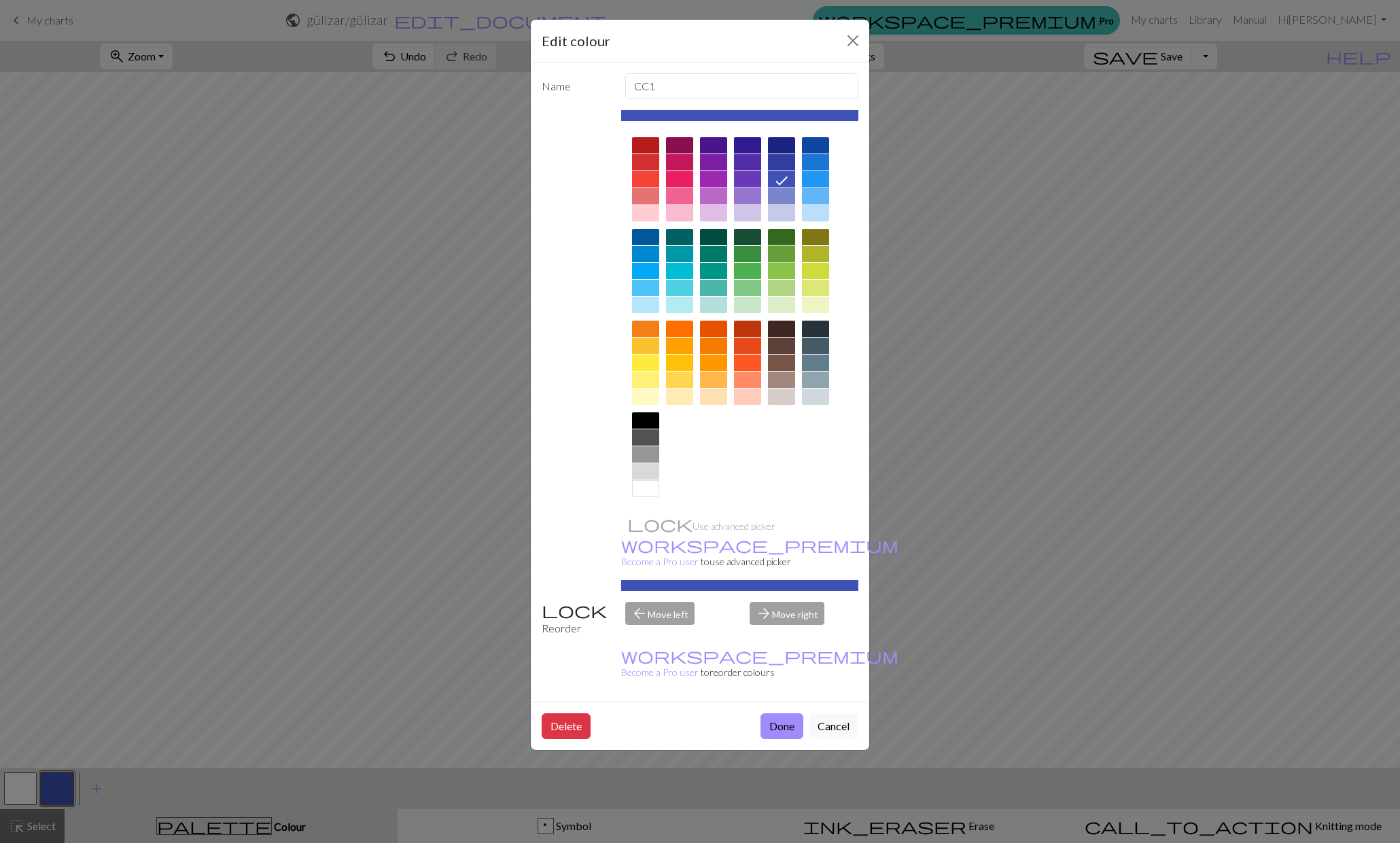
click at [774, 256] on div at bounding box center [782, 253] width 27 height 16
click at [777, 713] on button "Done" at bounding box center [782, 726] width 42 height 25
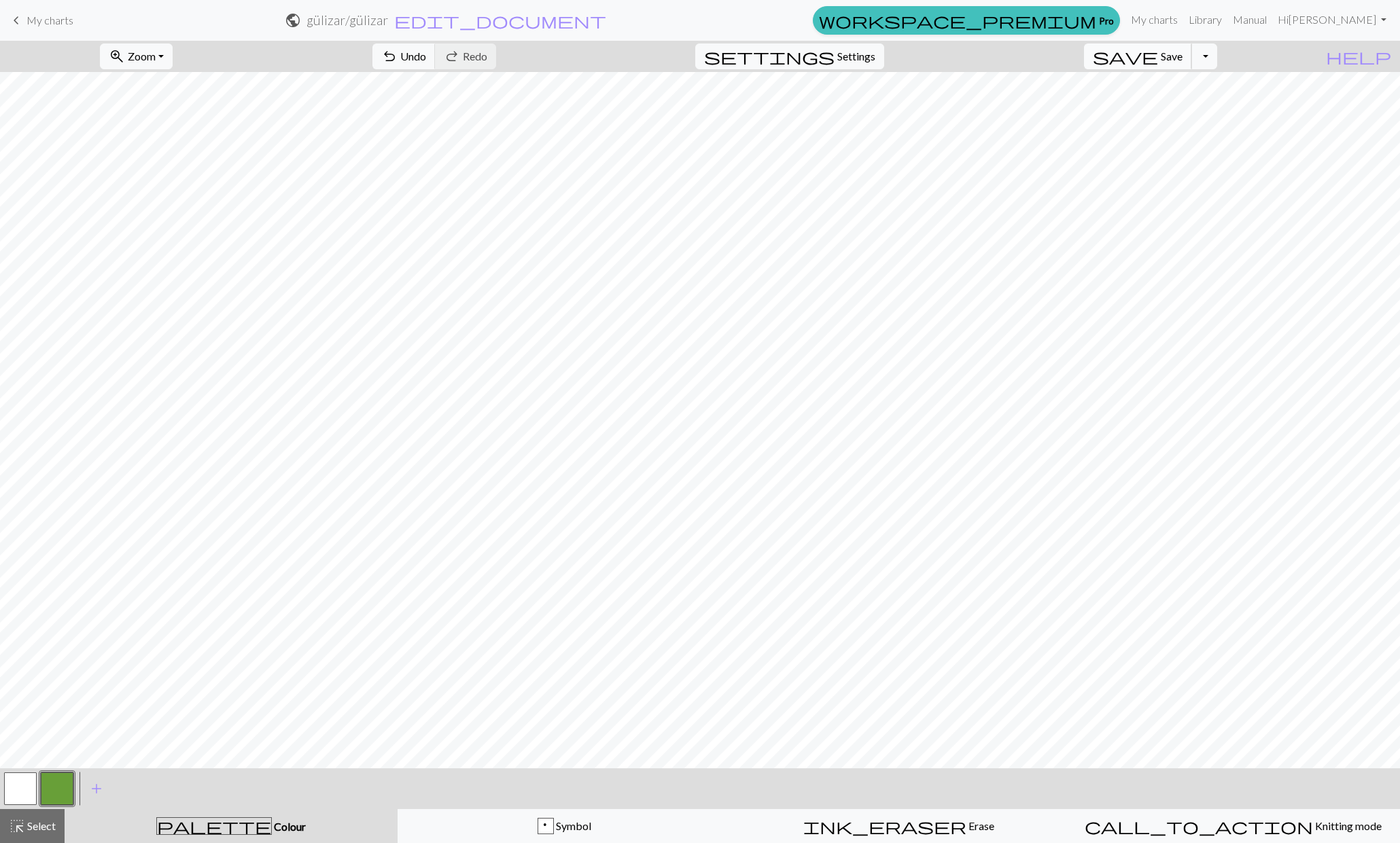
click at [1183, 59] on span "Save" at bounding box center [1171, 56] width 22 height 13
click at [1313, 824] on span "Knitting mode" at bounding box center [1347, 826] width 69 height 13
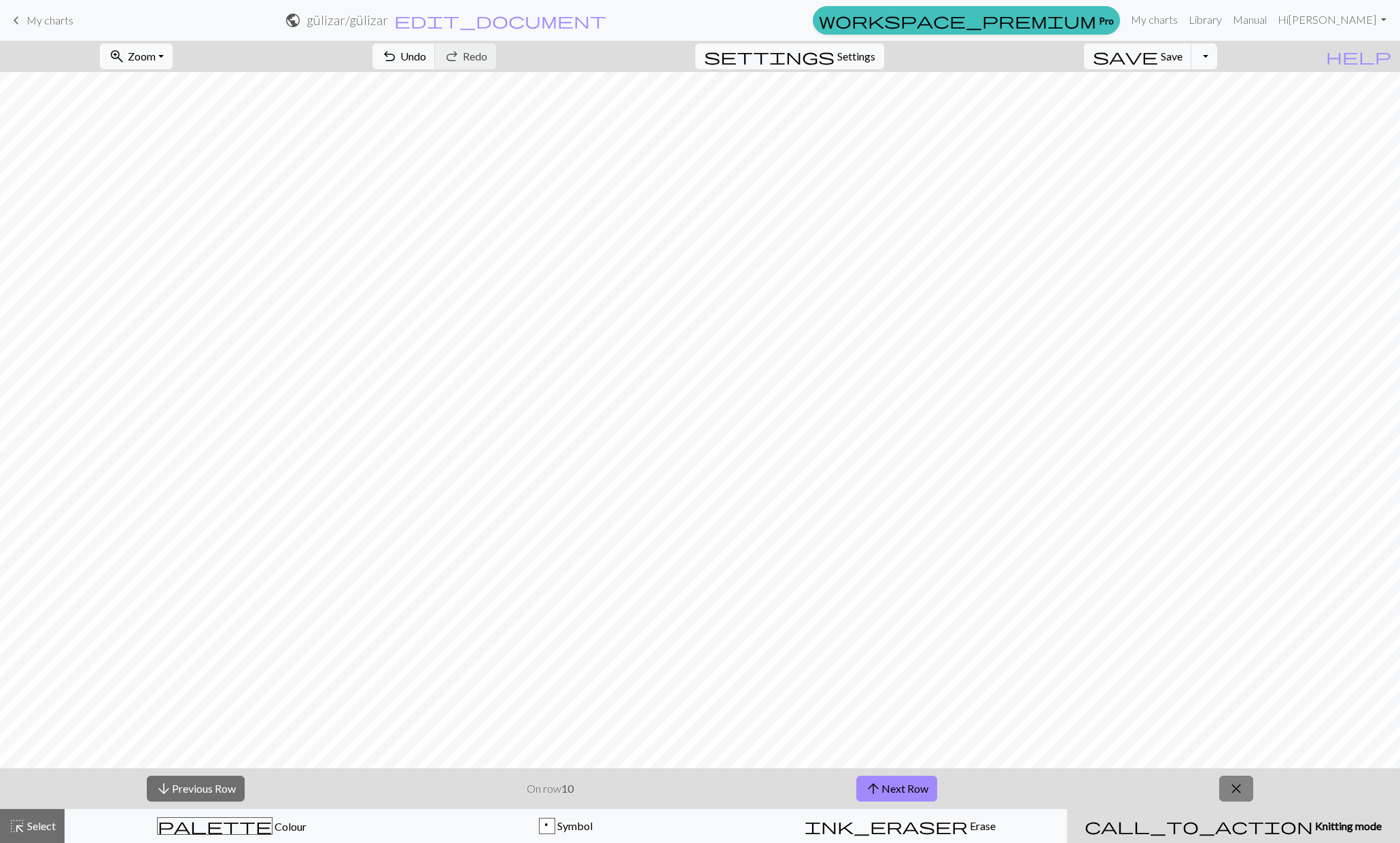
click at [1236, 786] on span "close" at bounding box center [1236, 788] width 16 height 19
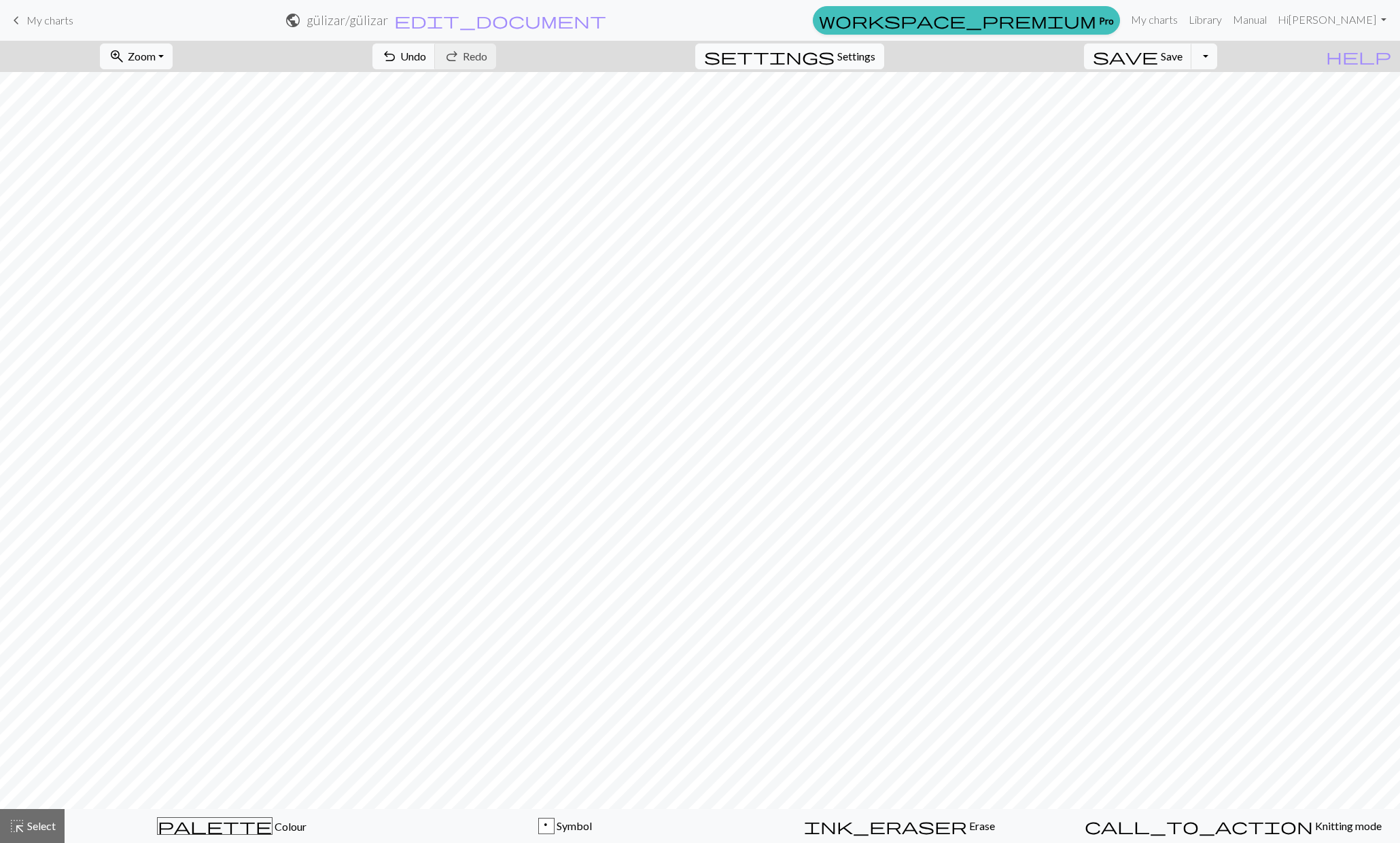
click at [871, 62] on span "Settings" at bounding box center [857, 56] width 38 height 16
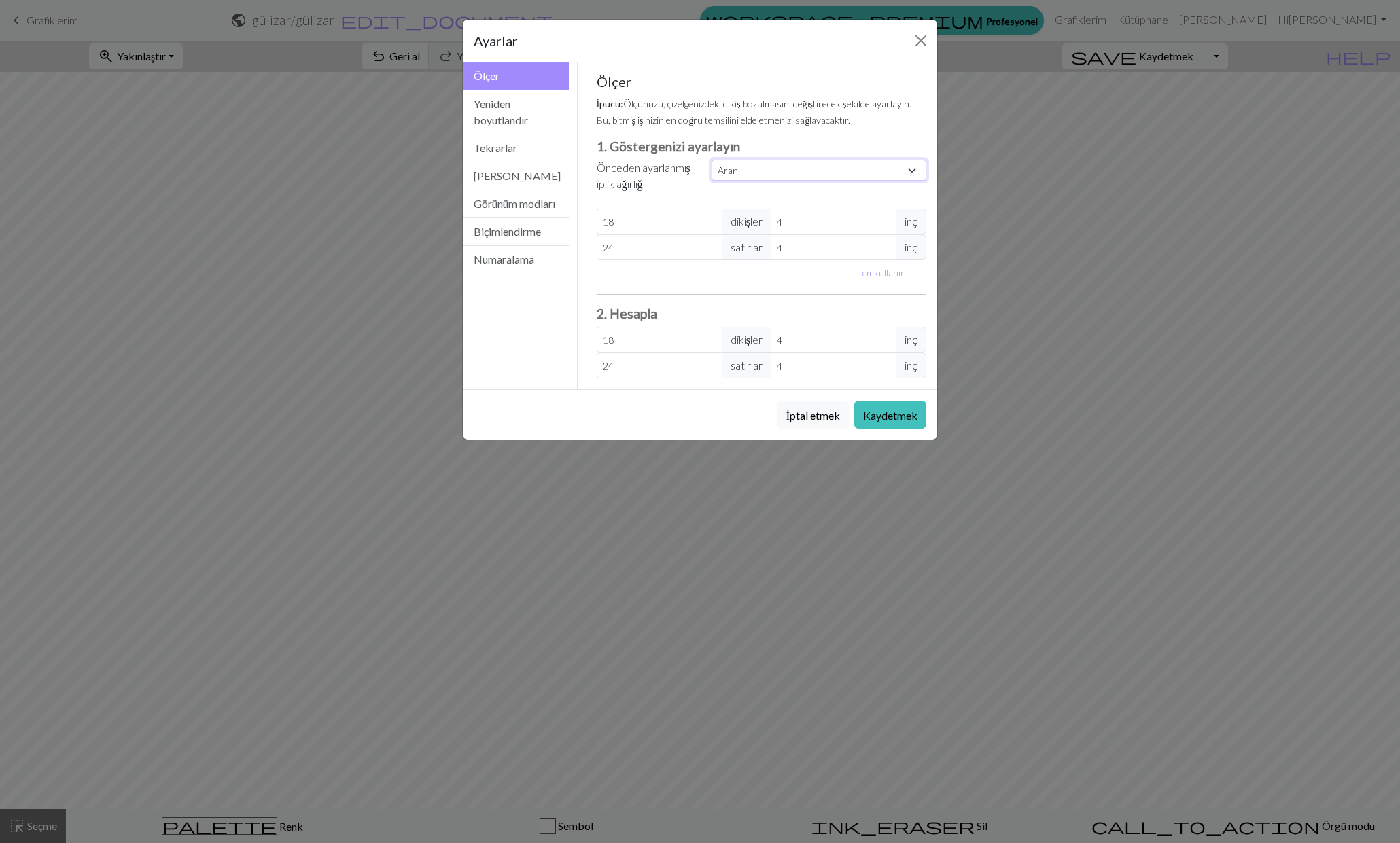
click at [907, 168] on select "Gelenek Kare Dantel Hafif Parmaklama Parmaklama Spor Çift örgü Kamgarn Aran Han…" at bounding box center [819, 171] width 215 height 21
select select "dk"
click at [712, 160] on select "Gelenek Kare Dantel Hafif Parmaklama Parmaklama Spor Çift örgü Kamgarn Aran Han…" at bounding box center [819, 171] width 215 height 21
type input "22"
type input "30"
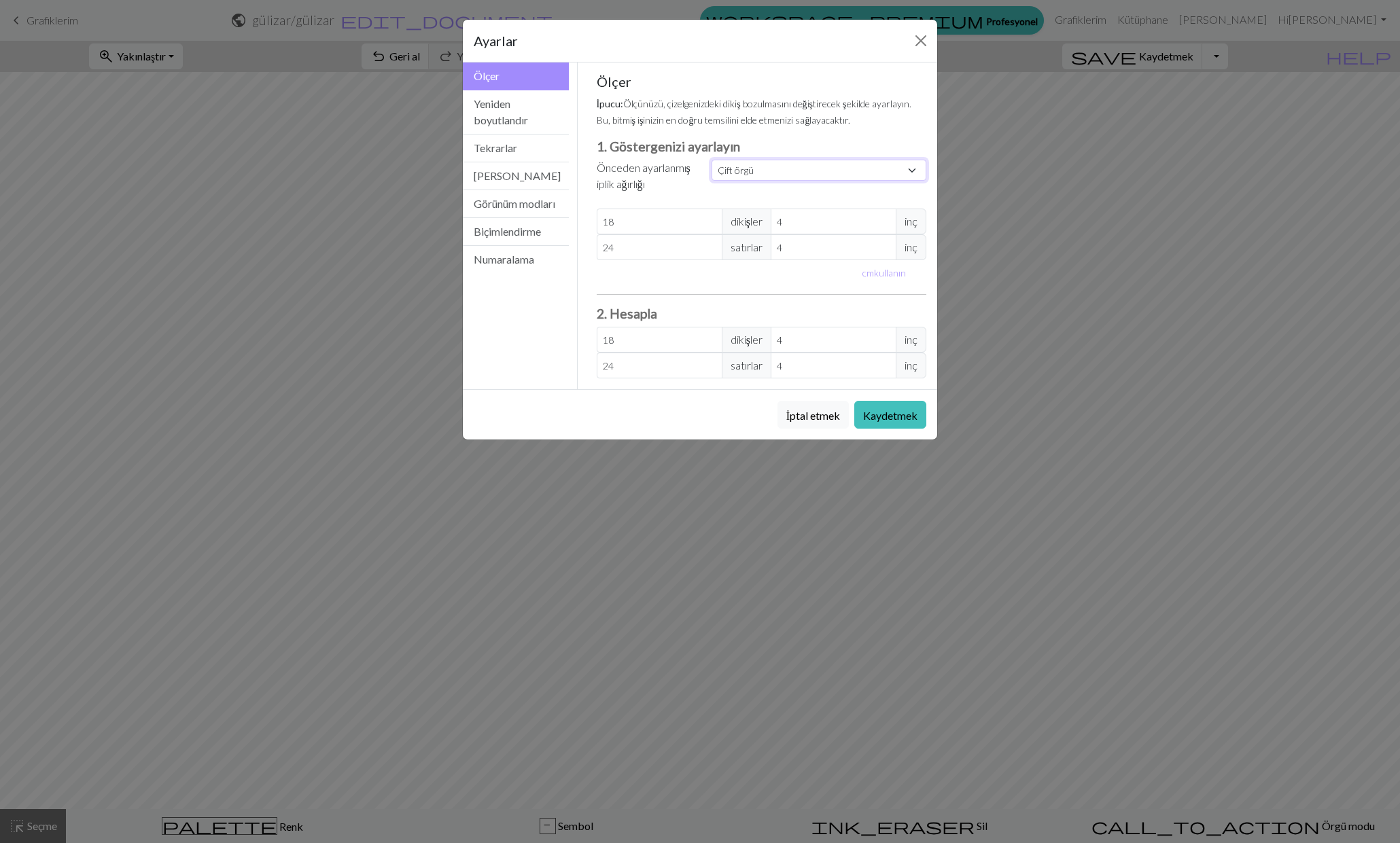
type input "22"
type input "30"
click at [486, 110] on font "Yeniden boyutlandır" at bounding box center [501, 111] width 55 height 29
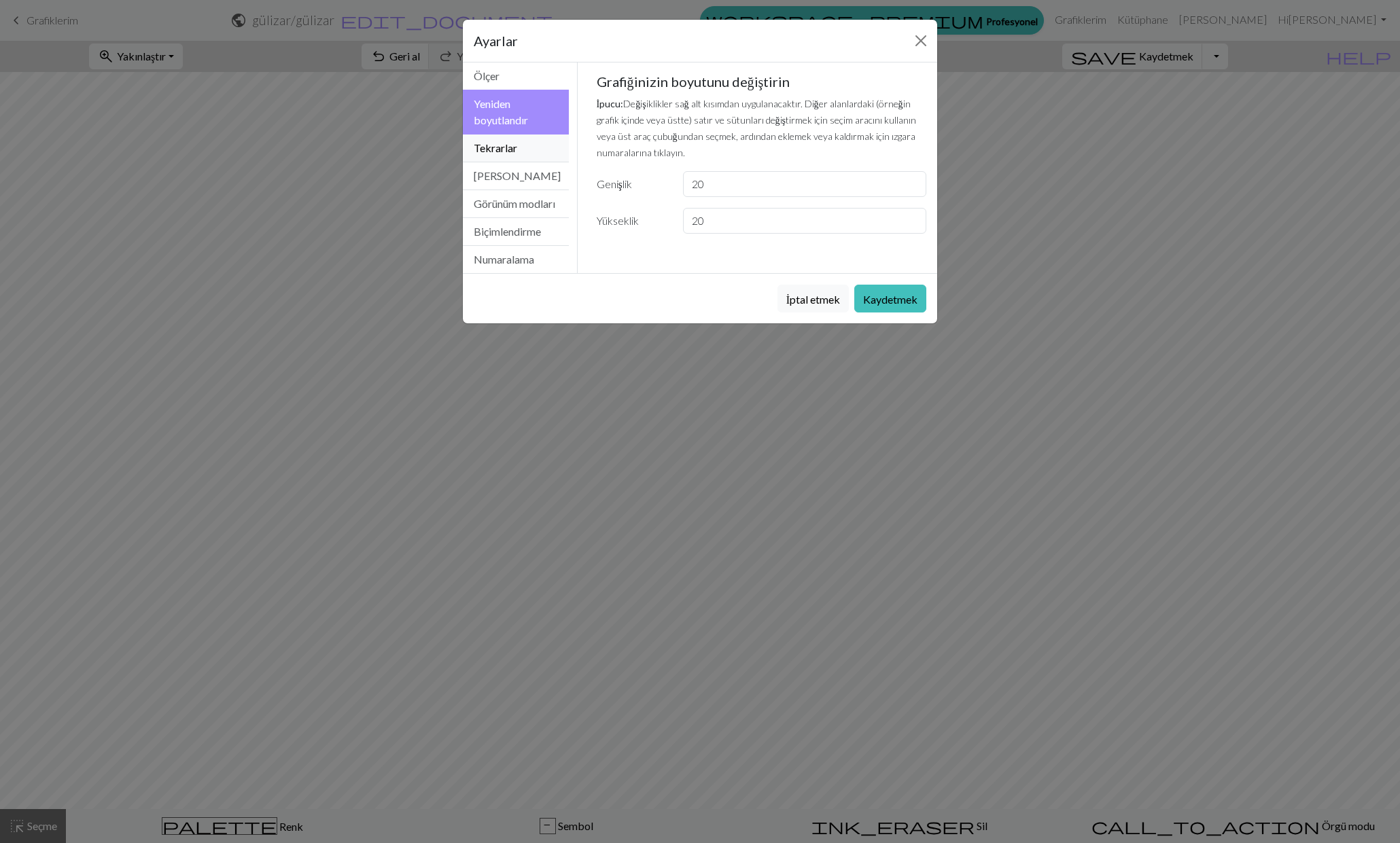
click at [492, 146] on font "Tekrarlar" at bounding box center [495, 148] width 43 height 13
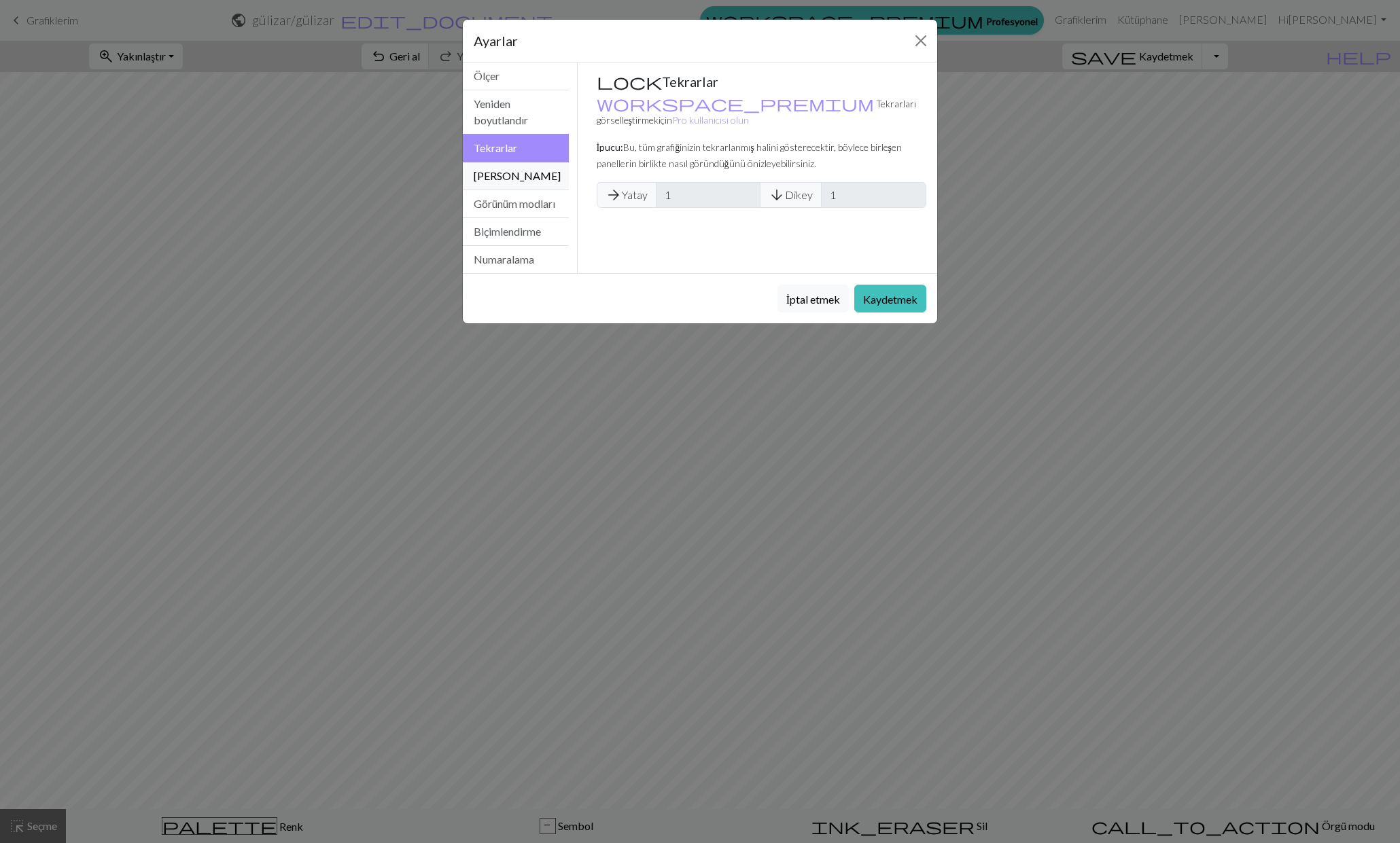
click at [496, 168] on button "[PERSON_NAME]" at bounding box center [516, 176] width 106 height 28
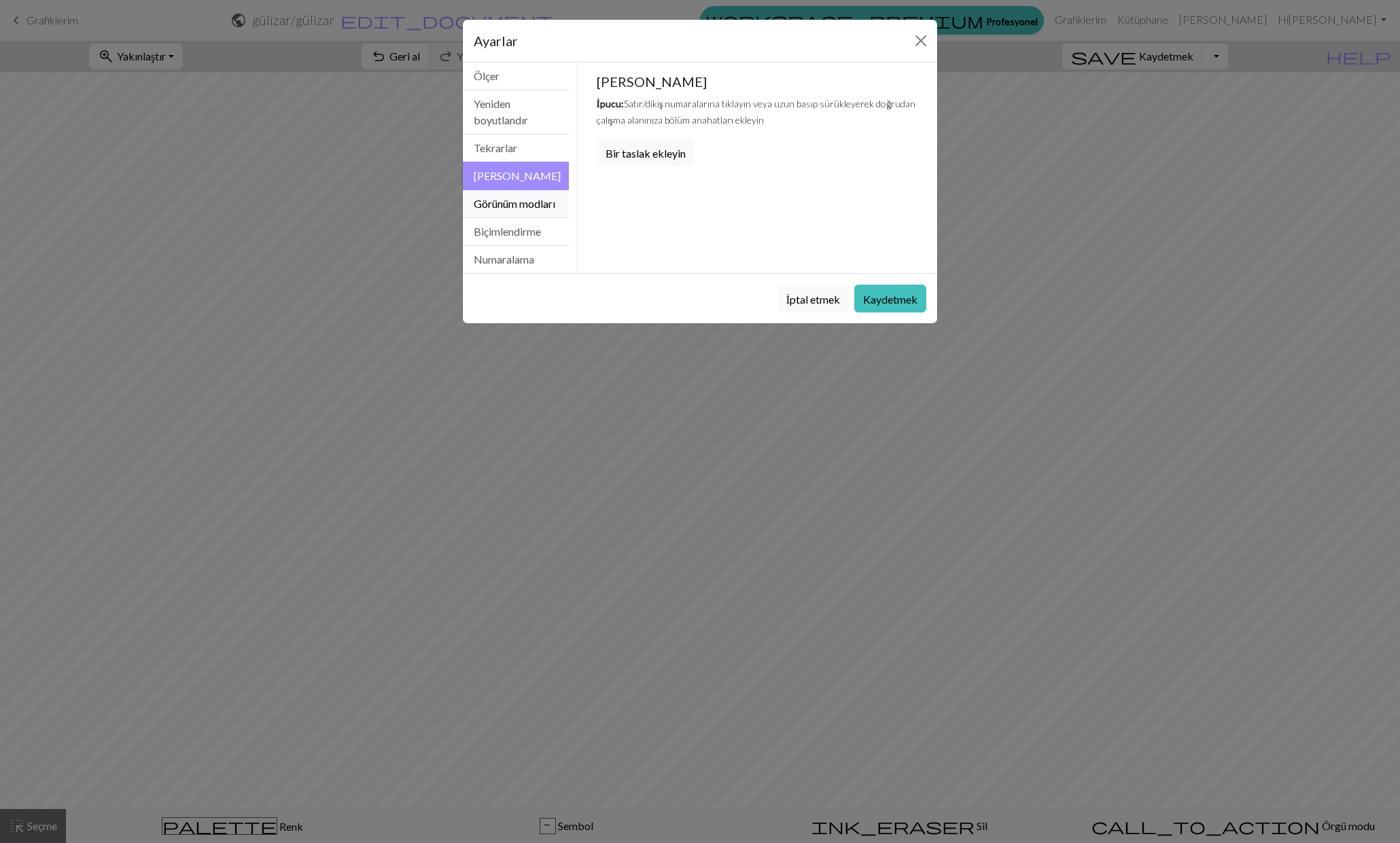
click at [503, 210] on font "Görünüm modları" at bounding box center [514, 203] width 81 height 13
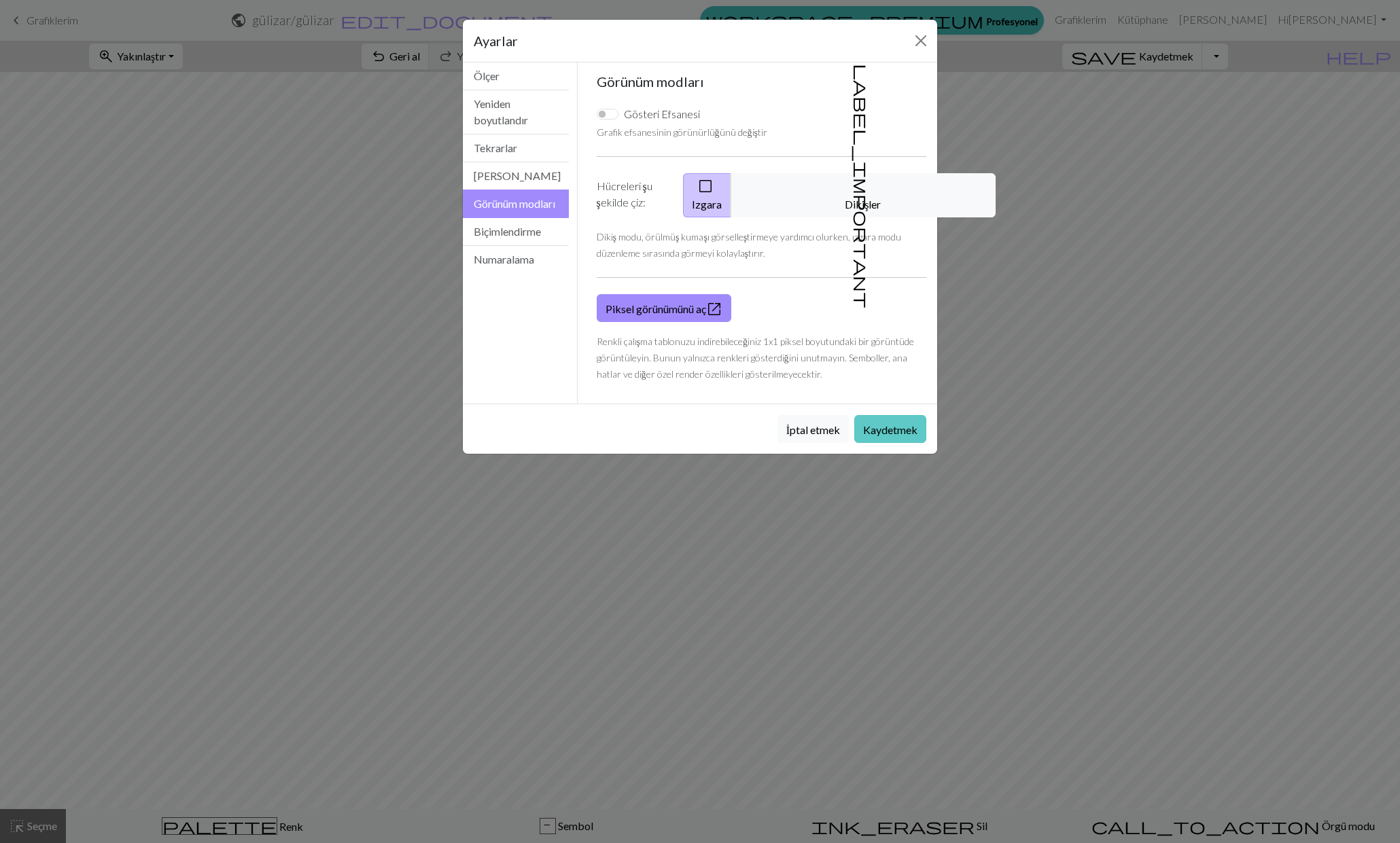
click at [905, 428] on font "Kaydetmek" at bounding box center [890, 430] width 55 height 13
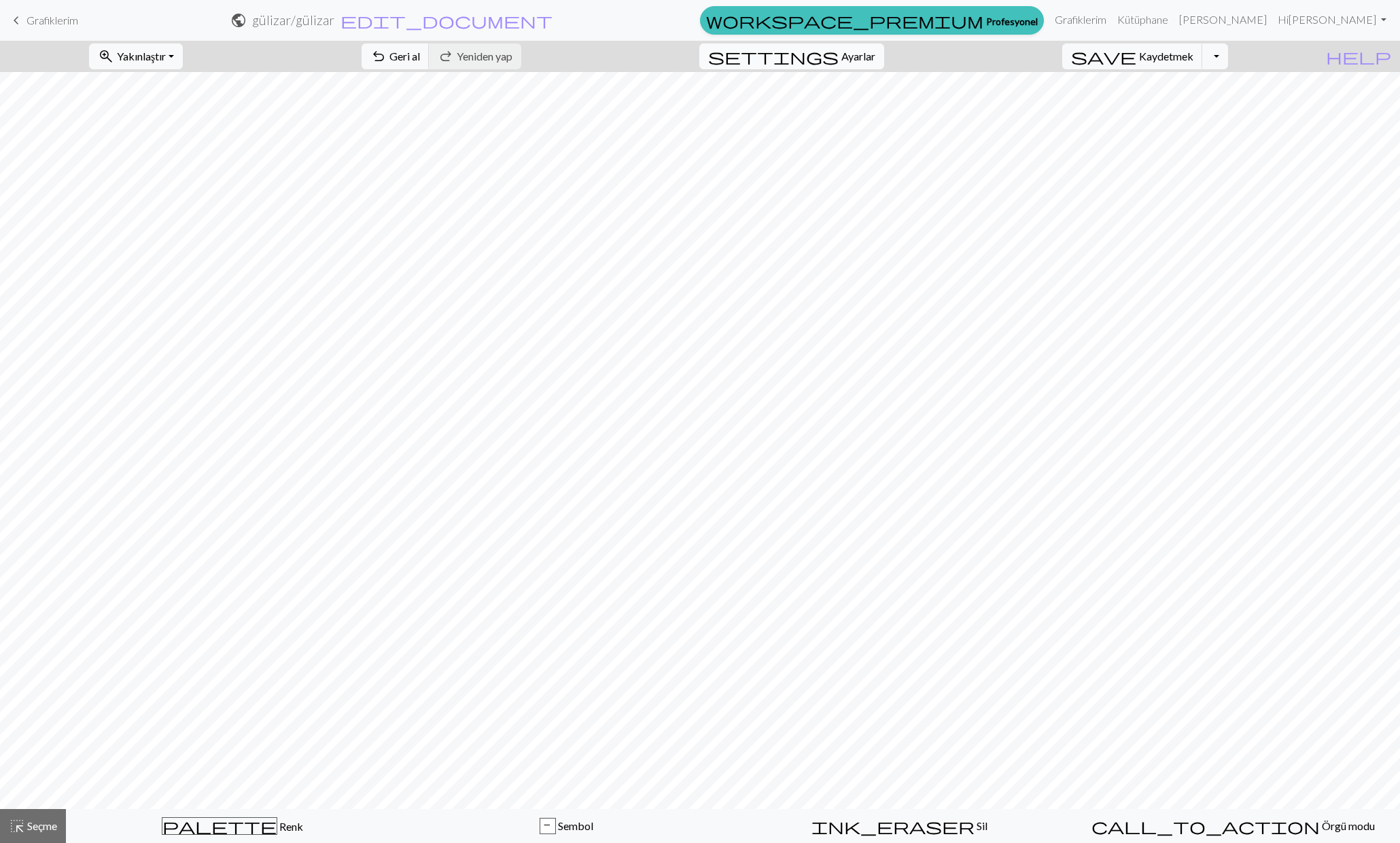
click at [859, 59] on button "settings Ayarlar" at bounding box center [792, 56] width 185 height 25
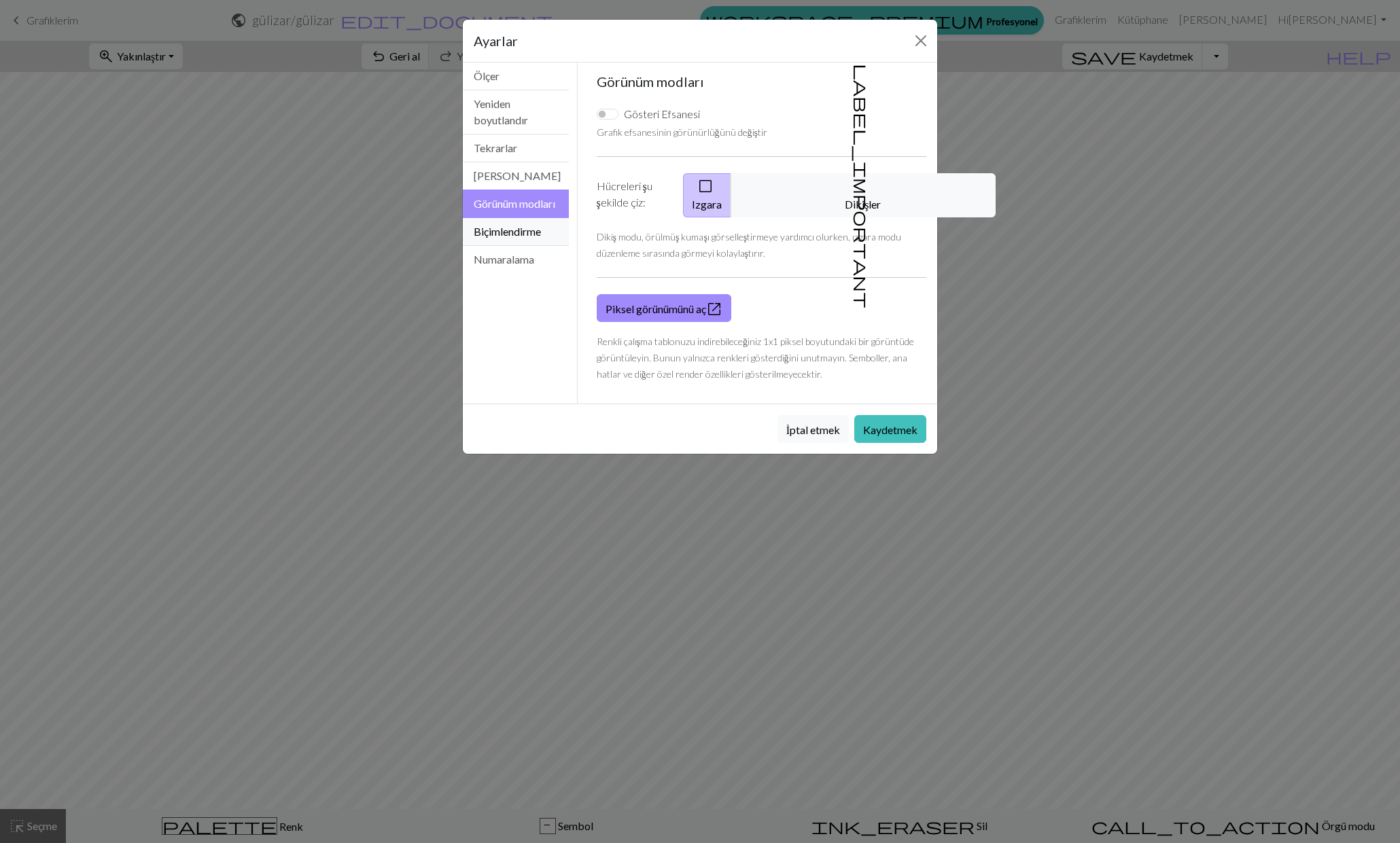
click at [518, 238] on font "Biçimlendirme" at bounding box center [507, 231] width 67 height 13
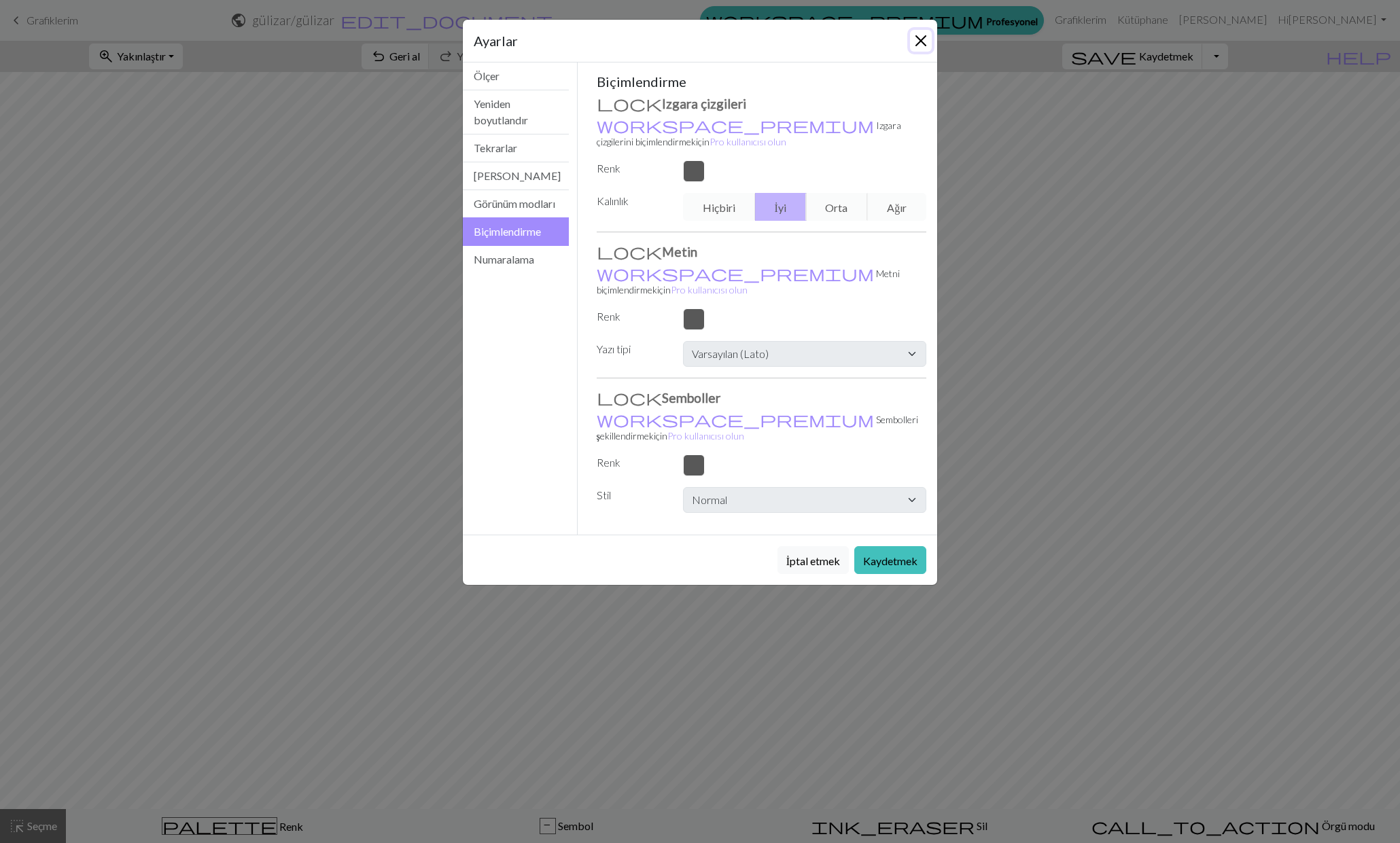
click at [918, 45] on button "Kapalı" at bounding box center [921, 40] width 22 height 22
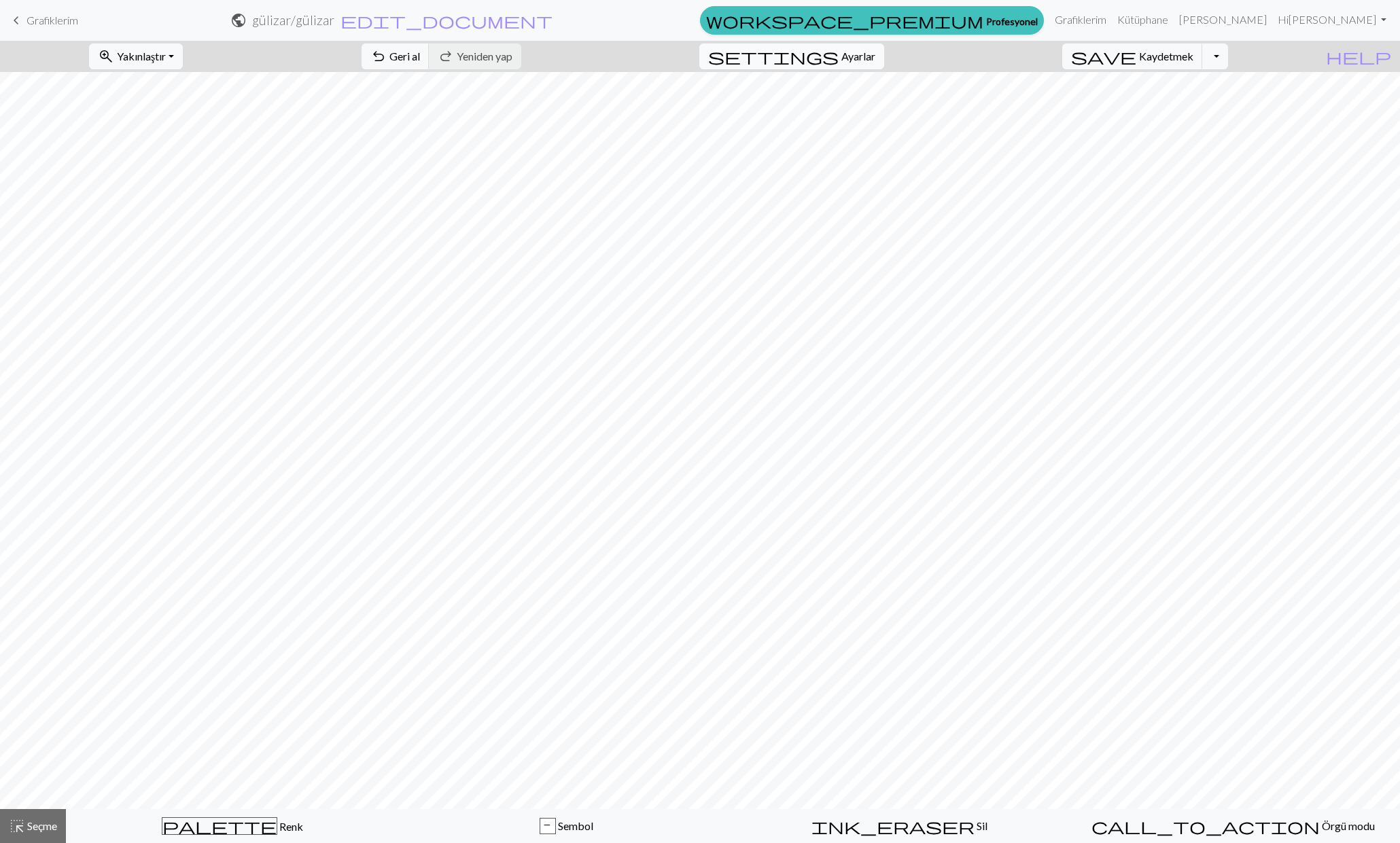
click at [875, 59] on font "Ayarlar" at bounding box center [858, 56] width 34 height 13
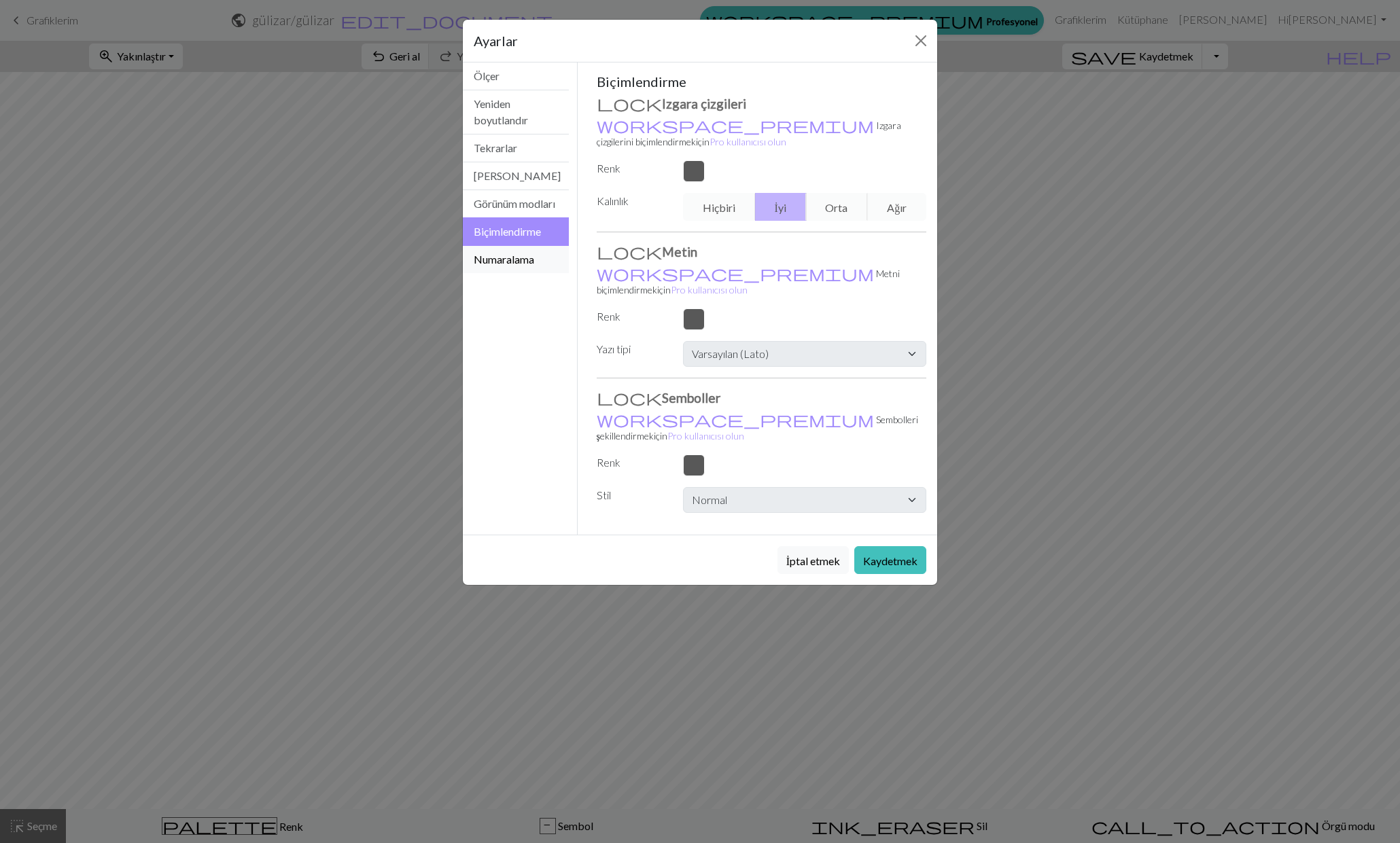
click at [512, 265] on font "Numaralama" at bounding box center [503, 259] width 60 height 13
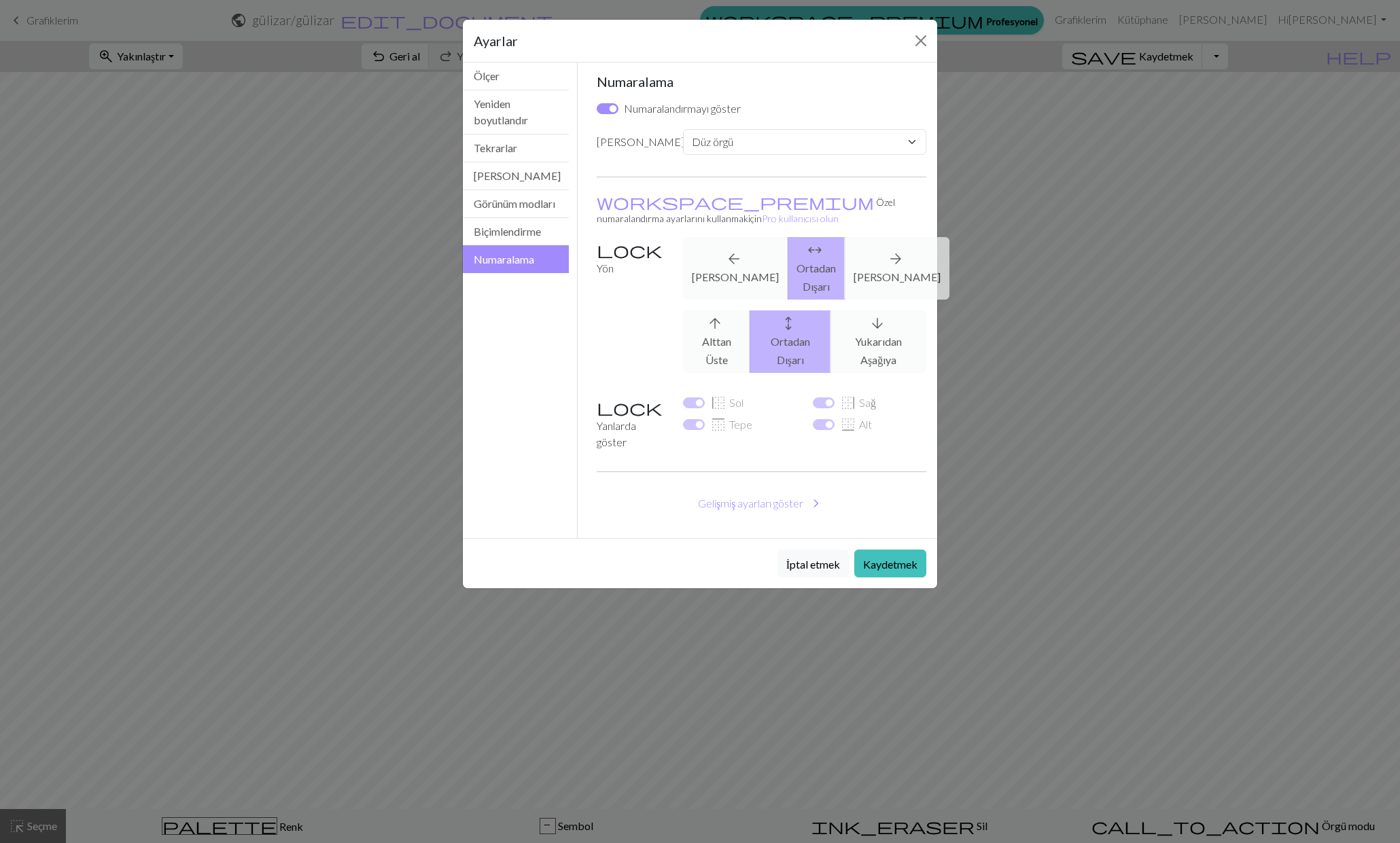
click at [724, 256] on div "arrow_back Sağdan Sola arrows_outward Ortadan Dışarı arrow_forward Soldan Sağa" at bounding box center [804, 268] width 260 height 62
click at [724, 252] on div "arrow_back Sağdan Sola arrows_outward Ortadan Dışarı arrow_forward Soldan Sağa" at bounding box center [804, 268] width 260 height 62
click at [722, 250] on div "arrow_back Sağdan Sola arrows_outward Ortadan Dışarı arrow_forward Soldan Sağa" at bounding box center [804, 268] width 260 height 62
click at [866, 243] on div "arrow_back Sağdan Sola arrows_outward Ortadan Dışarı arrow_forward Soldan Sağa" at bounding box center [804, 268] width 260 height 62
click at [872, 246] on div "arrow_back Sağdan Sola arrows_outward Ortadan Dışarı arrow_forward Soldan Sağa" at bounding box center [804, 268] width 260 height 62
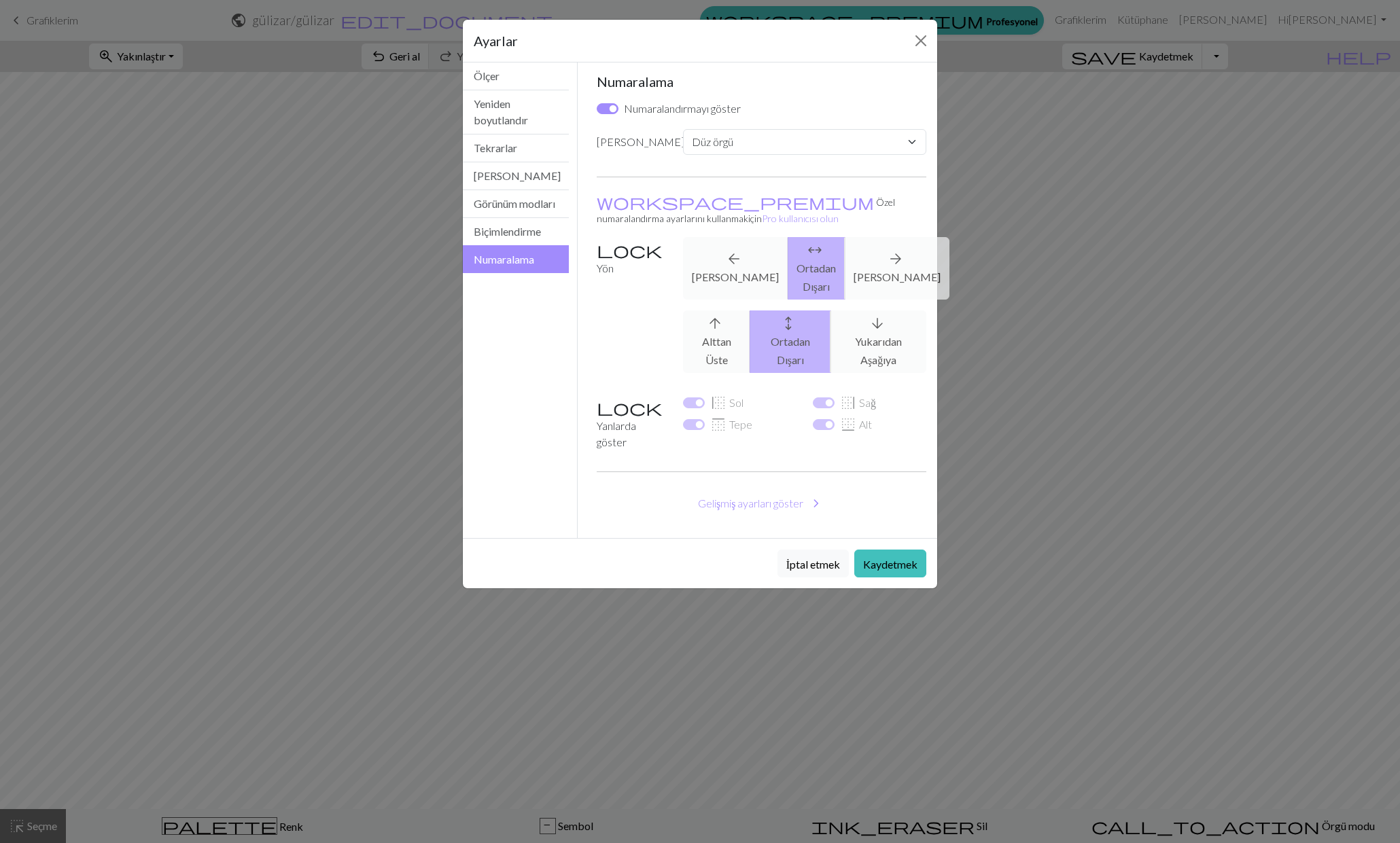
click at [879, 326] on div "arrow_upward Alttan Üste arrows_outward Ortadan Dışarı arrow_downward Yukarıdan…" at bounding box center [804, 342] width 260 height 62
click at [878, 326] on div "arrow_upward Alttan Üste arrows_outward Ortadan Dışarı arrow_downward Yukarıdan…" at bounding box center [804, 342] width 260 height 62
click at [745, 328] on div "arrow_upward Alttan Üste arrows_outward Ortadan Dışarı arrow_downward Yukarıdan…" at bounding box center [804, 342] width 260 height 62
click at [707, 395] on div "border_left Sol" at bounding box center [740, 403] width 113 height 16
drag, startPoint x: 644, startPoint y: 370, endPoint x: 629, endPoint y: 372, distance: 15.1
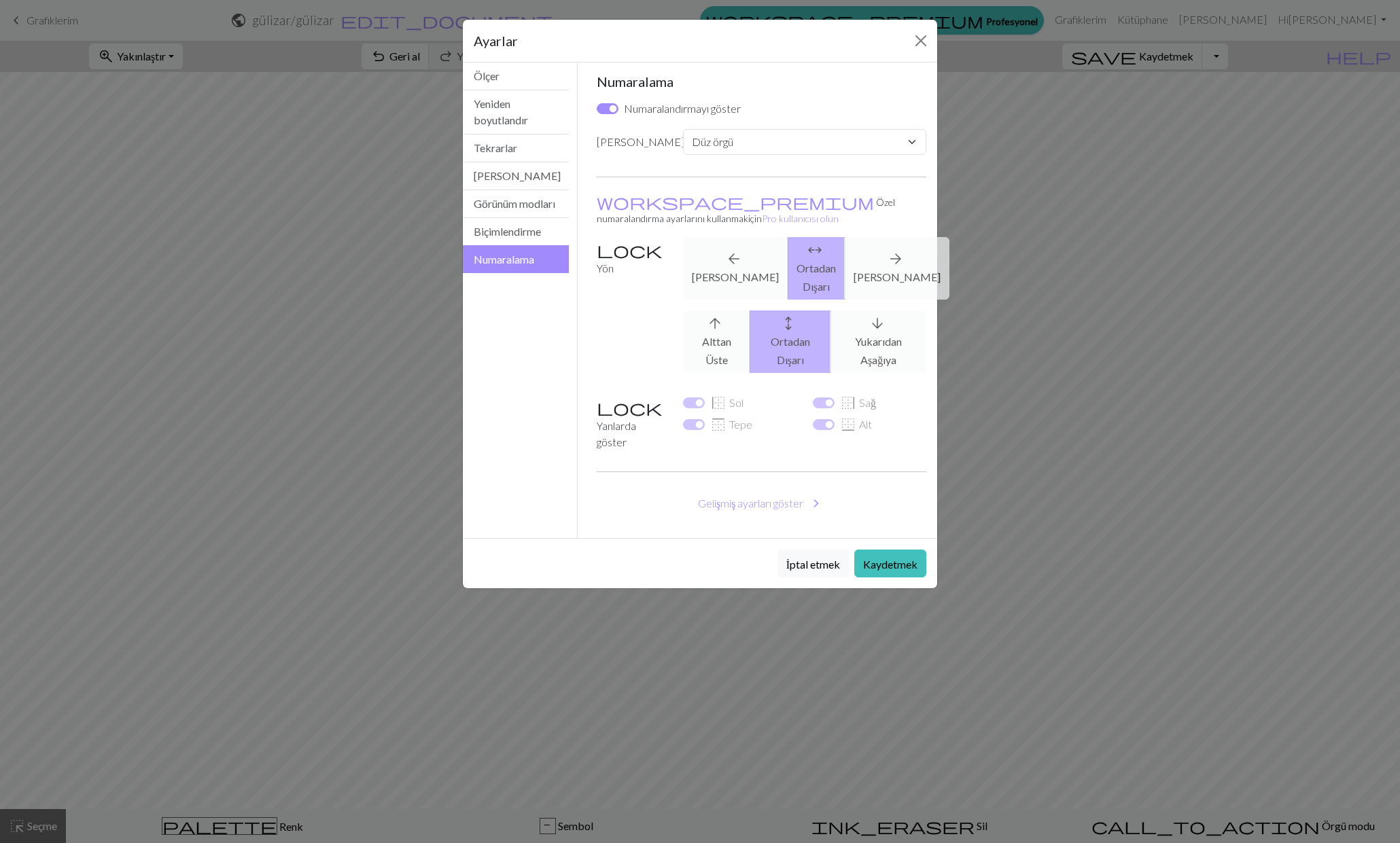
click at [636, 419] on font "Yanlarda göster" at bounding box center [617, 433] width 40 height 29
click at [829, 139] on select "Gelenek Düz örgü Yuvarlak örgü Dantel örgü Çarpı dikiş" at bounding box center [805, 142] width 244 height 25
select select "lace"
click at [683, 129] on select "Gelenek Düz örgü Yuvarlak örgü Dantel örgü Çarpı dikiş" at bounding box center [805, 142] width 244 height 25
checkbox input "false"
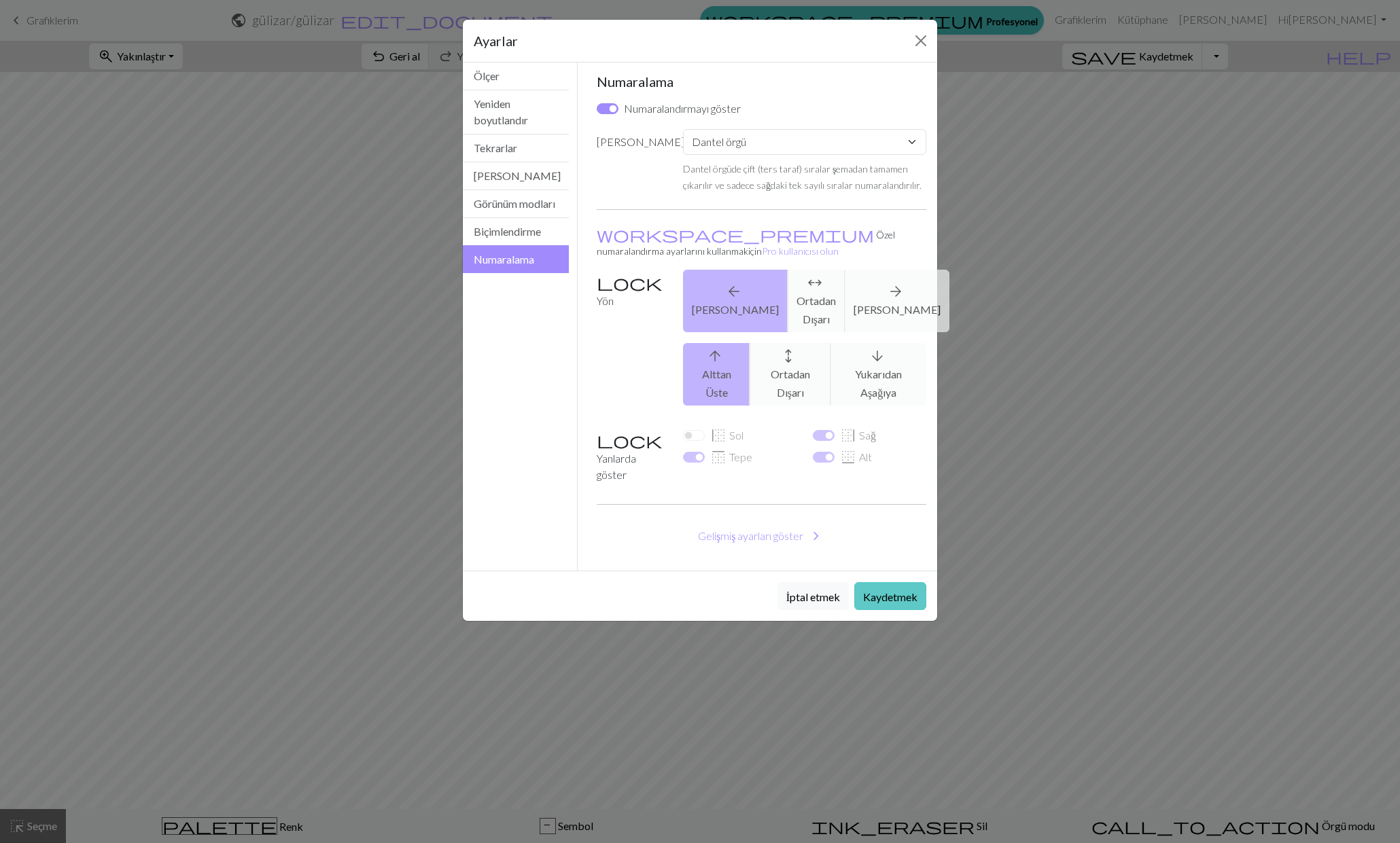
click at [896, 590] on font "Kaydetmek" at bounding box center [890, 597] width 55 height 13
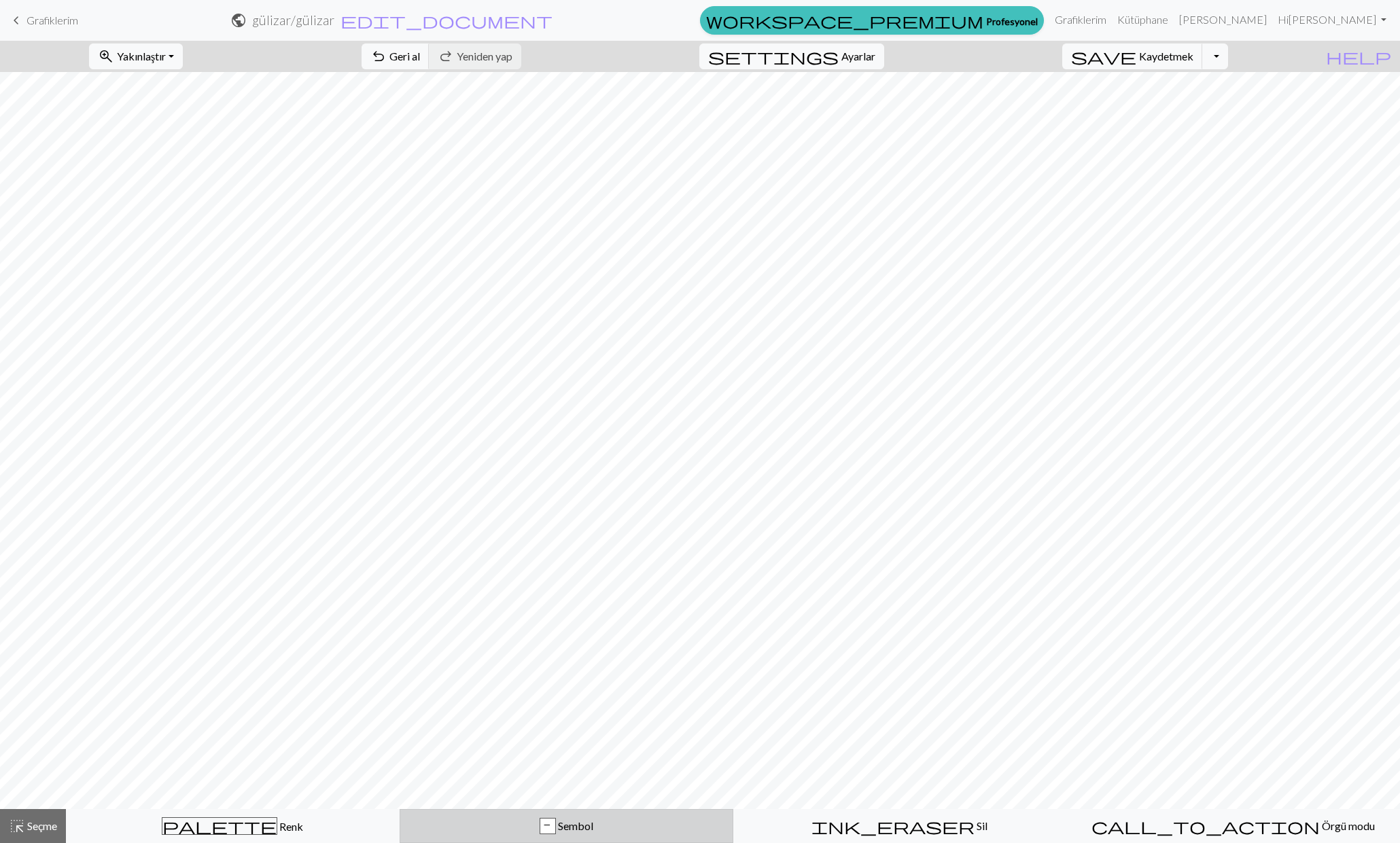
click at [564, 829] on font "Sembol" at bounding box center [576, 826] width 35 height 13
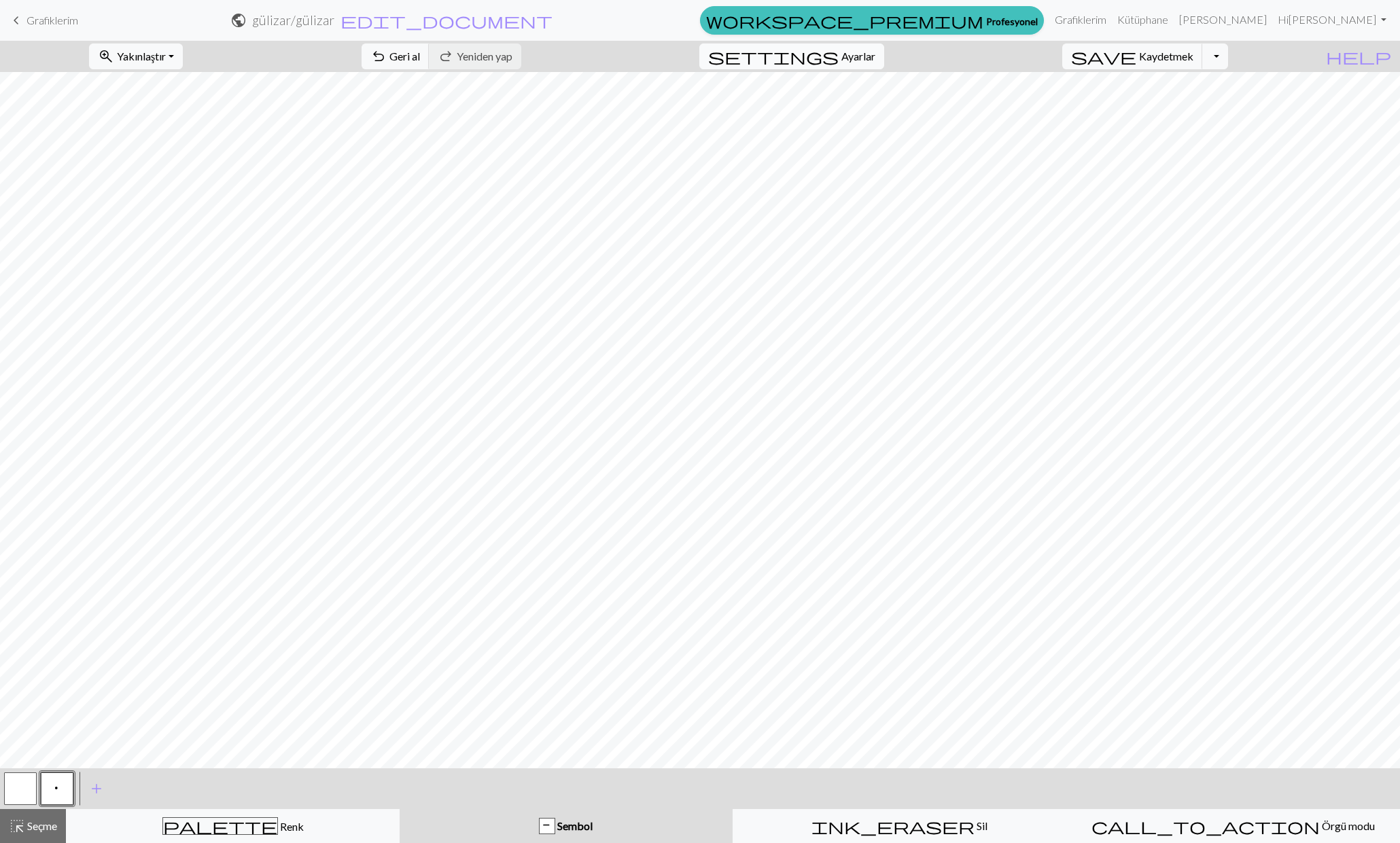
click at [856, 45] on button "settings Ayarlar" at bounding box center [792, 56] width 185 height 25
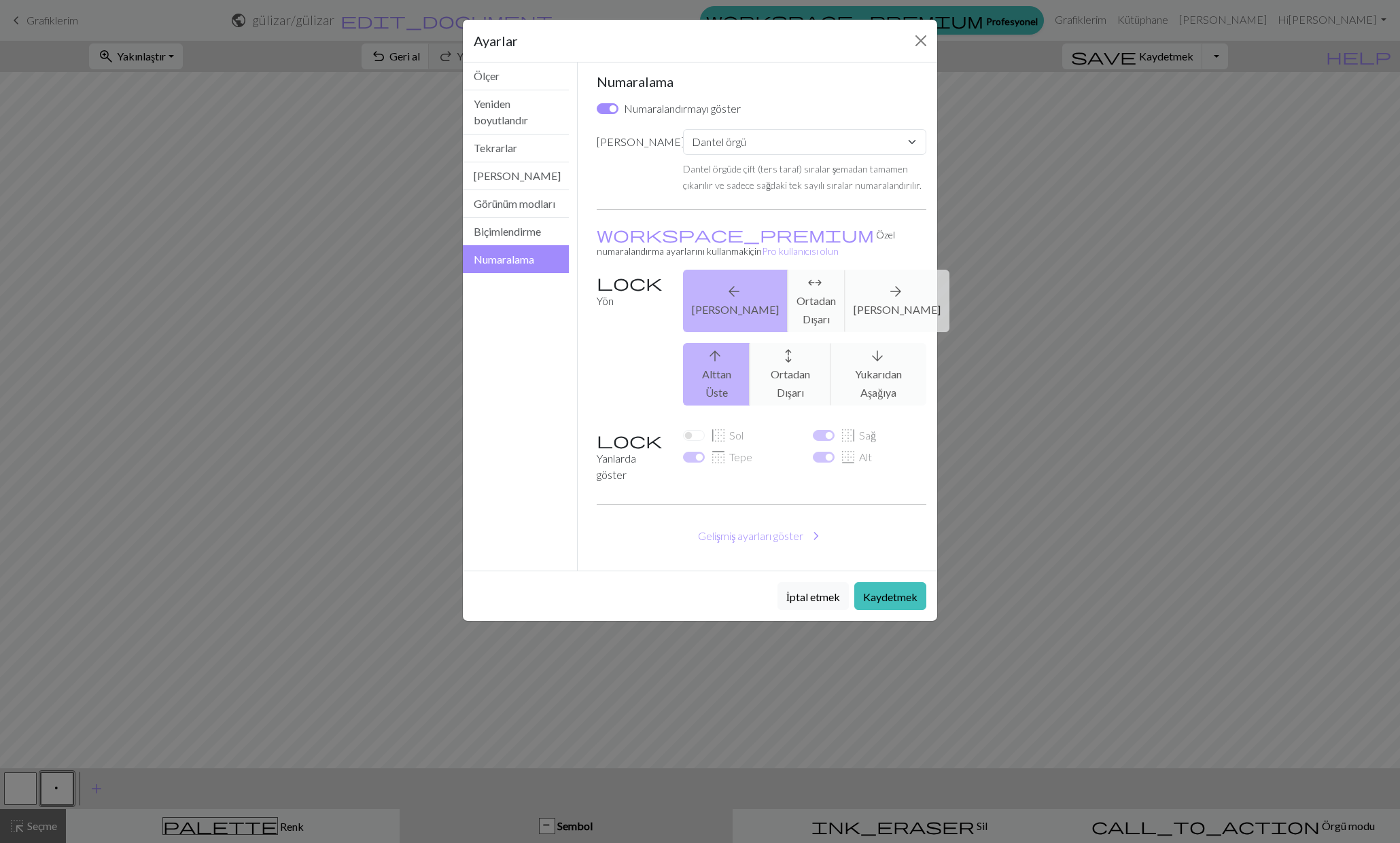
click at [855, 62] on div "Ölçer İpucu: Ölçünüzü, çizelgenizdeki dikiş bozulmasını değiştirecek şekilde ay…" at bounding box center [761, 316] width 352 height 508
click at [918, 137] on select "Gelenek Düz örgü Yuvarlak örgü Dantel örgü Çarpı dikiş" at bounding box center [805, 142] width 244 height 25
select select "flat"
click at [683, 129] on select "Gelenek Düz örgü Yuvarlak örgü Dantel örgü Çarpı dikiş" at bounding box center [805, 142] width 244 height 25
checkbox input "true"
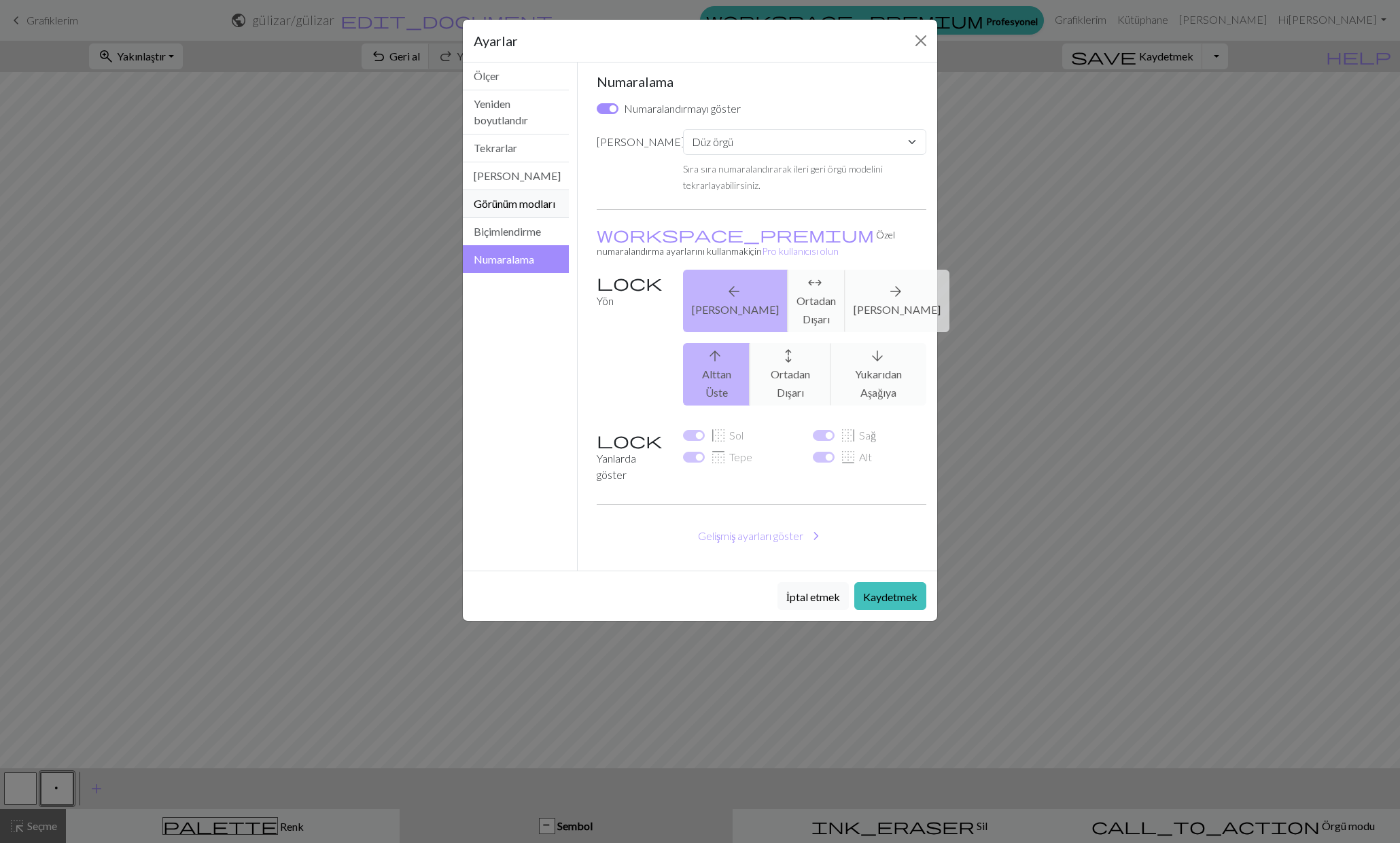
click at [517, 208] on font "Görünüm modları" at bounding box center [514, 203] width 81 height 13
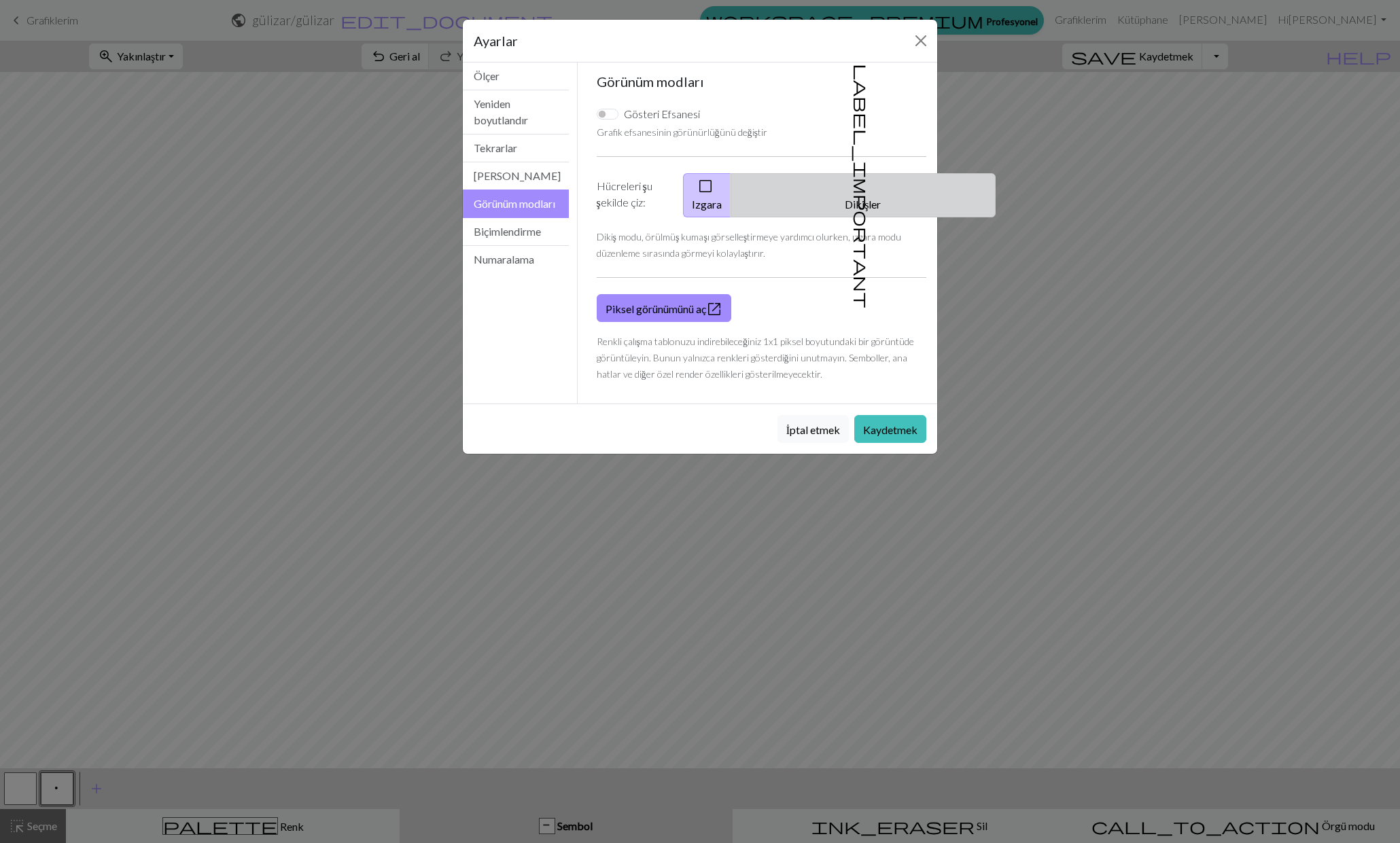
click at [865, 197] on font "Dikişler" at bounding box center [863, 204] width 36 height 13
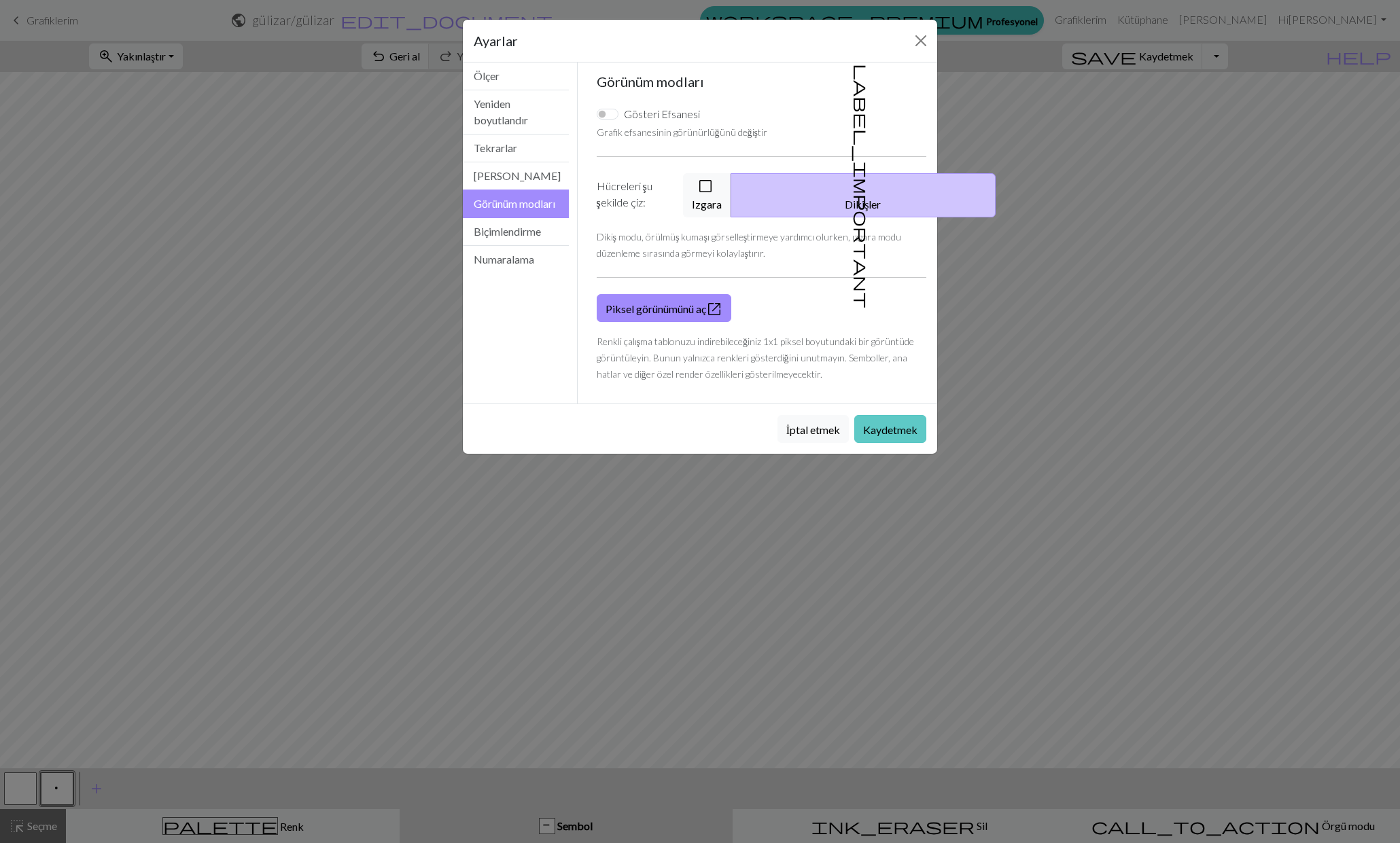
click at [889, 431] on font "Kaydetmek" at bounding box center [890, 430] width 55 height 13
